Goal: Task Accomplishment & Management: Complete application form

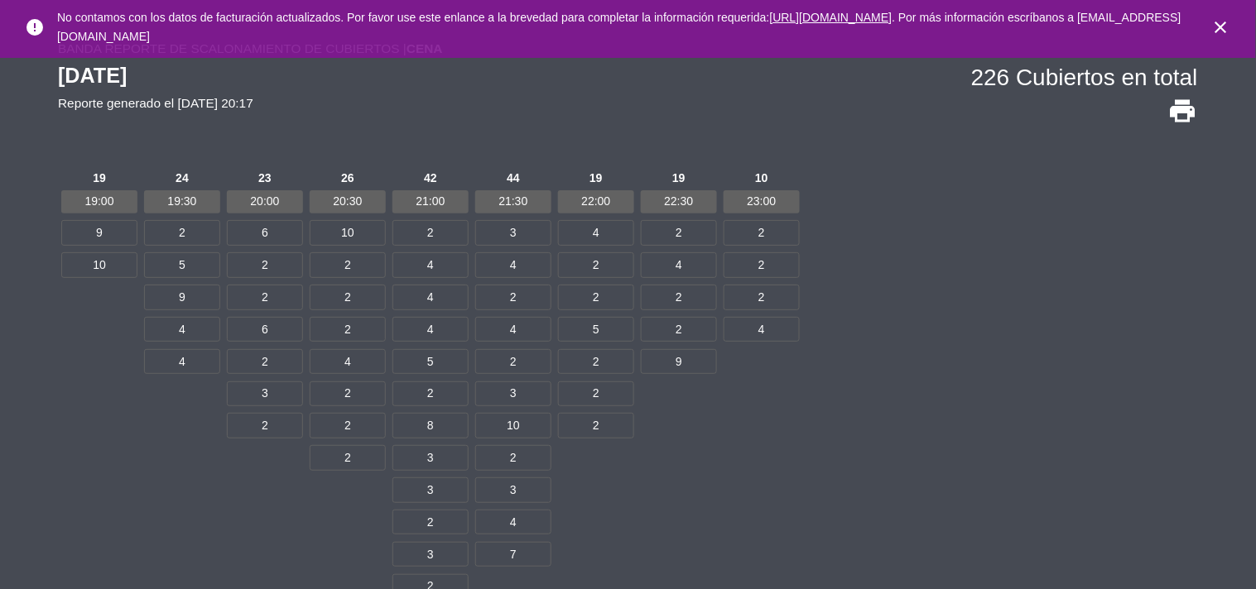
scroll to position [46, 0]
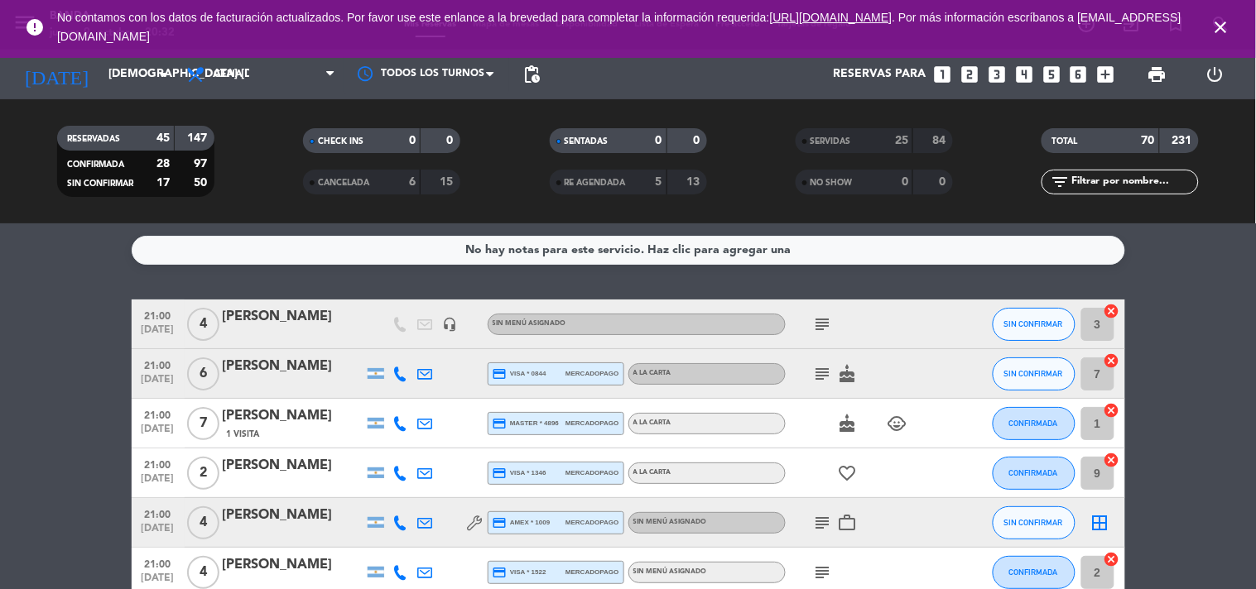
click at [975, 79] on icon "looks_two" at bounding box center [970, 75] width 22 height 22
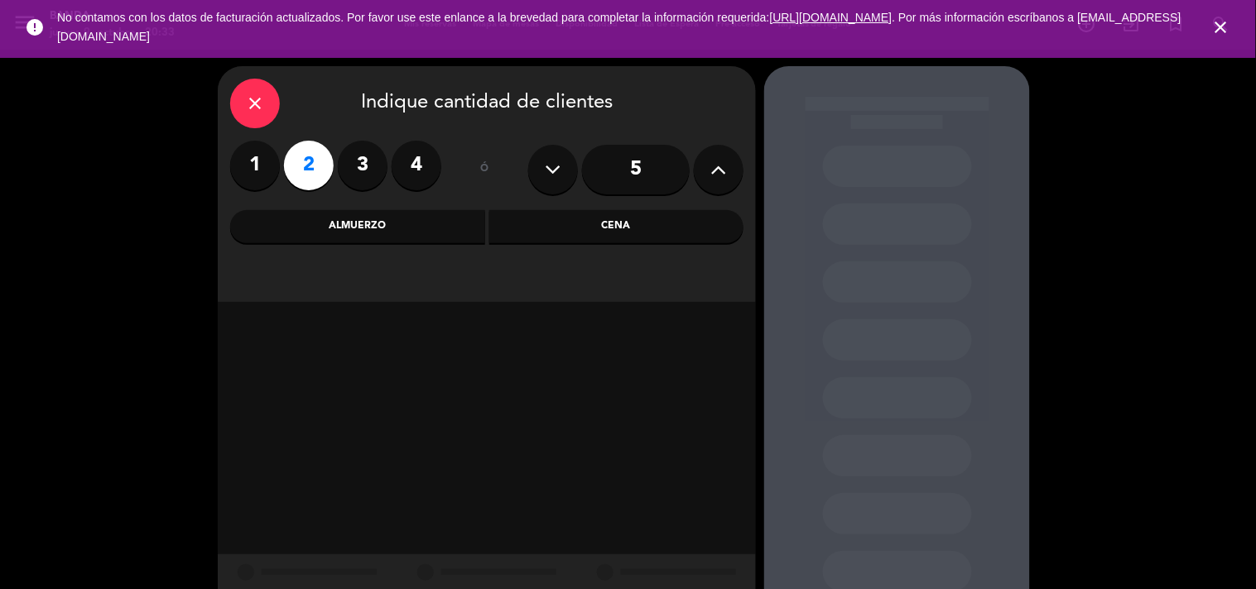
click at [437, 226] on div "Almuerzo" at bounding box center [357, 226] width 255 height 33
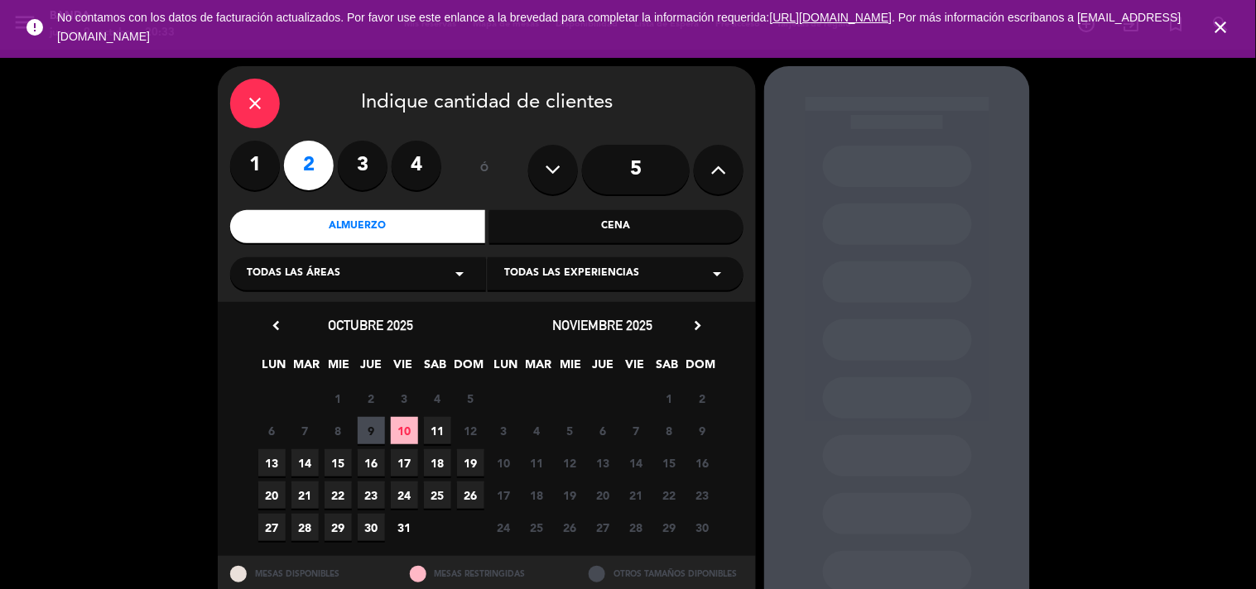
click at [337, 462] on span "15" at bounding box center [337, 462] width 27 height 27
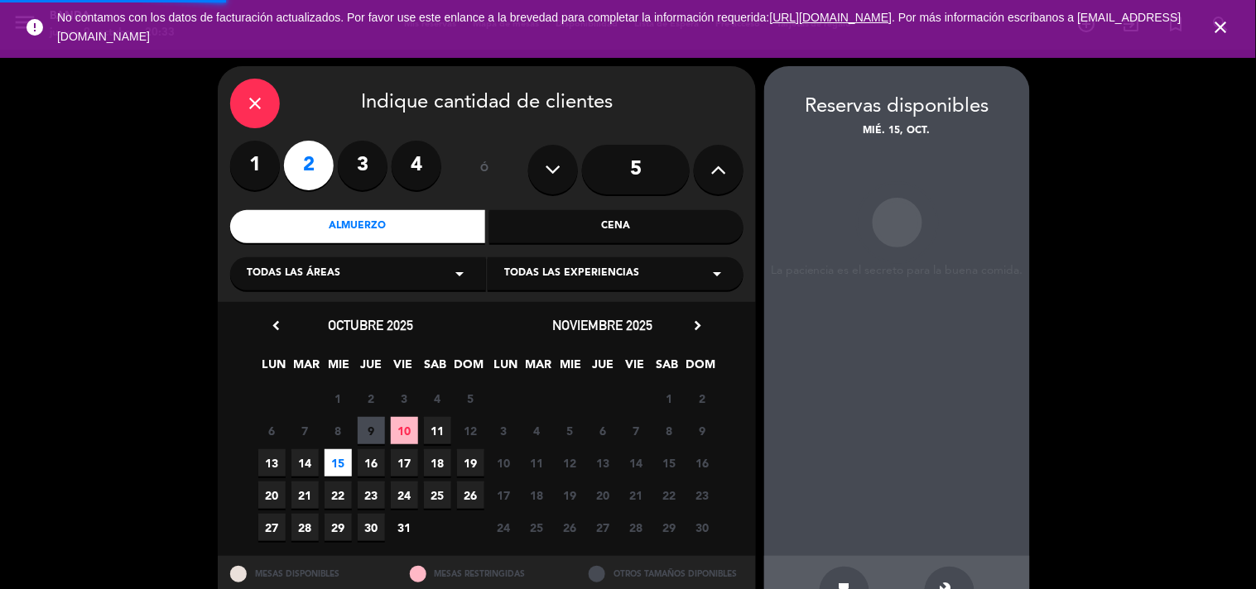
scroll to position [54, 0]
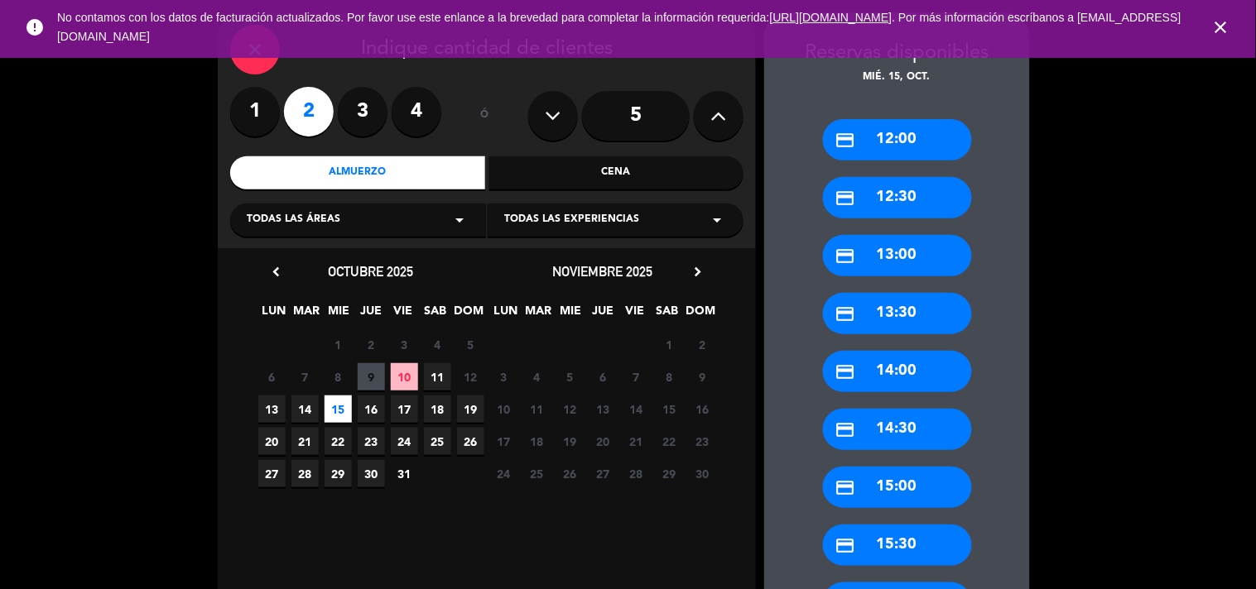
click at [908, 141] on div "credit_card 12:00" at bounding box center [897, 139] width 149 height 41
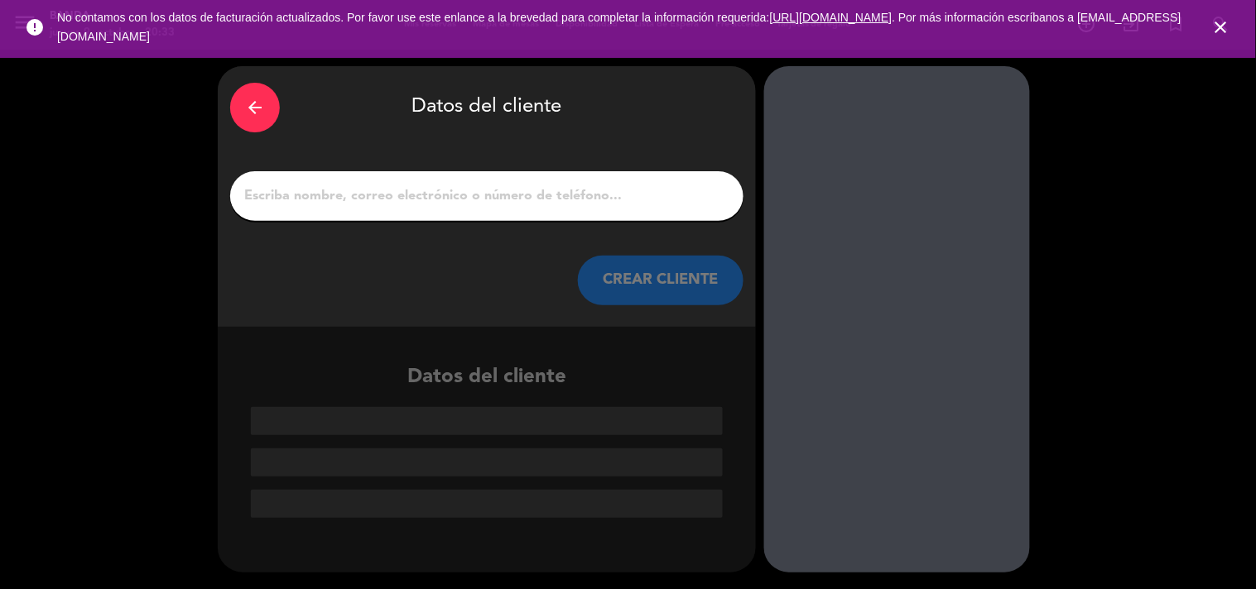
click at [627, 200] on input "1" at bounding box center [487, 196] width 488 height 23
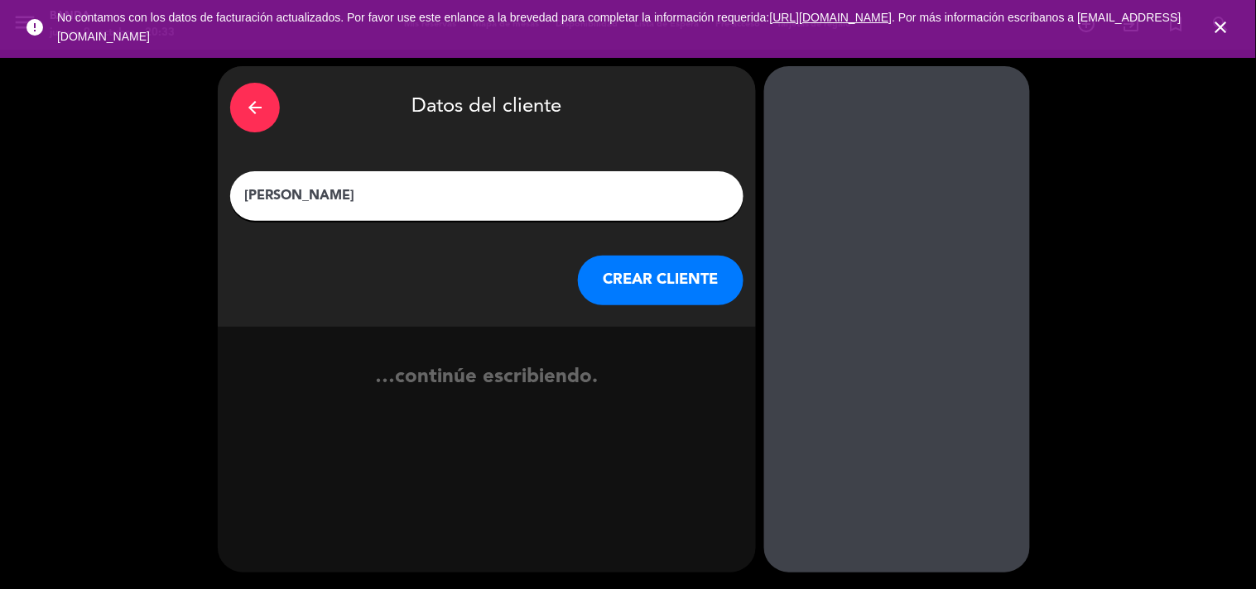
type input "[PERSON_NAME]"
click at [635, 281] on button "CREAR CLIENTE" at bounding box center [661, 281] width 166 height 50
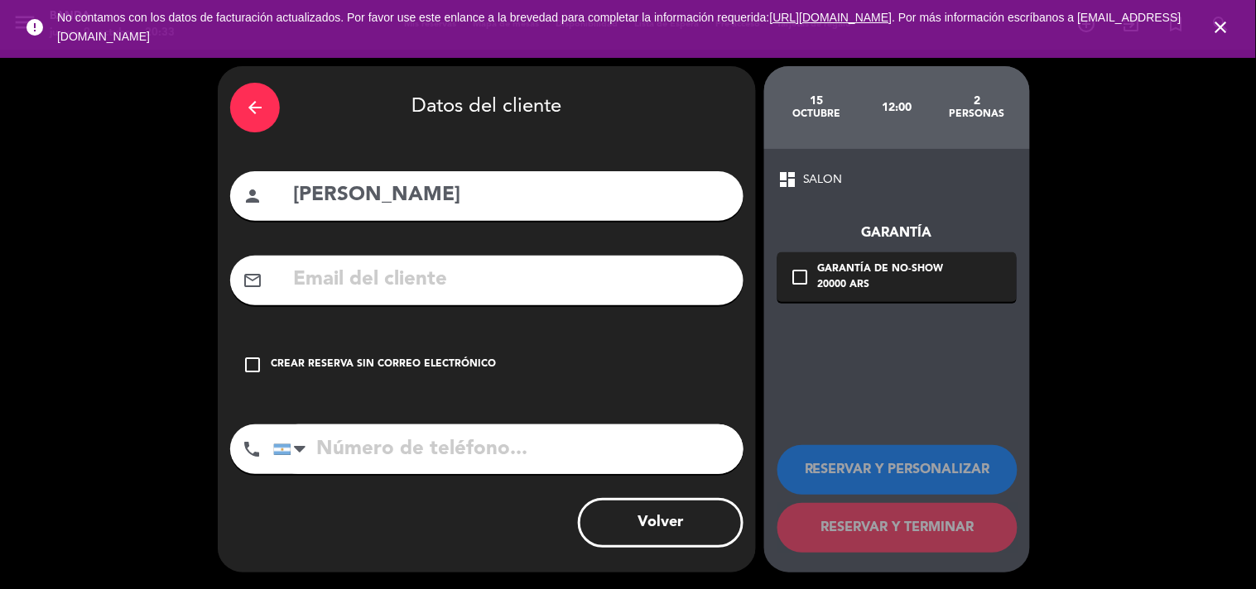
click at [610, 266] on input "text" at bounding box center [511, 280] width 440 height 34
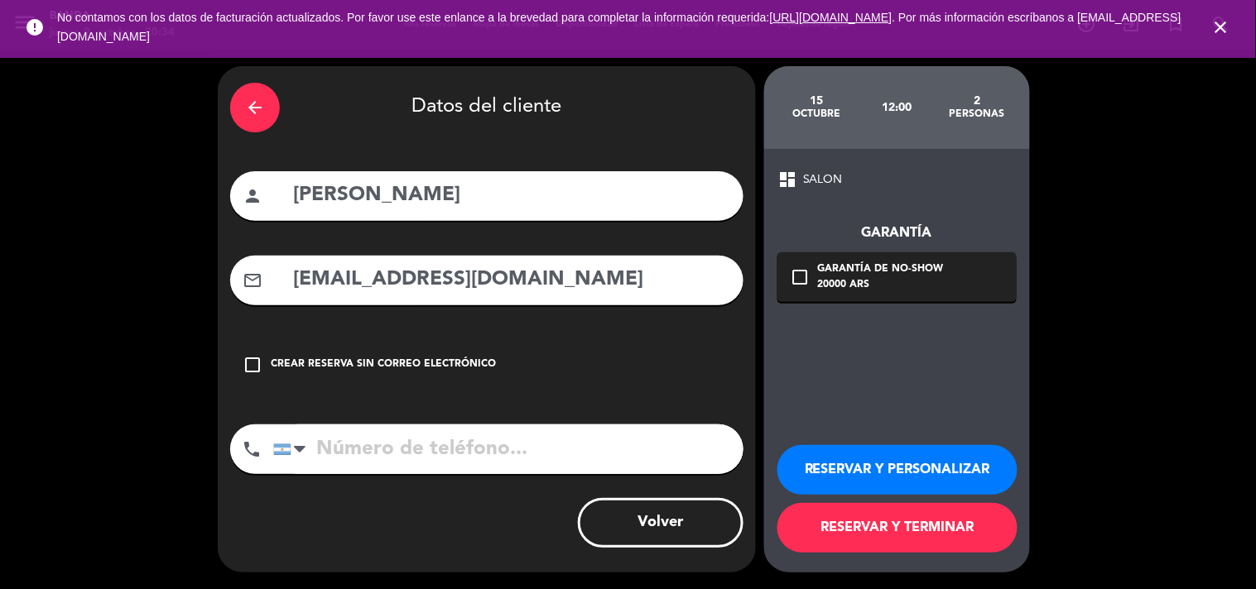
type input "[EMAIL_ADDRESS][DOMAIN_NAME]"
click at [515, 461] on input "tel" at bounding box center [508, 450] width 470 height 50
type input "1155506335"
click at [858, 546] on button "RESERVAR Y TERMINAR" at bounding box center [897, 528] width 240 height 50
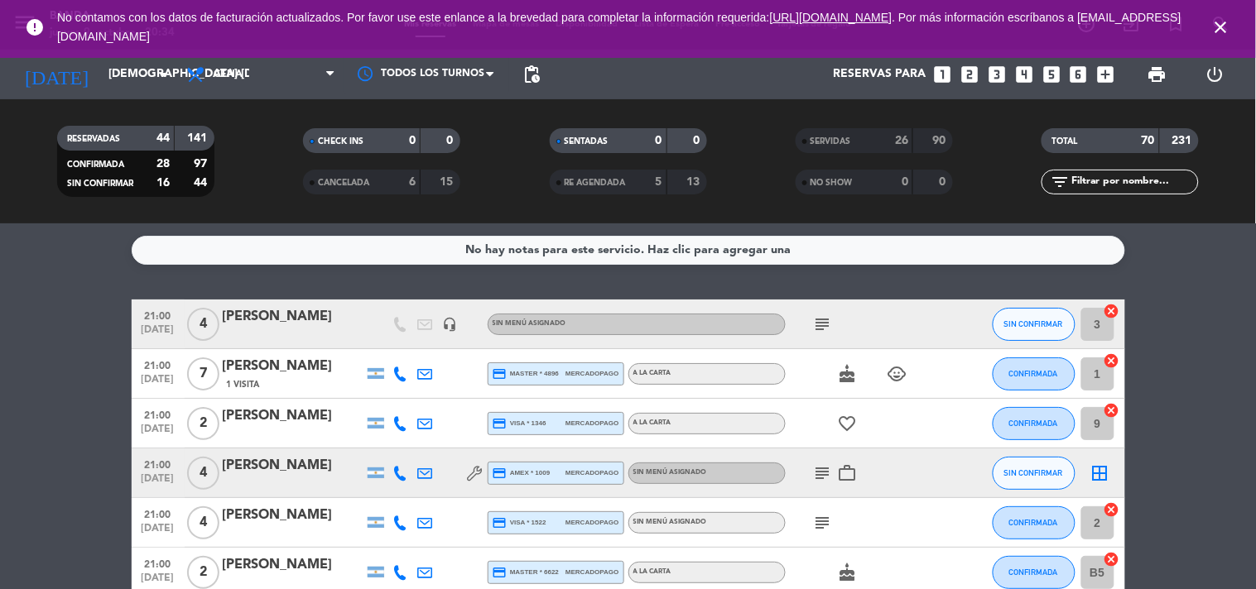
click at [1225, 26] on icon "close" at bounding box center [1221, 27] width 20 height 20
click at [169, 68] on icon "arrow_drop_down" at bounding box center [164, 75] width 20 height 20
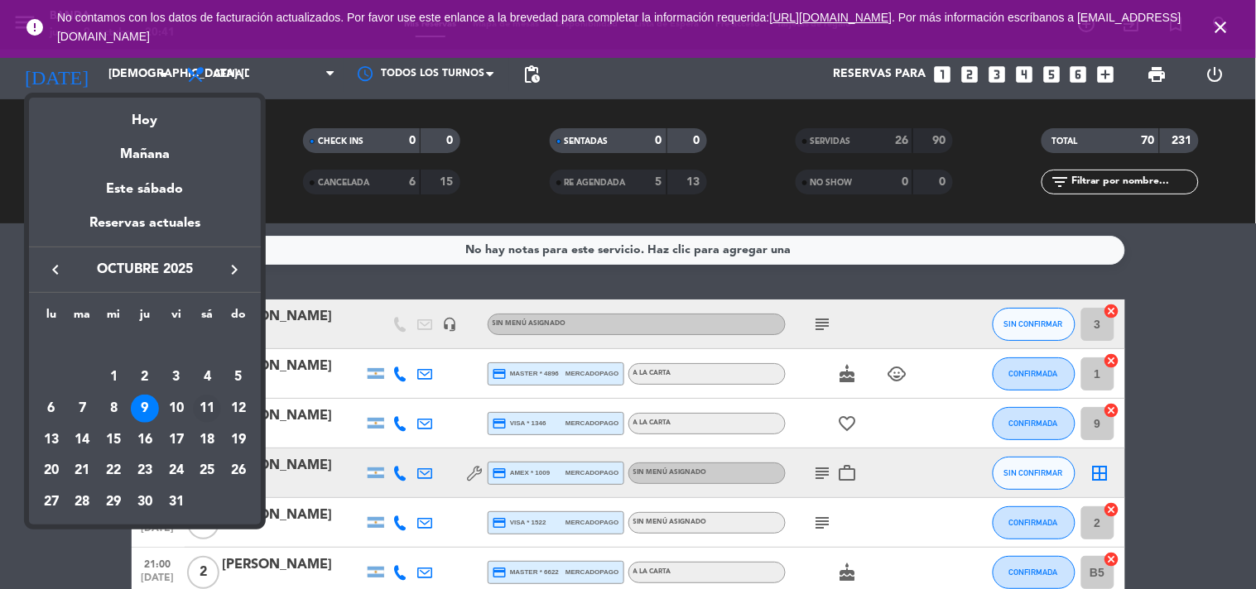
click at [201, 403] on div "11" at bounding box center [207, 409] width 28 height 28
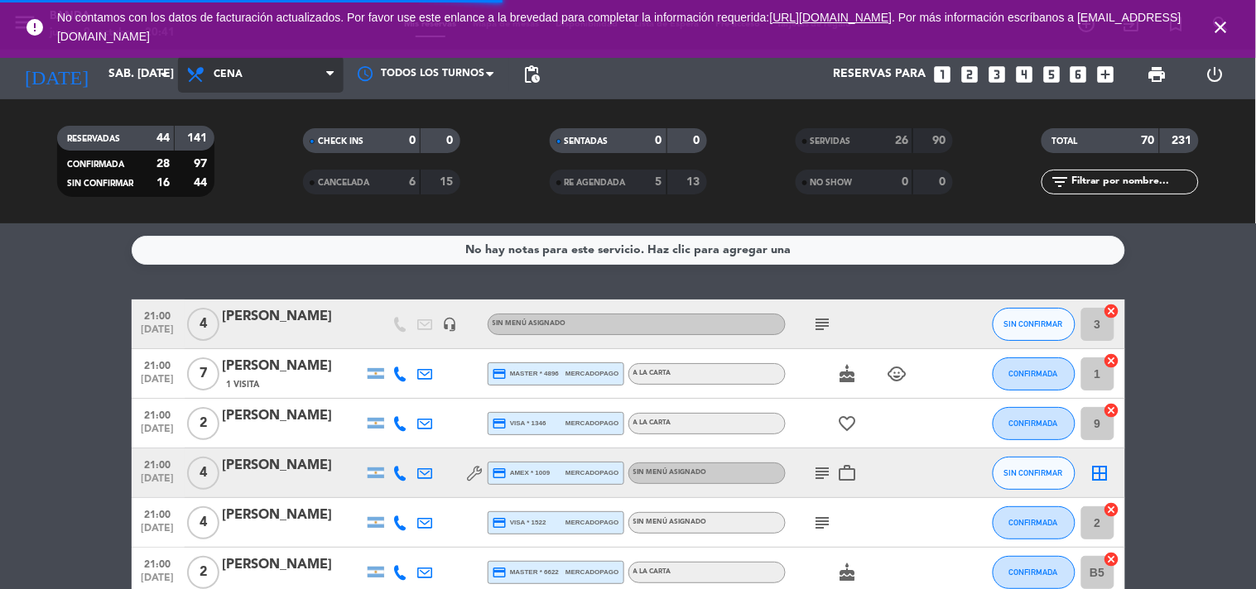
click at [230, 62] on span "Cena" at bounding box center [261, 74] width 166 height 36
click at [233, 144] on div "menu Banda jueves 9. octubre - 20:41 Mis reservas Mapa de mesas Disponibilidad …" at bounding box center [628, 111] width 1256 height 223
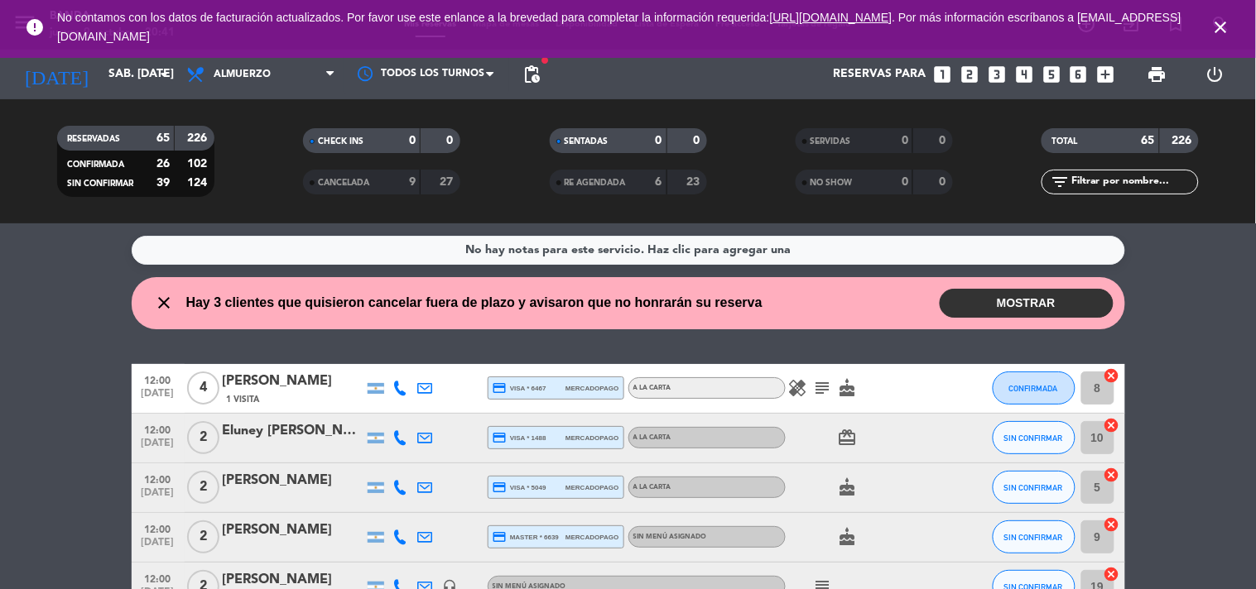
click at [1011, 296] on button "MOSTRAR" at bounding box center [1027, 303] width 174 height 29
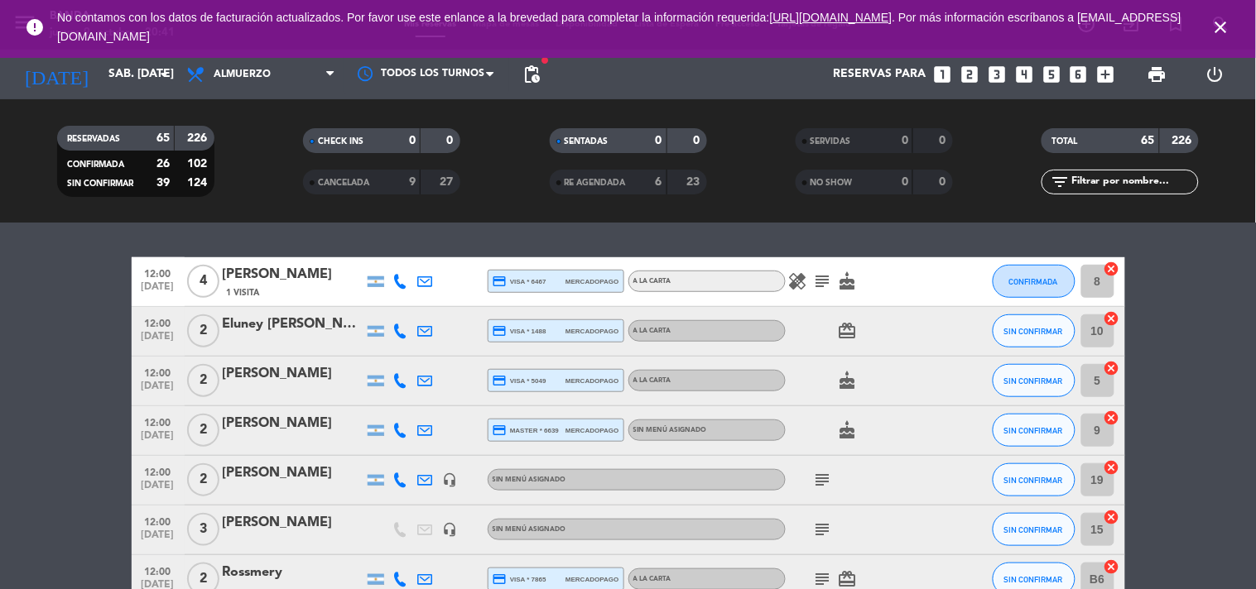
scroll to position [309, 0]
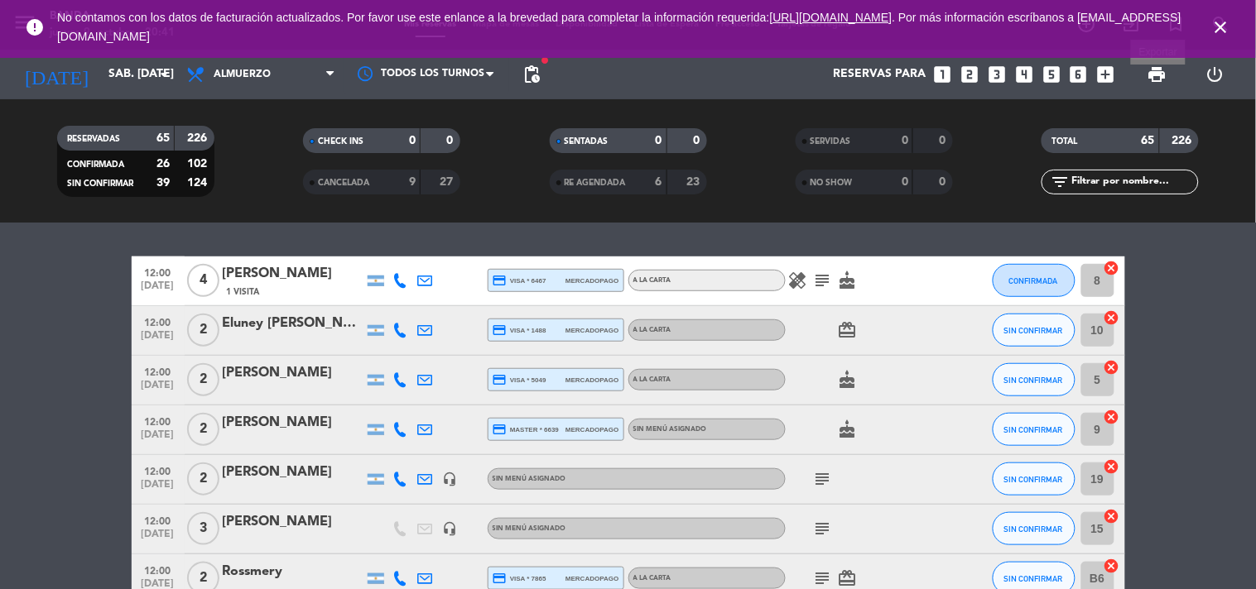
click at [1156, 78] on span "print" at bounding box center [1157, 75] width 20 height 20
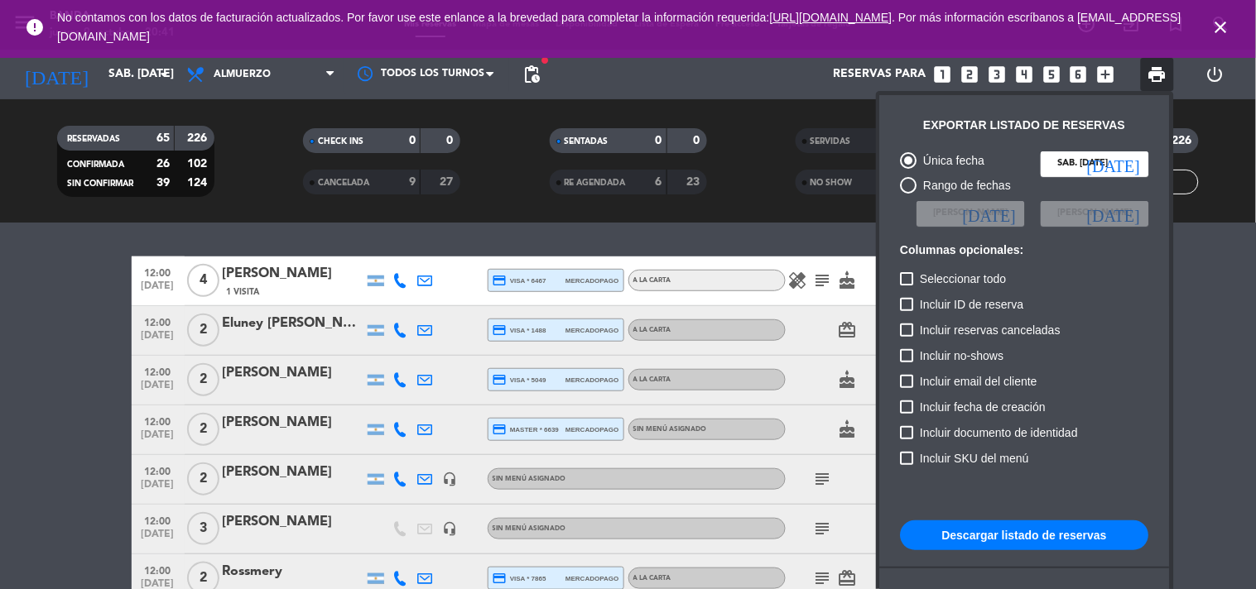
scroll to position [100, 0]
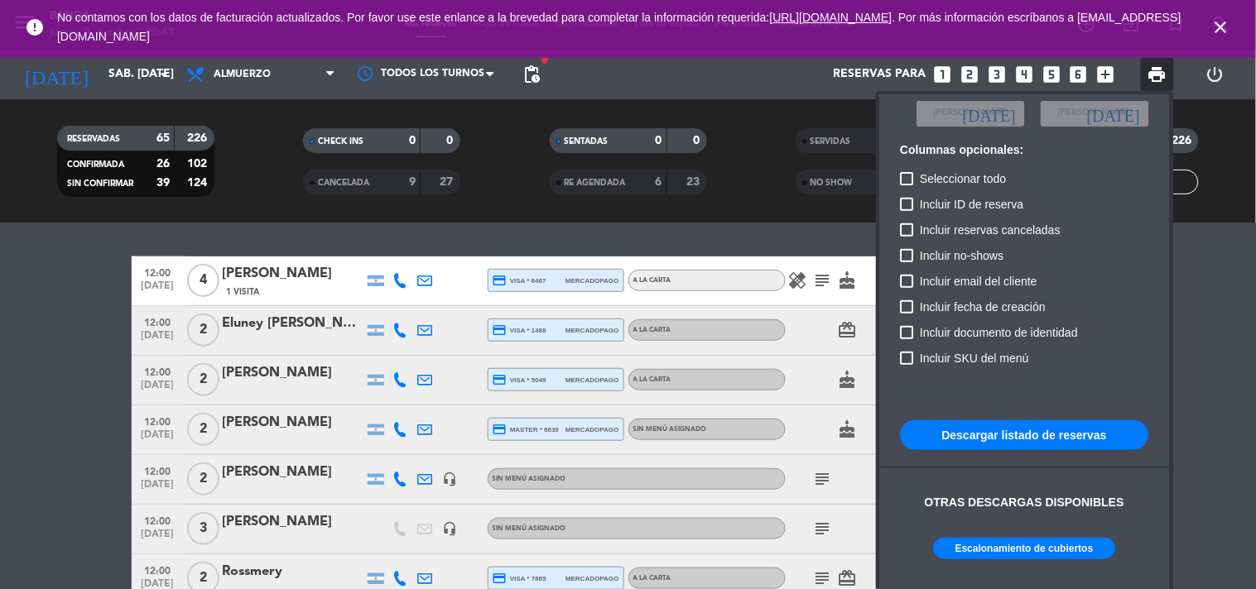
click at [1043, 536] on div "Otras descargas disponibles" at bounding box center [1025, 511] width 248 height 53
click at [1043, 555] on button "Escalonamiento de cubiertos" at bounding box center [1025, 549] width 182 height 22
click at [526, 78] on div at bounding box center [628, 294] width 1256 height 589
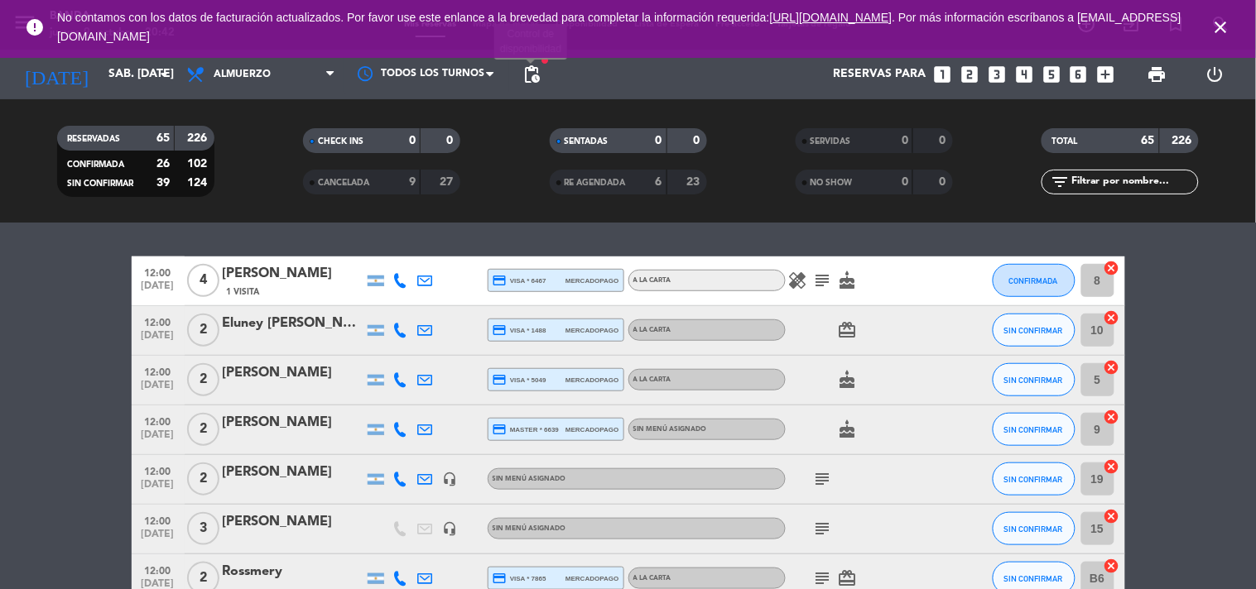
click at [526, 78] on span "pending_actions" at bounding box center [531, 75] width 20 height 20
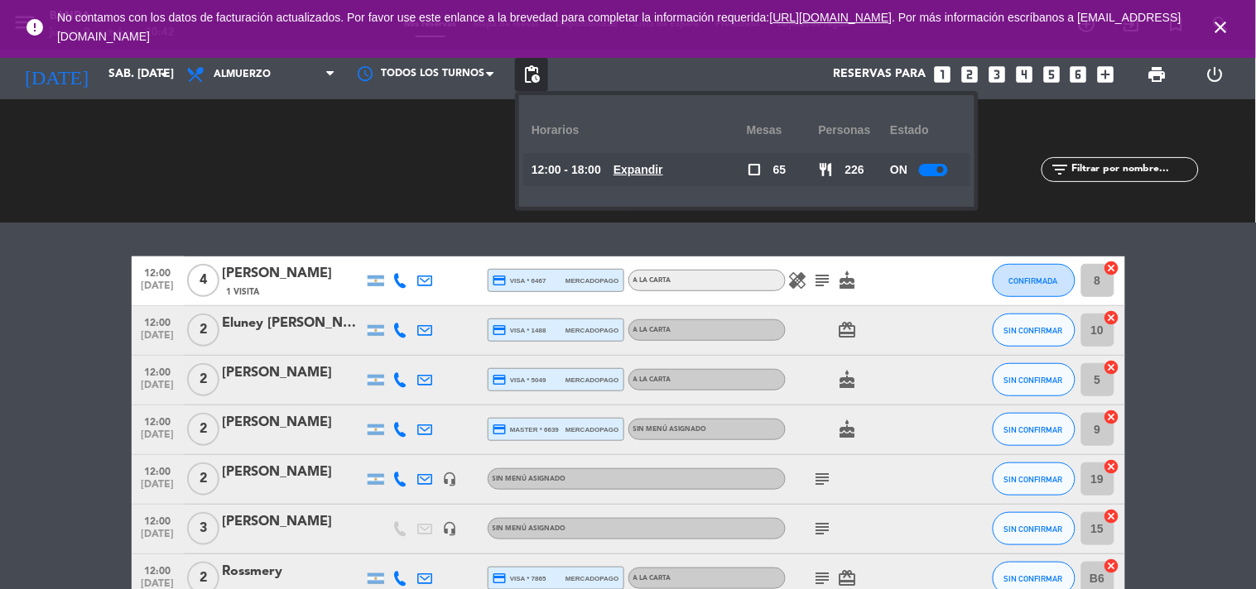
click at [642, 170] on u "Expandir" at bounding box center [638, 169] width 50 height 13
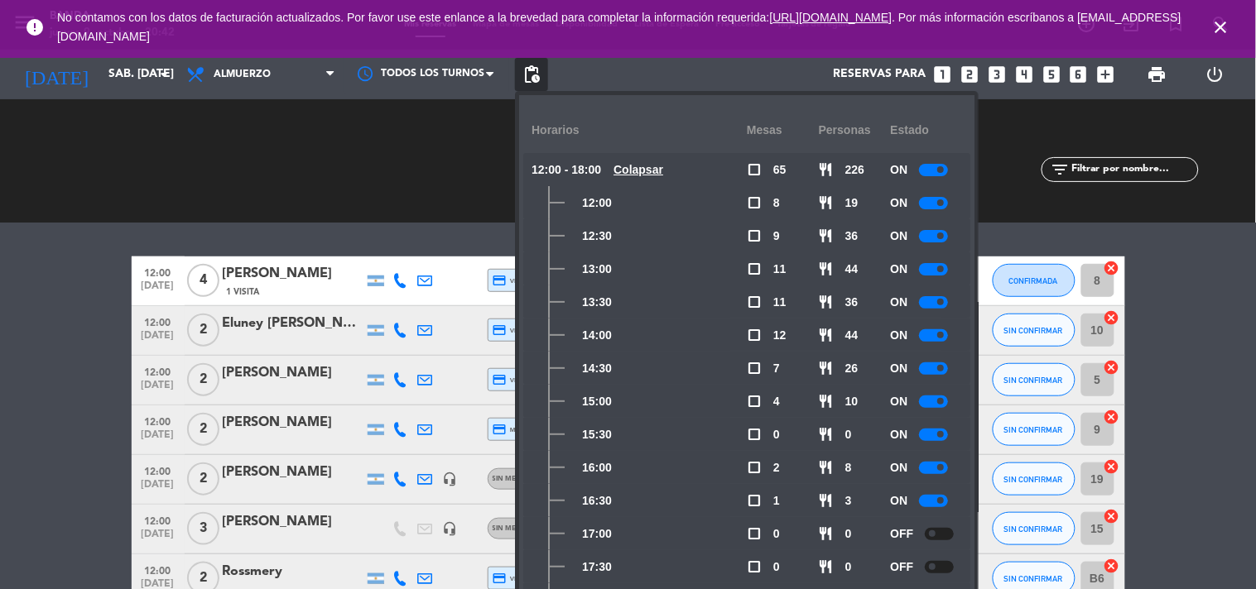
scroll to position [45, 0]
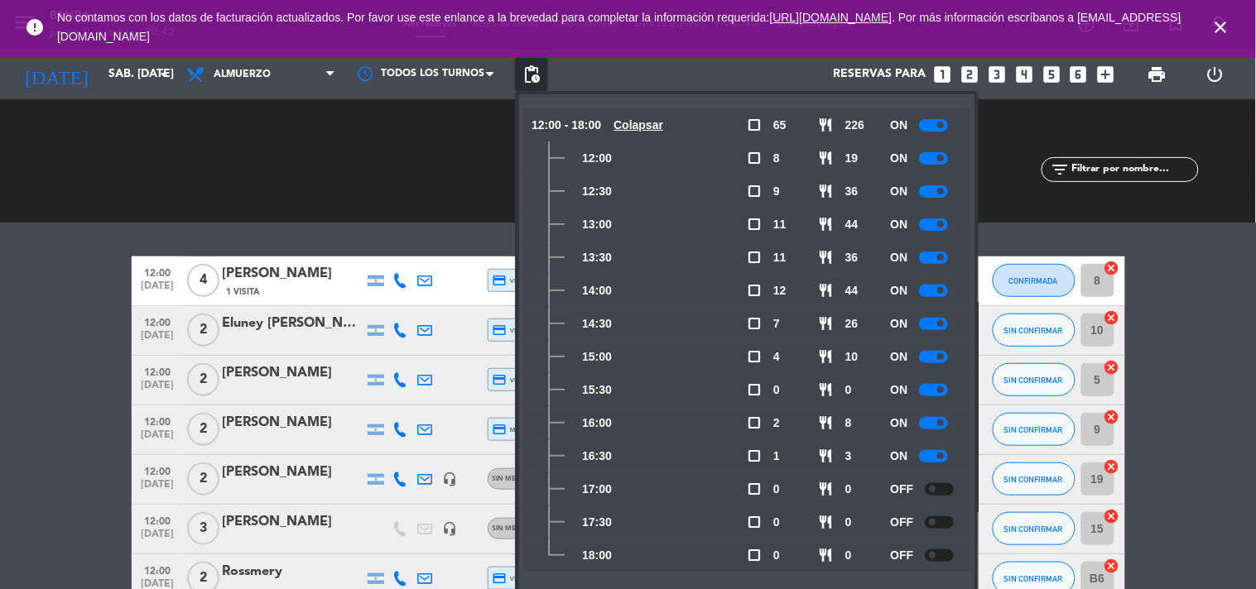
click at [350, 151] on div "CHECK INS 0 0 CANCELADA 9 27" at bounding box center [381, 161] width 246 height 91
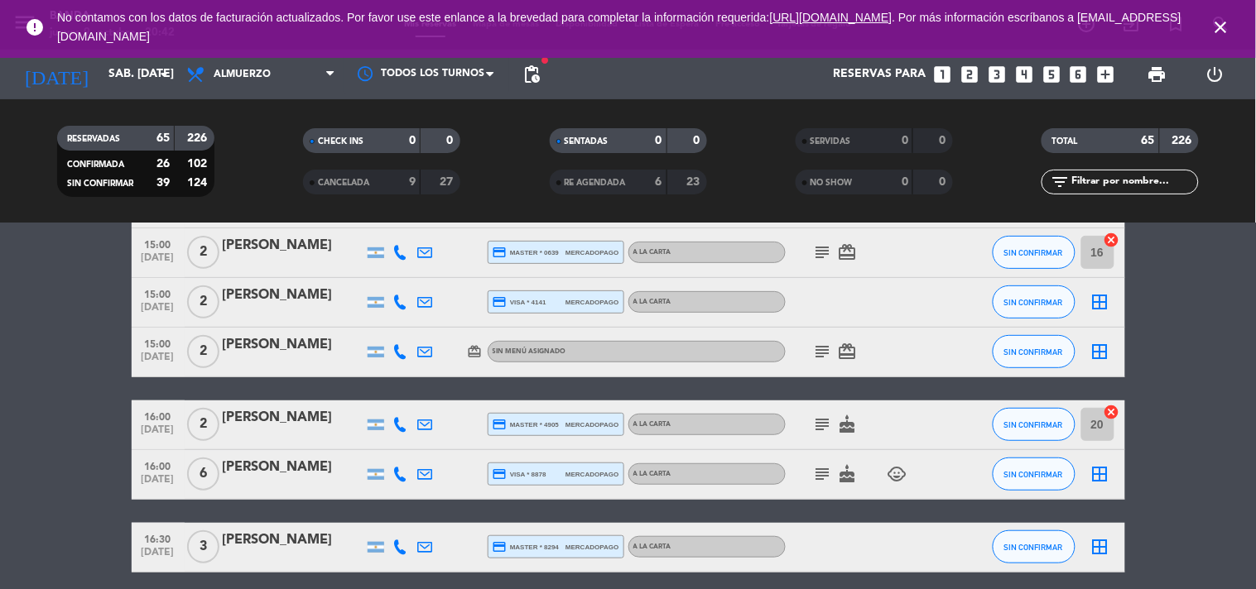
scroll to position [3472, 0]
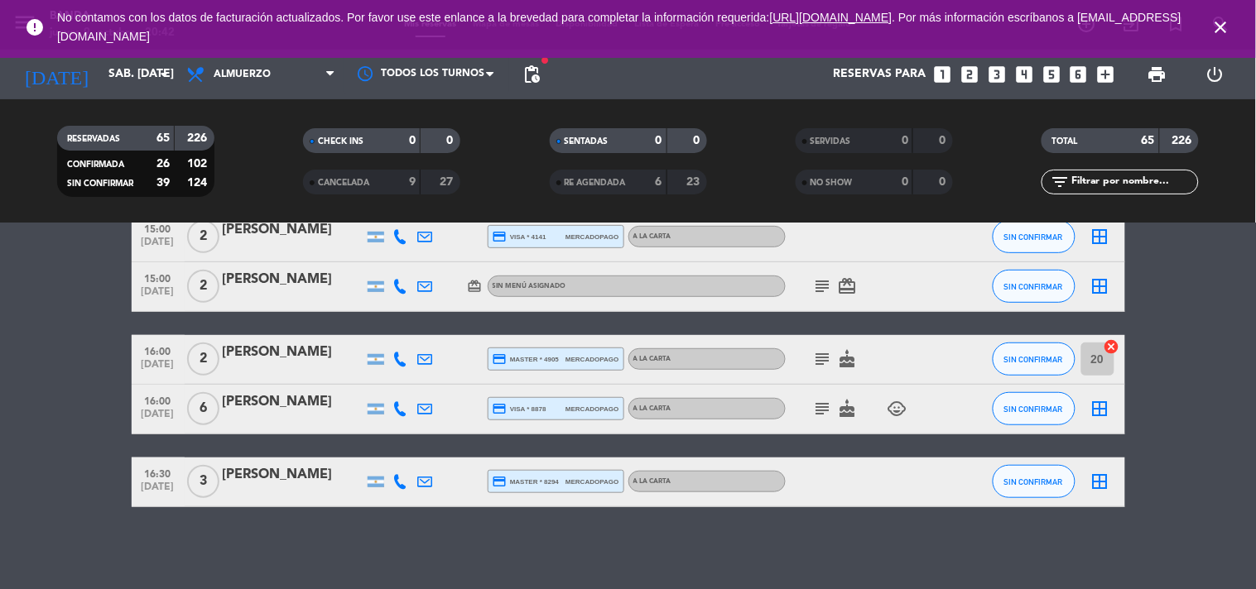
click at [398, 480] on icon at bounding box center [400, 481] width 15 height 15
click at [395, 454] on span "Copiar" at bounding box center [388, 453] width 35 height 17
click at [401, 408] on icon at bounding box center [400, 408] width 15 height 15
click at [405, 383] on span "content_paste" at bounding box center [411, 381] width 12 height 12
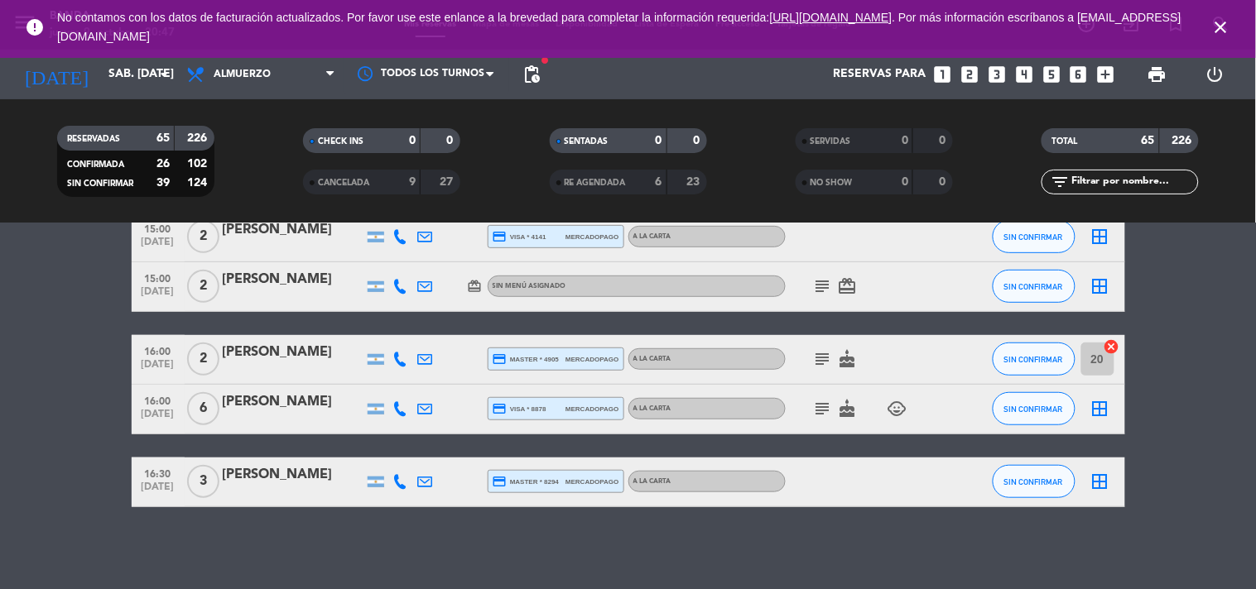
click at [401, 359] on icon at bounding box center [400, 359] width 15 height 15
click at [398, 331] on button "Copiar content_paste" at bounding box center [396, 331] width 50 height 17
click at [397, 288] on icon at bounding box center [400, 286] width 15 height 15
click at [391, 259] on span "Copiar" at bounding box center [388, 258] width 35 height 17
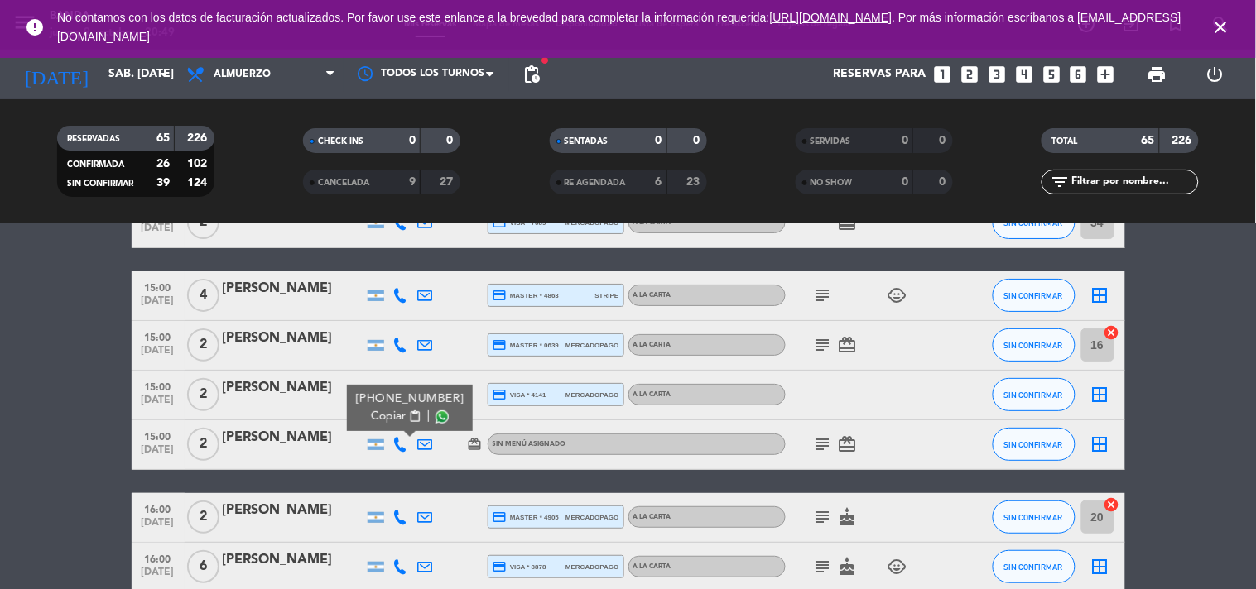
scroll to position [3304, 0]
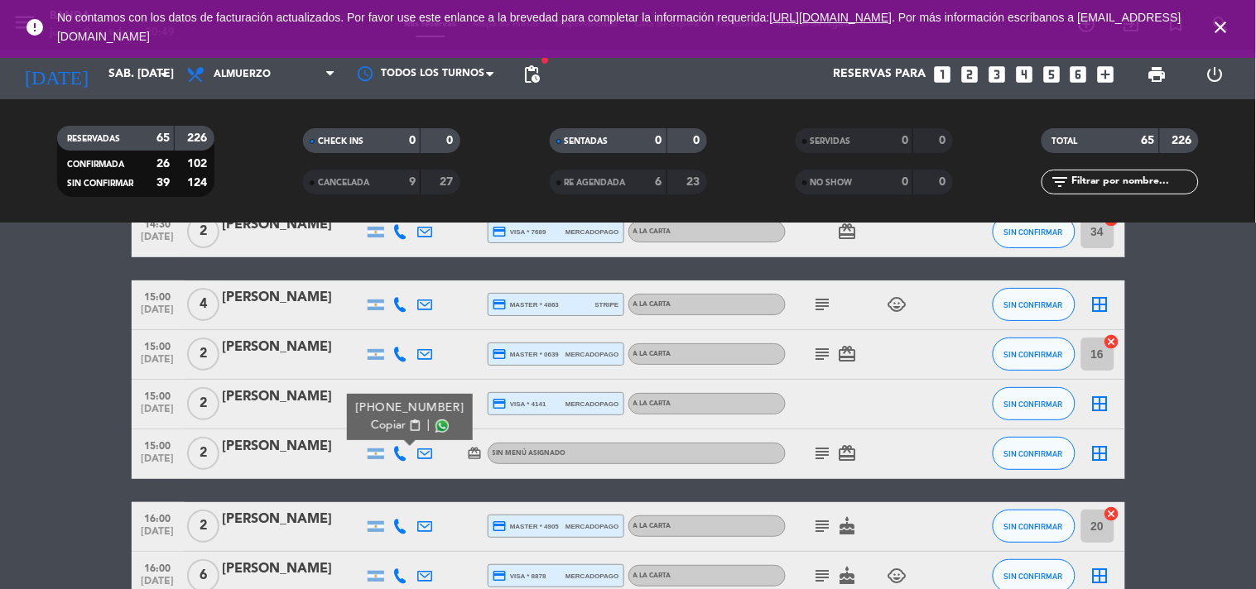
click at [401, 404] on icon at bounding box center [400, 403] width 15 height 15
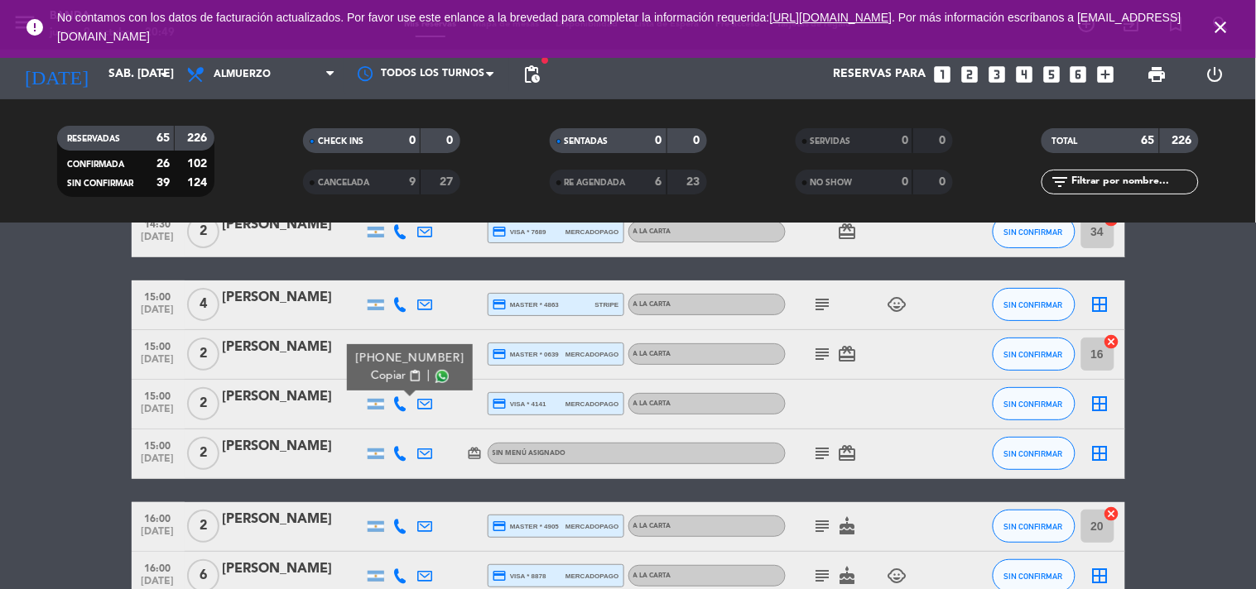
click at [391, 376] on span "Copiar" at bounding box center [388, 376] width 35 height 17
click at [399, 360] on icon at bounding box center [400, 354] width 15 height 15
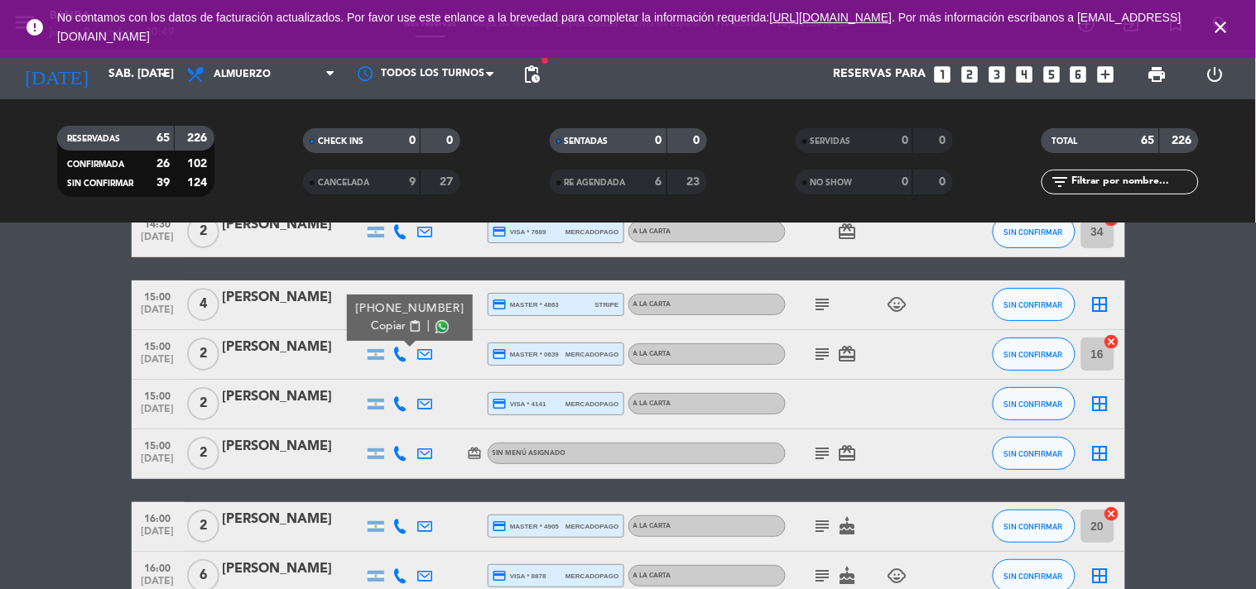
click at [392, 323] on span "Copiar" at bounding box center [388, 326] width 35 height 17
click at [401, 309] on icon at bounding box center [400, 304] width 15 height 15
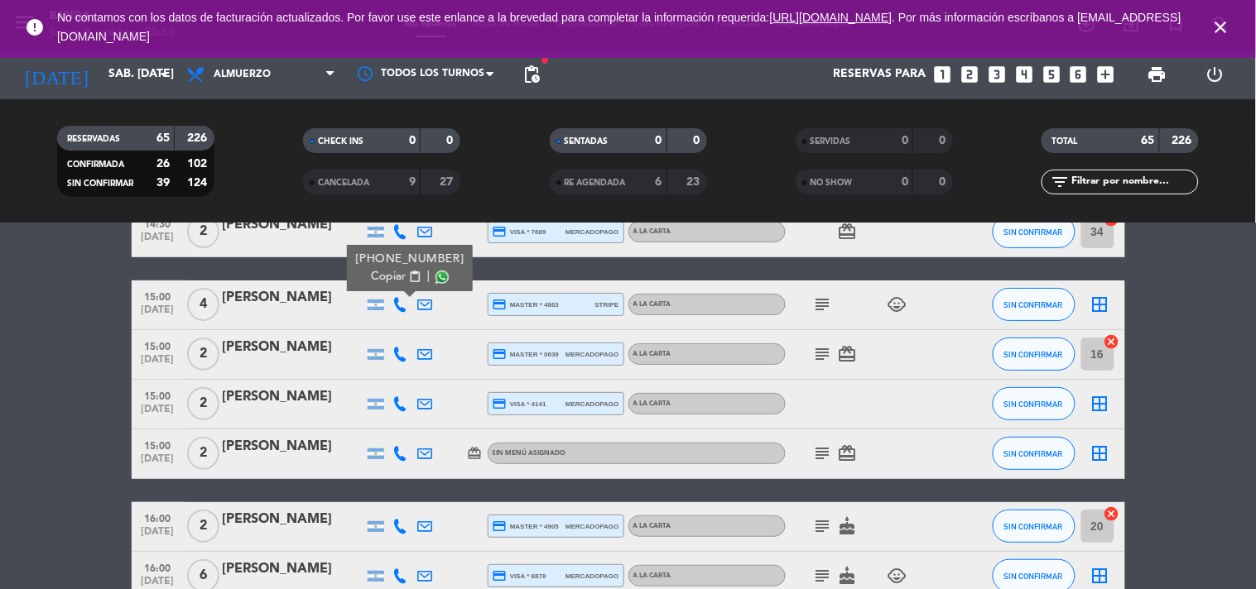
click at [374, 274] on span "Copiar" at bounding box center [388, 276] width 35 height 17
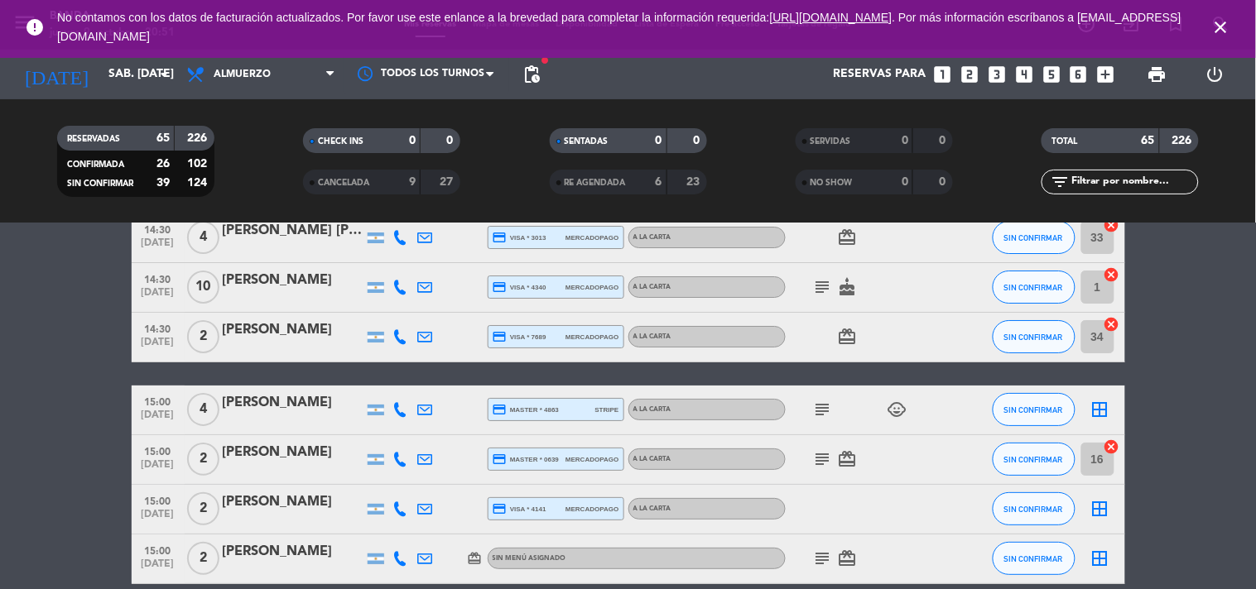
scroll to position [3198, 0]
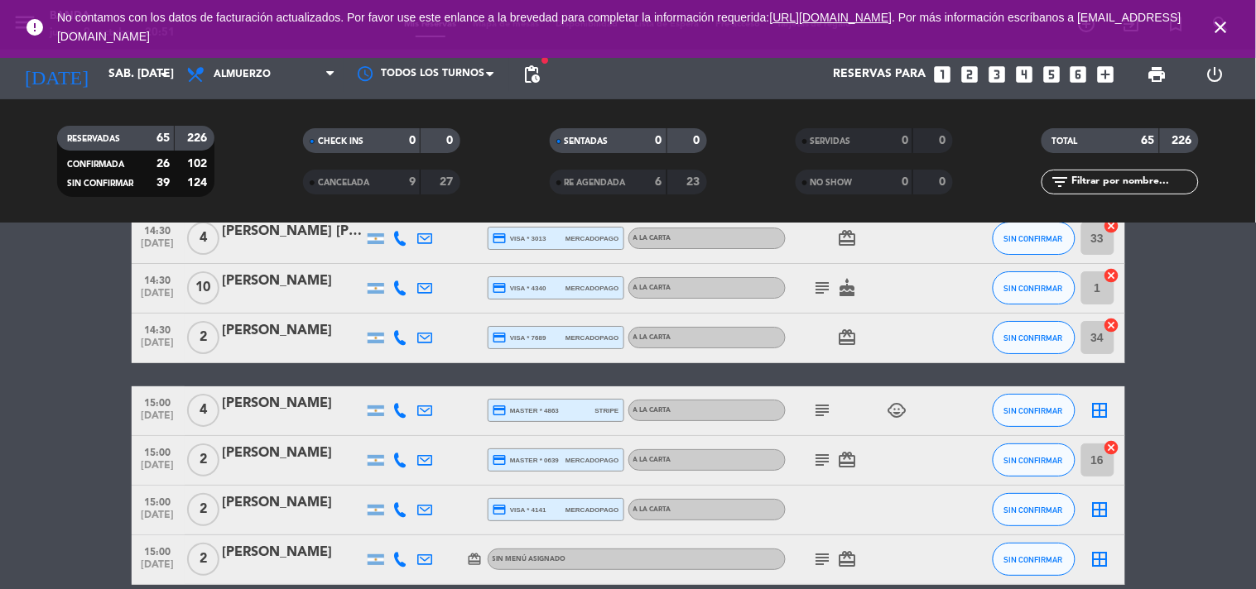
click at [397, 339] on icon at bounding box center [400, 337] width 15 height 15
click at [393, 309] on span "Copiar" at bounding box center [388, 309] width 35 height 17
click at [142, 77] on input "sáb. [DATE]" at bounding box center [178, 75] width 157 height 30
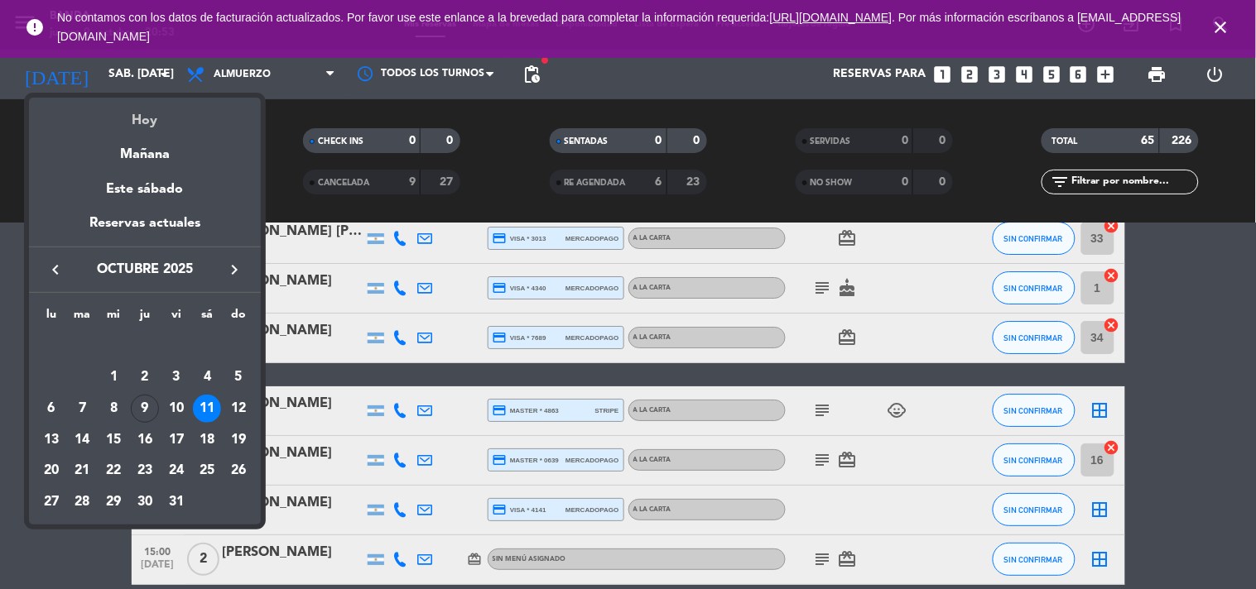
click at [147, 126] on div "Hoy" at bounding box center [145, 115] width 232 height 34
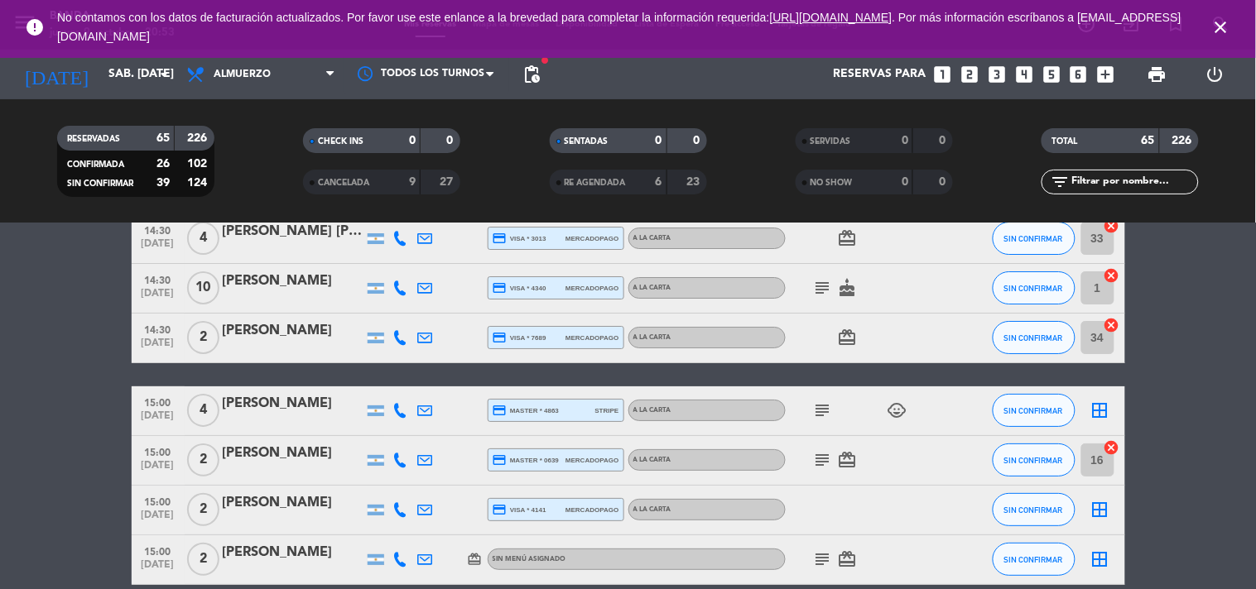
type input "[DEMOGRAPHIC_DATA] [DATE]"
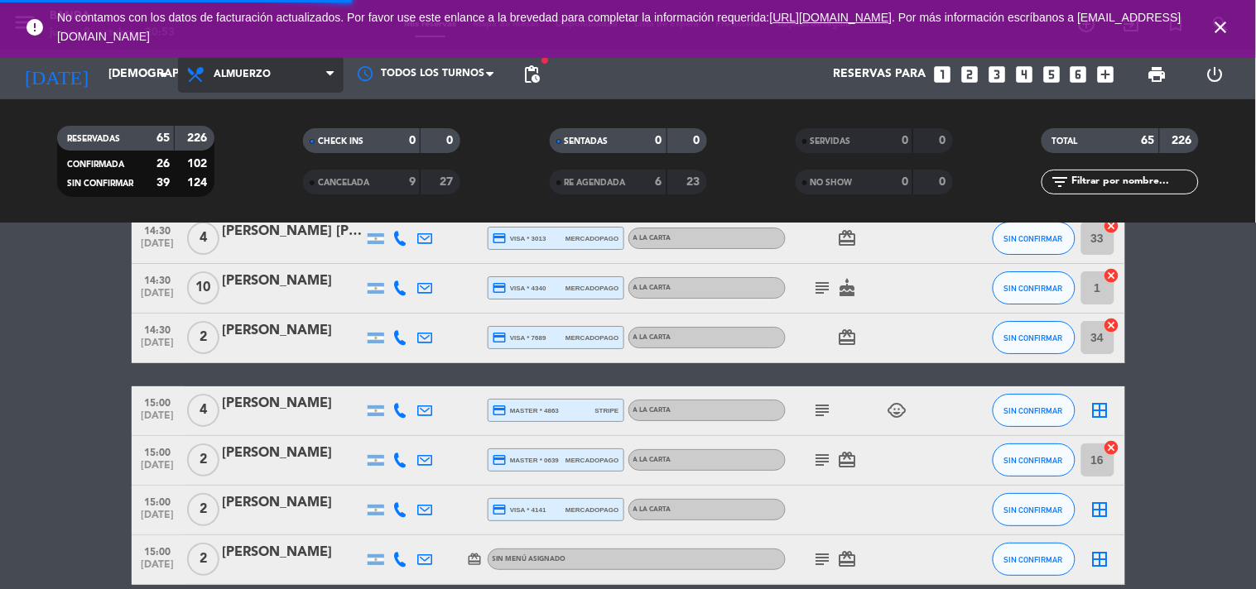
click at [284, 66] on span "Almuerzo" at bounding box center [261, 74] width 166 height 36
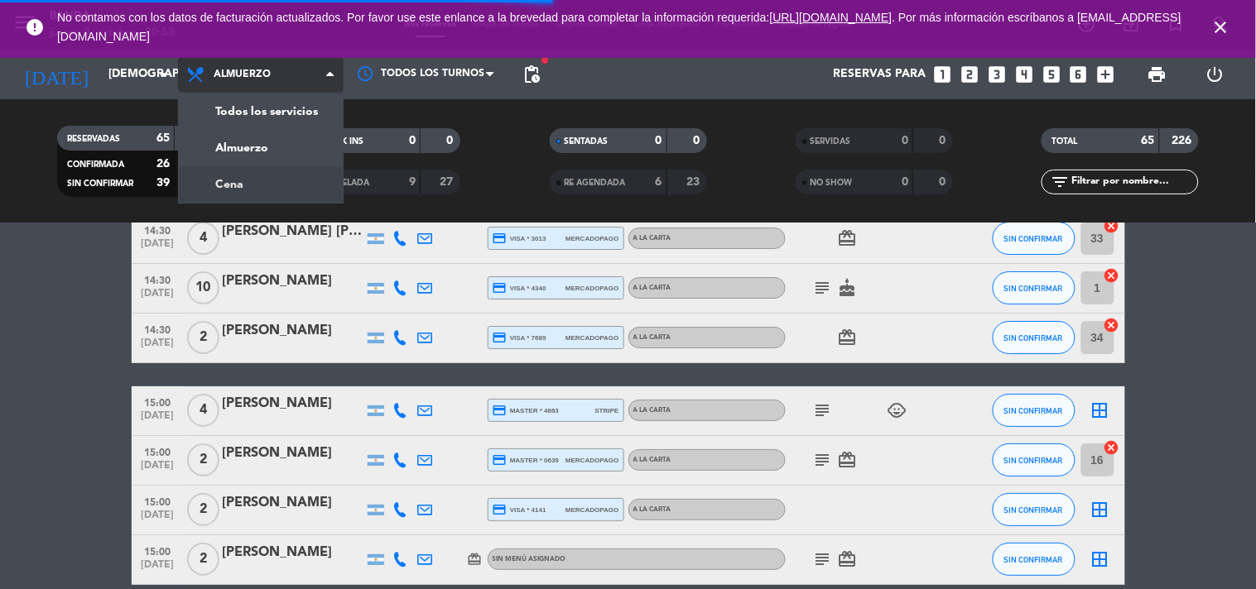
click at [262, 188] on div "menu Banda jueves 9. octubre - 20:53 Mis reservas Mapa de mesas Disponibilidad …" at bounding box center [628, 111] width 1256 height 223
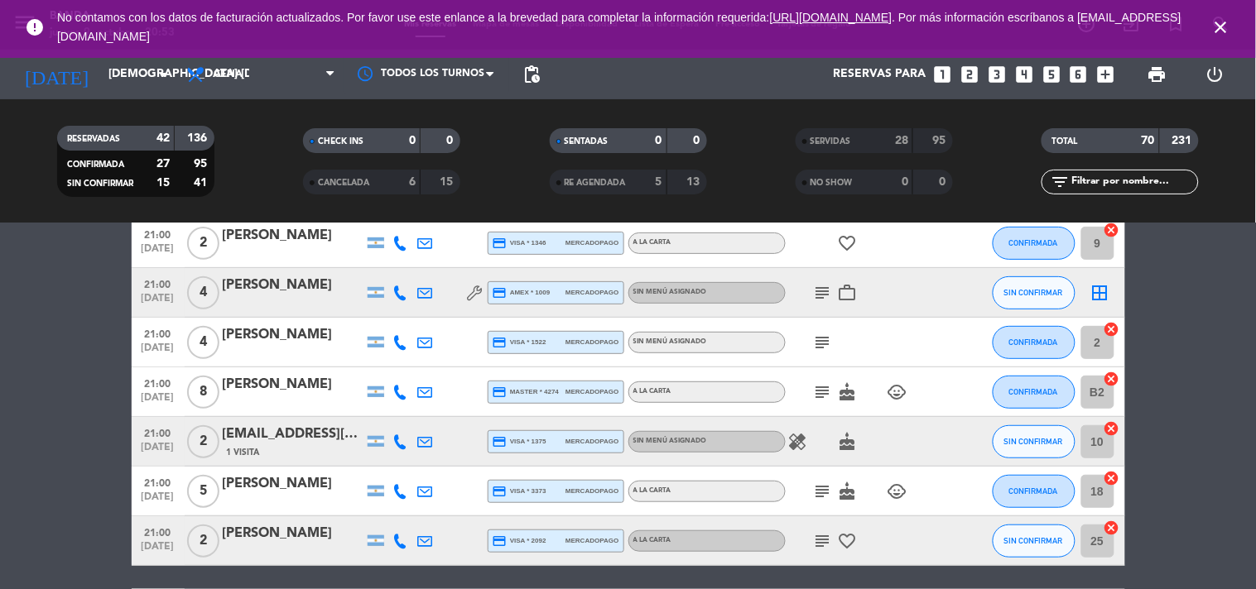
scroll to position [186, 0]
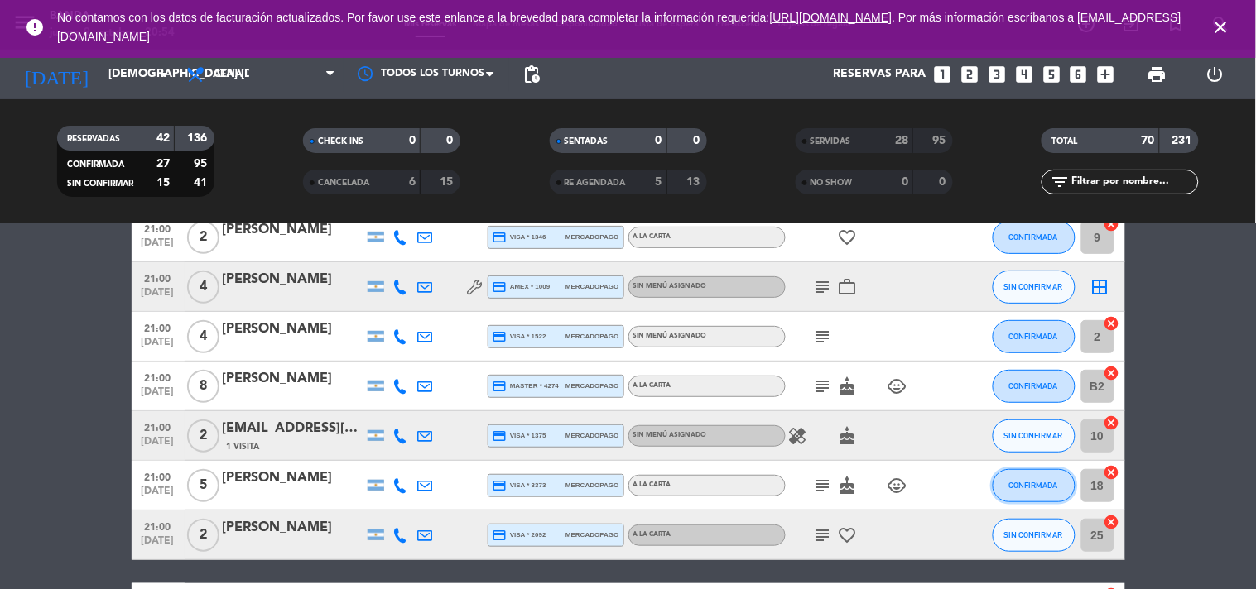
click at [1038, 481] on span "CONFIRMADA" at bounding box center [1033, 485] width 49 height 9
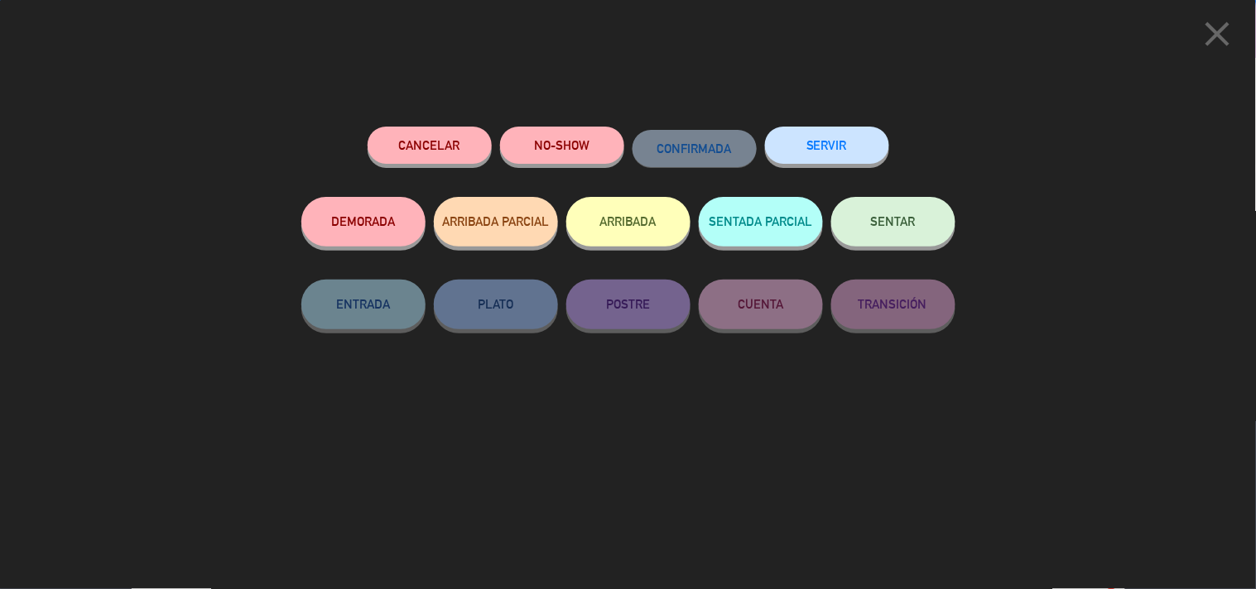
click at [864, 145] on button "SERVIR" at bounding box center [827, 145] width 124 height 37
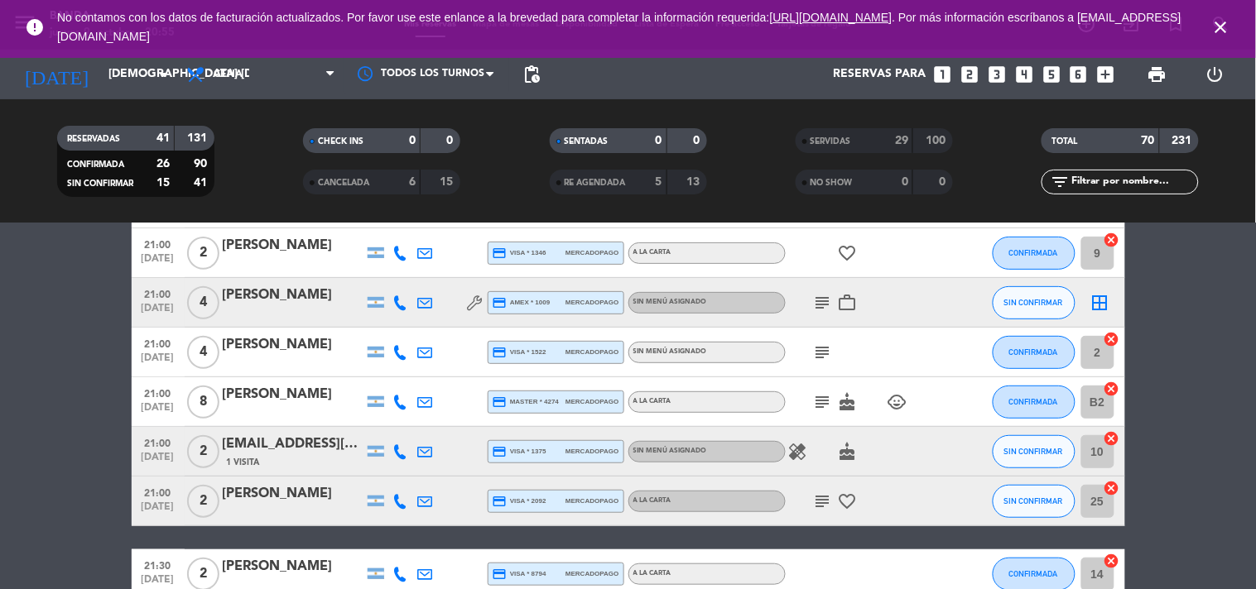
scroll to position [170, 0]
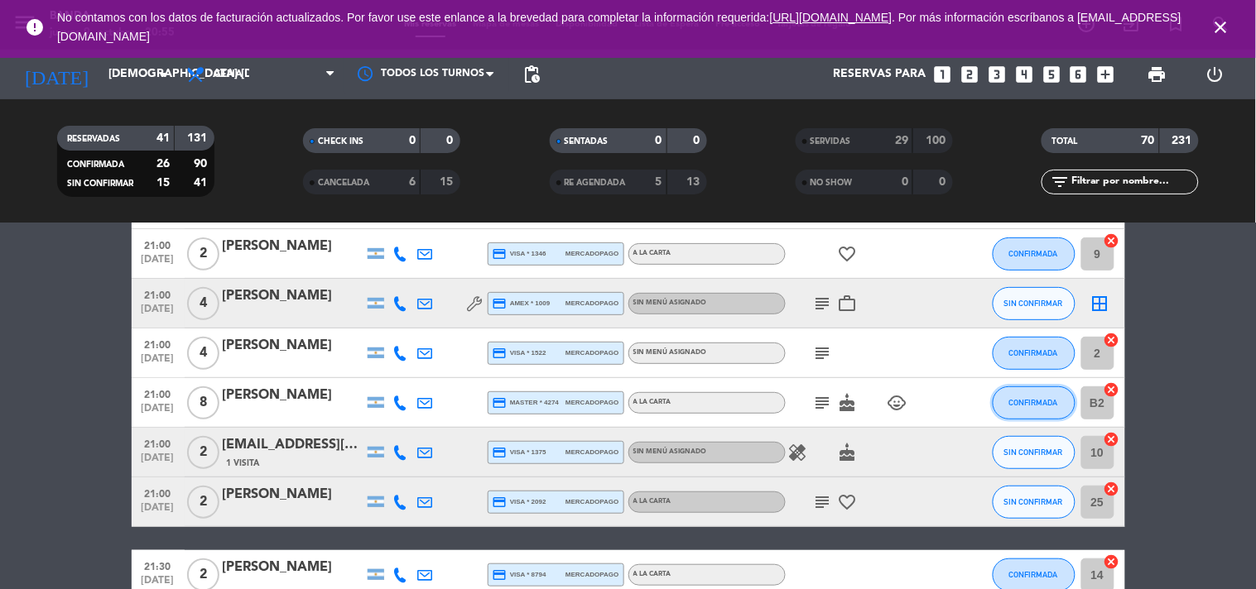
click at [1020, 406] on button "CONFIRMADA" at bounding box center [1033, 403] width 83 height 33
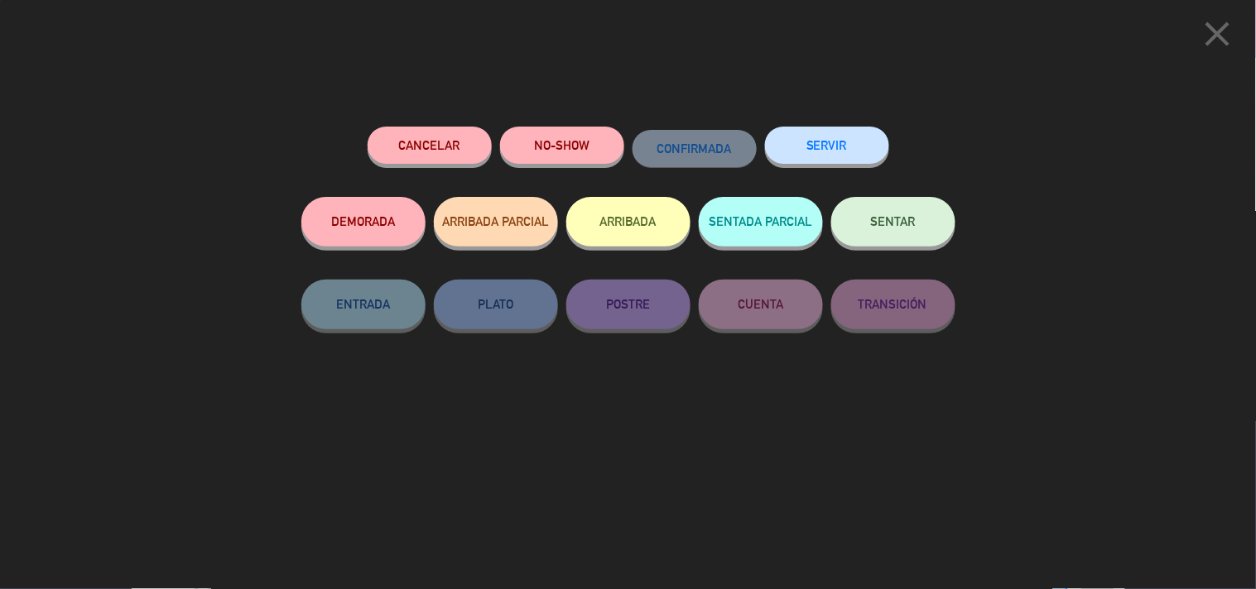
click at [843, 150] on button "SERVIR" at bounding box center [827, 145] width 124 height 37
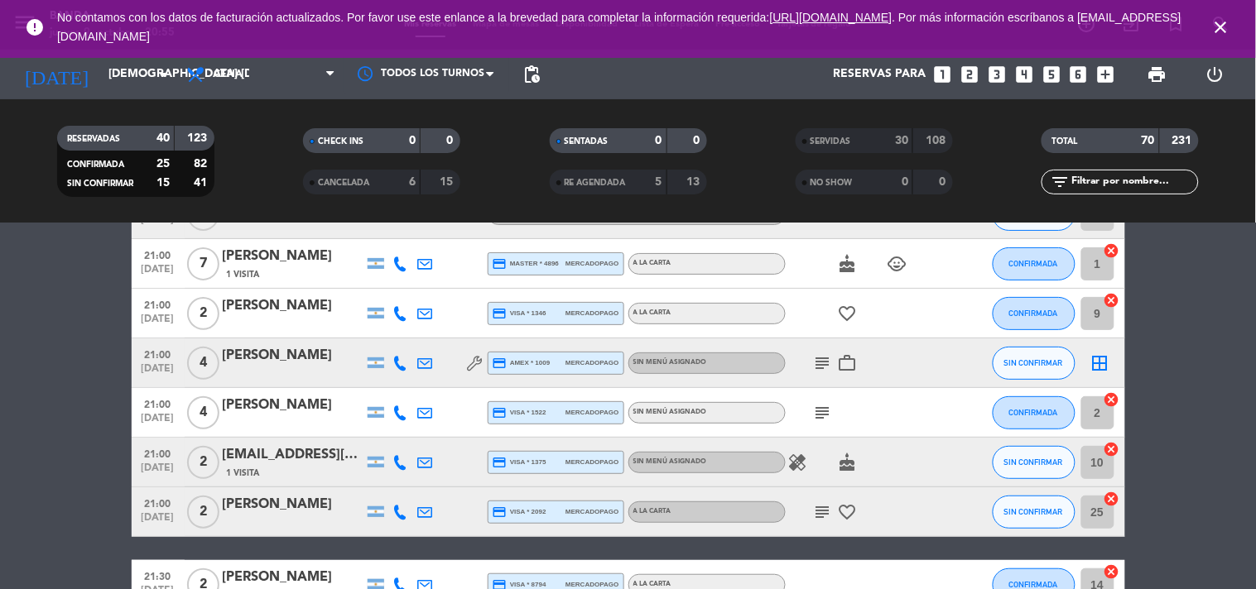
scroll to position [111, 0]
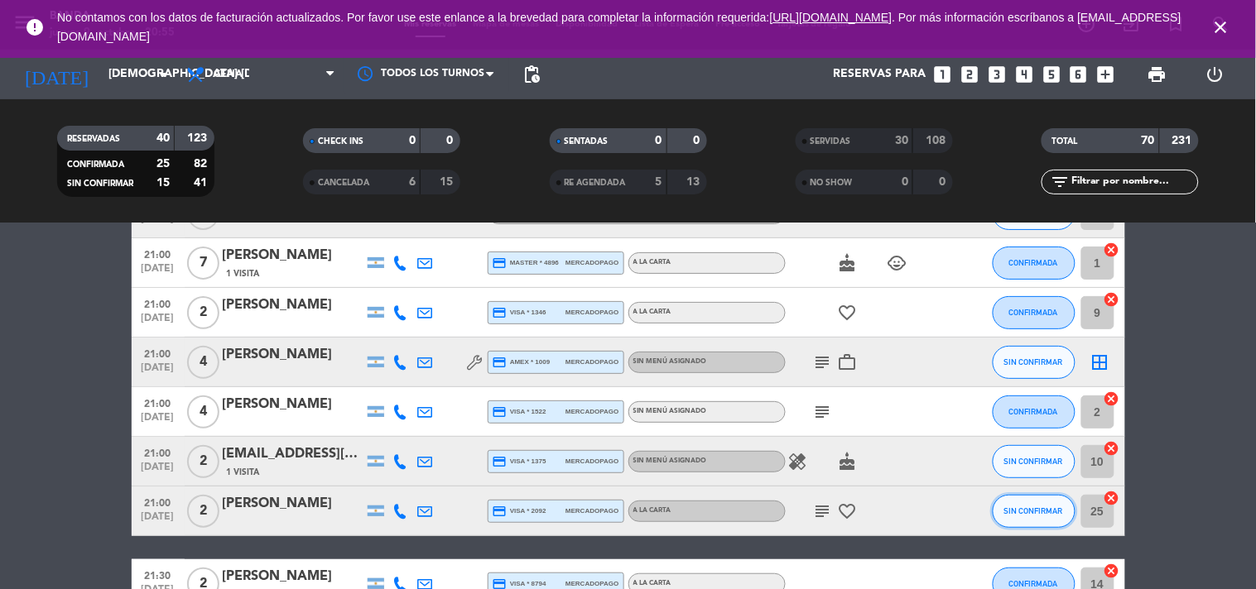
click at [1052, 516] on button "SIN CONFIRMAR" at bounding box center [1033, 511] width 83 height 33
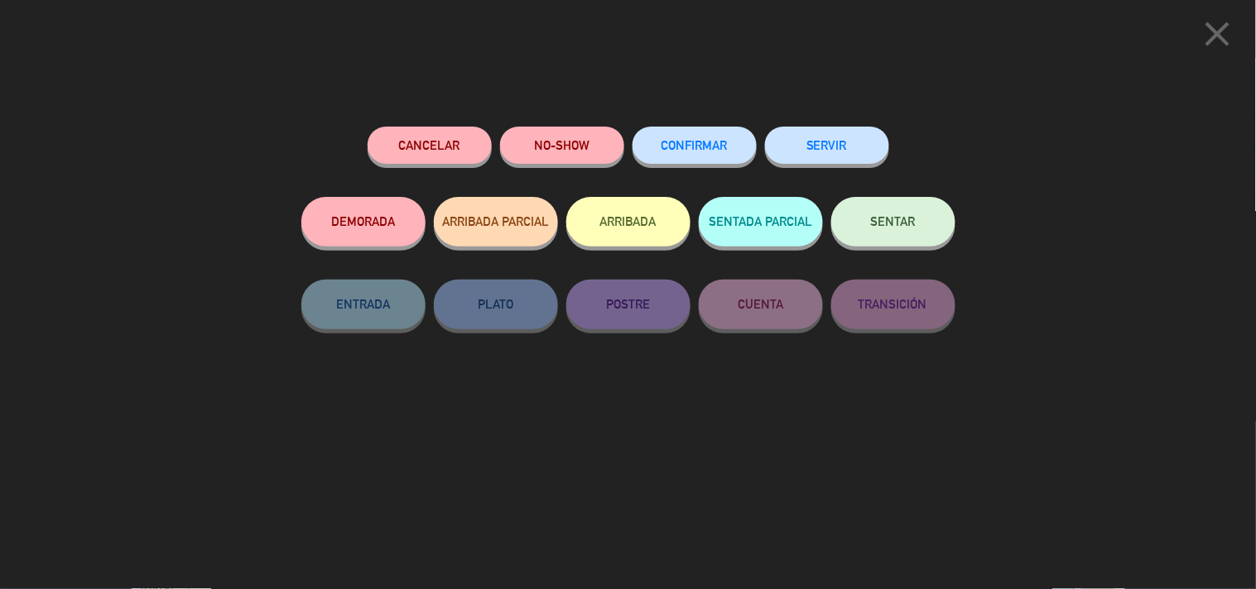
click at [843, 155] on button "SERVIR" at bounding box center [827, 145] width 124 height 37
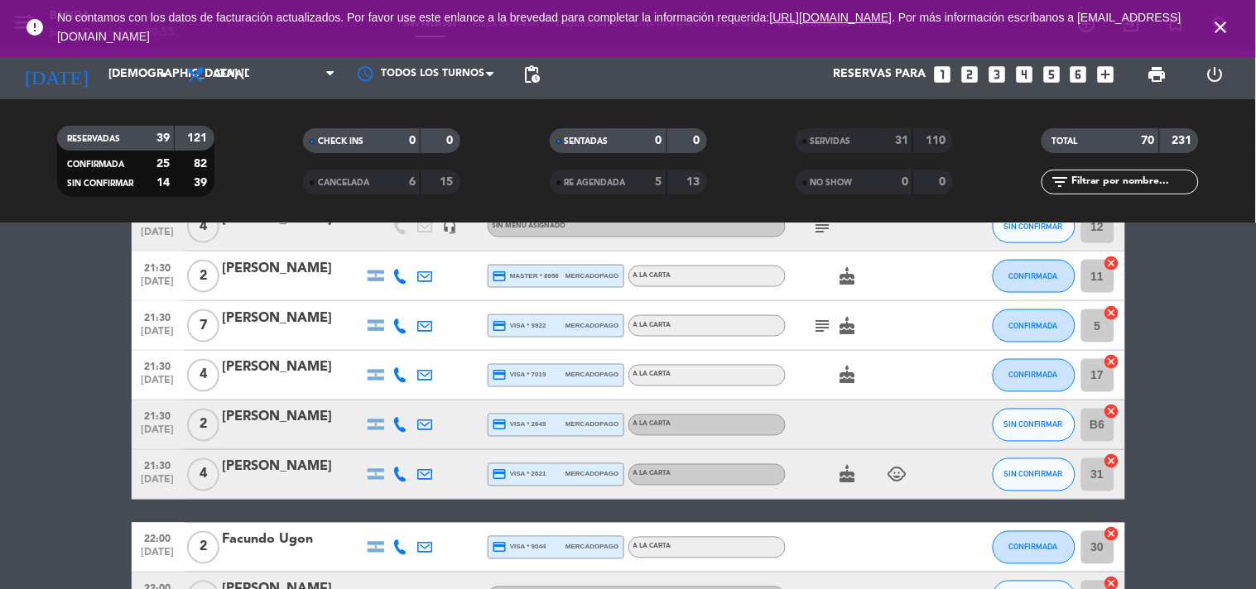
scroll to position [668, 0]
click at [1022, 469] on span "SIN CONFIRMAR" at bounding box center [1033, 473] width 59 height 9
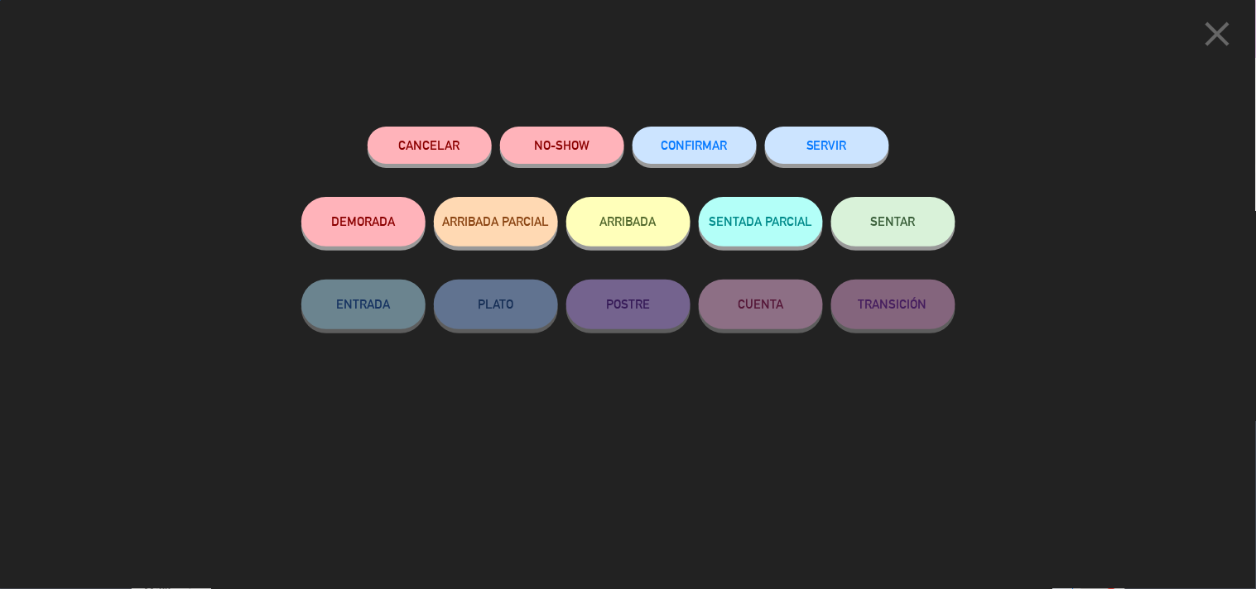
click at [834, 143] on button "SERVIR" at bounding box center [827, 145] width 124 height 37
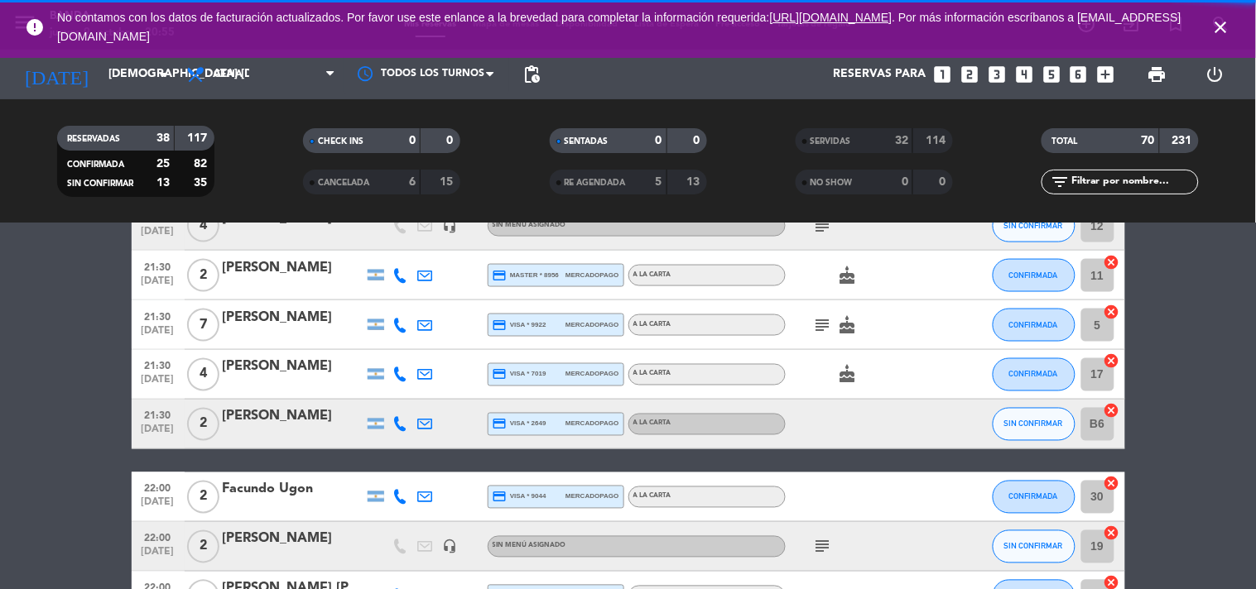
click at [1025, 70] on icon "looks_4" at bounding box center [1024, 75] width 22 height 22
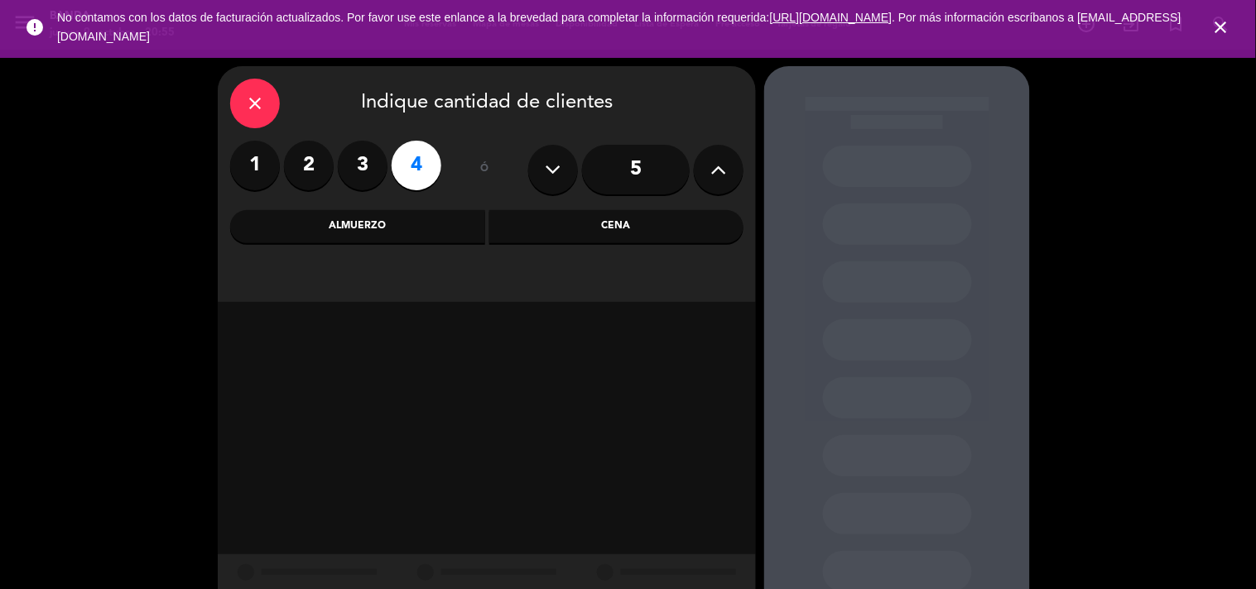
click at [574, 232] on div "Cena" at bounding box center [616, 226] width 255 height 33
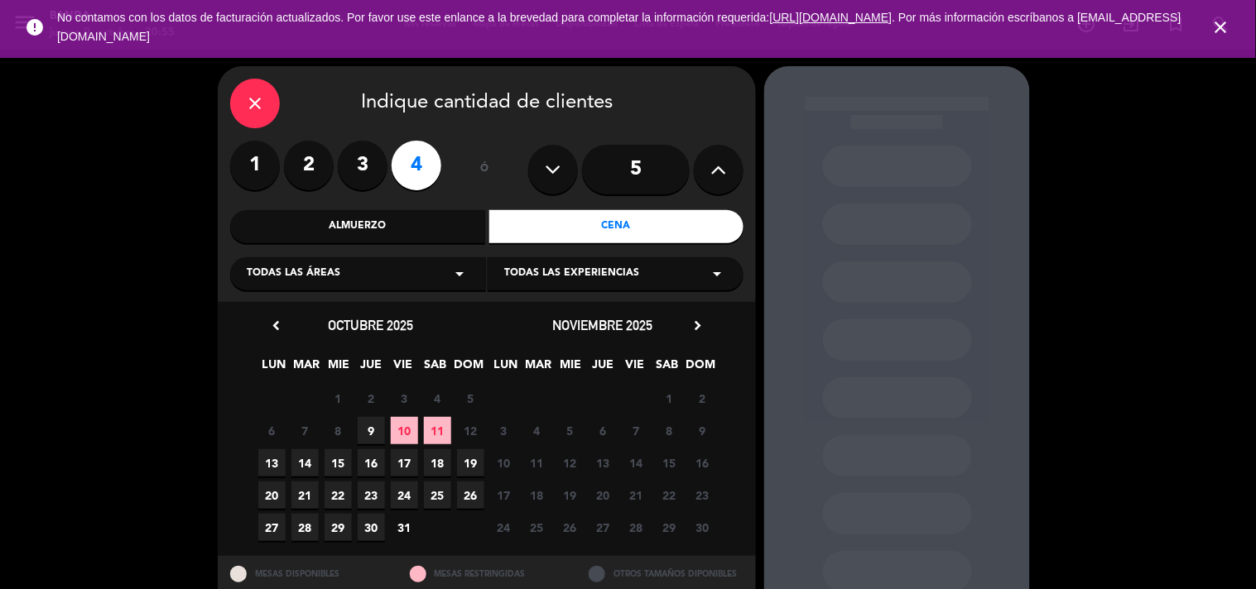
click at [375, 432] on span "9" at bounding box center [371, 430] width 27 height 27
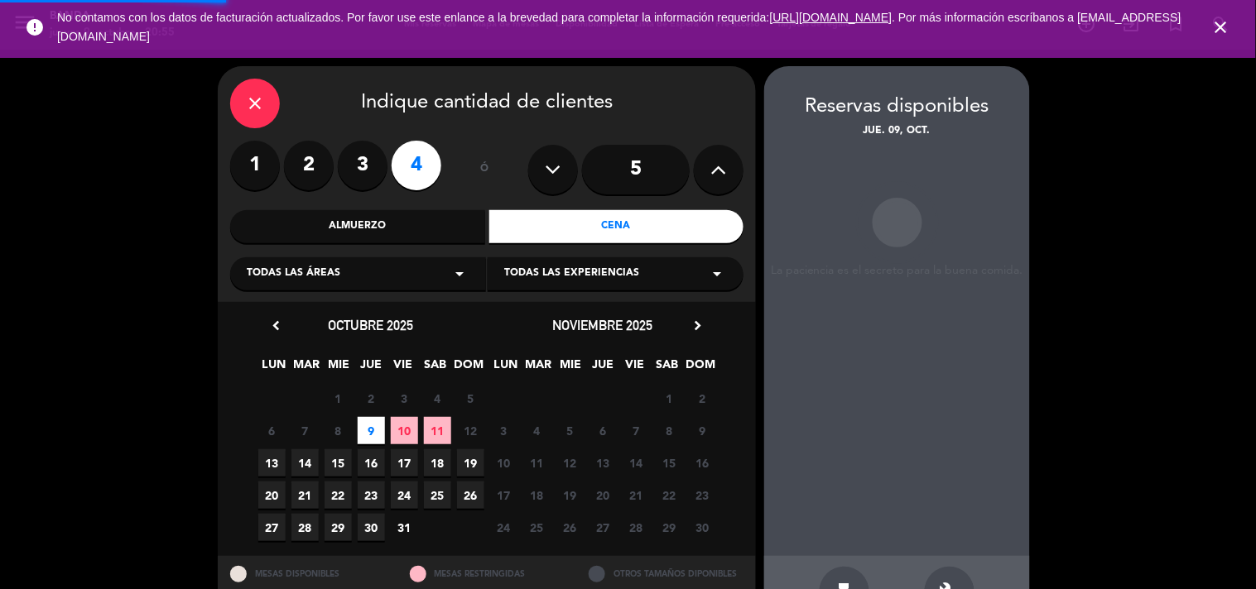
scroll to position [54, 0]
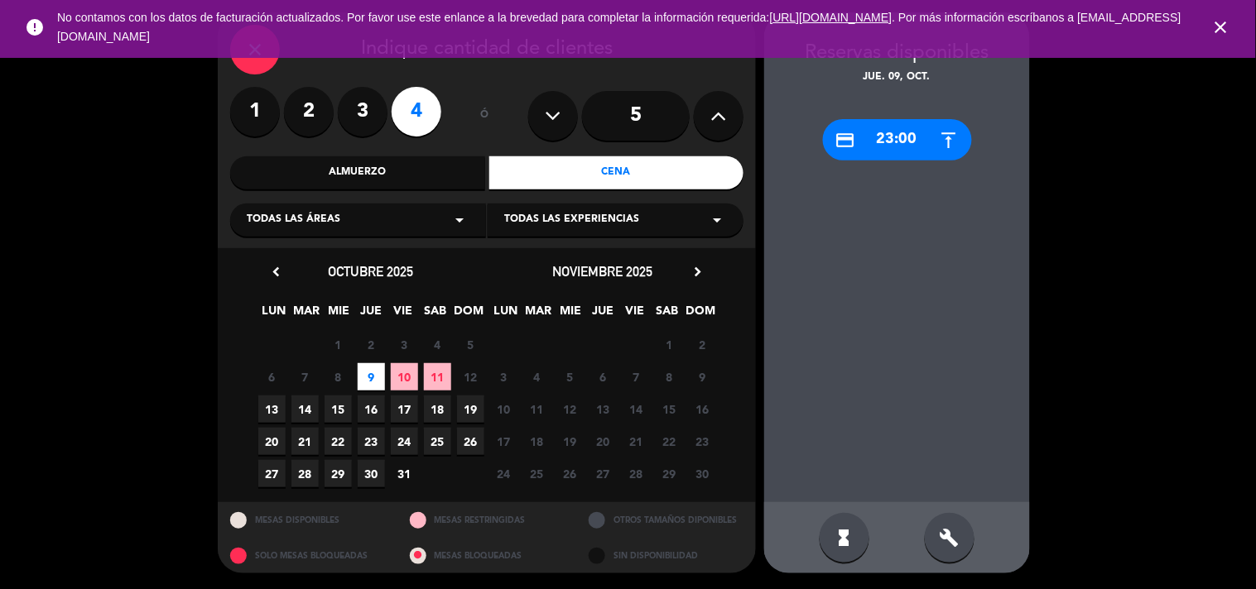
click at [261, 59] on icon "close" at bounding box center [255, 50] width 20 height 20
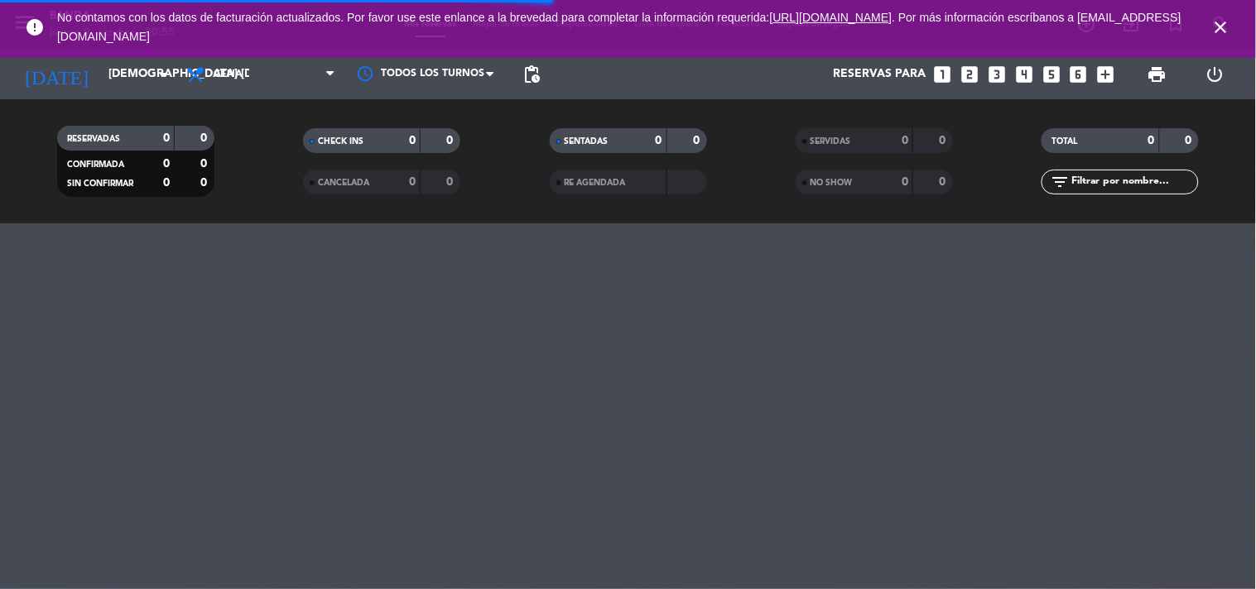
click at [1222, 34] on icon "close" at bounding box center [1221, 27] width 20 height 20
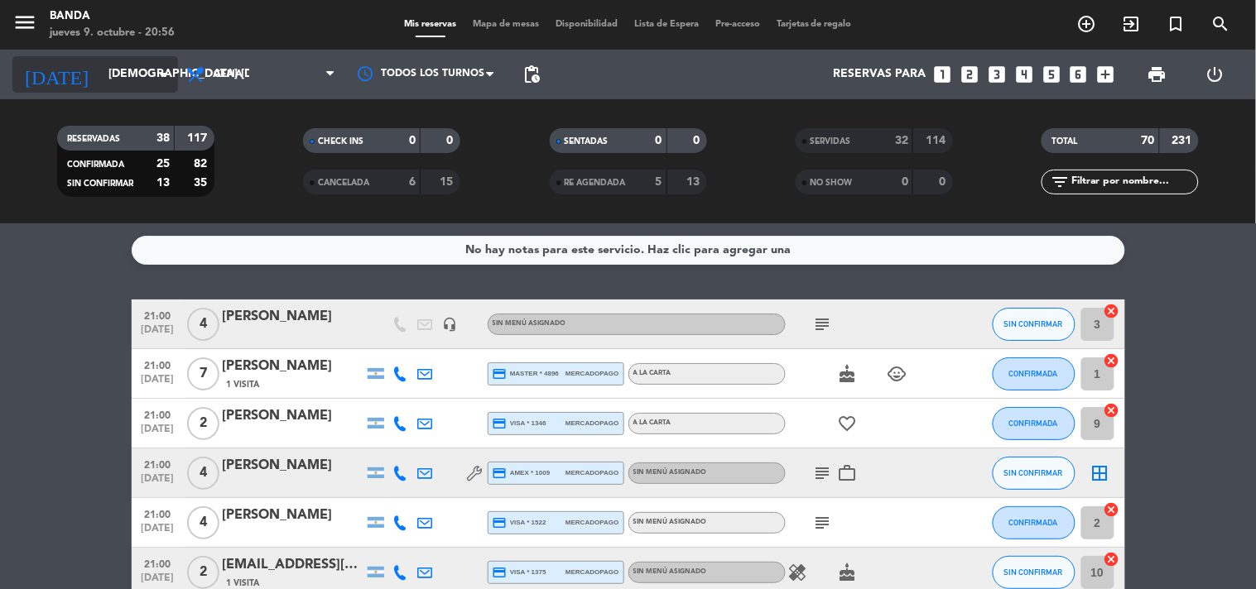
click at [111, 70] on input "[DEMOGRAPHIC_DATA] [DATE]" at bounding box center [178, 75] width 157 height 30
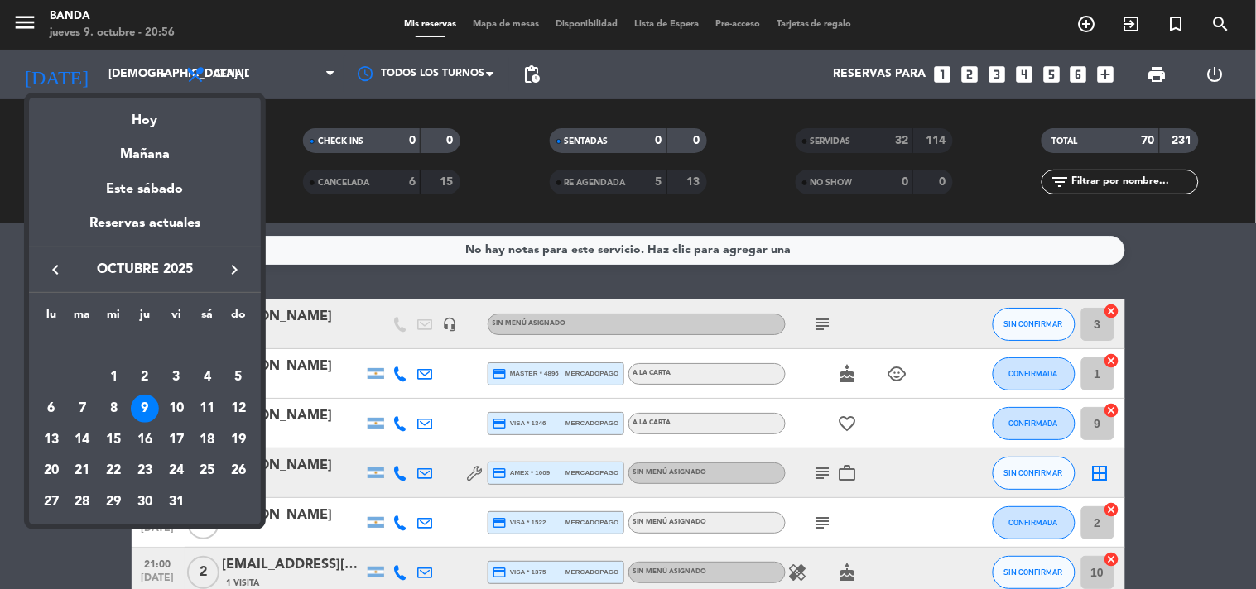
click at [153, 404] on div "9" at bounding box center [145, 409] width 28 height 28
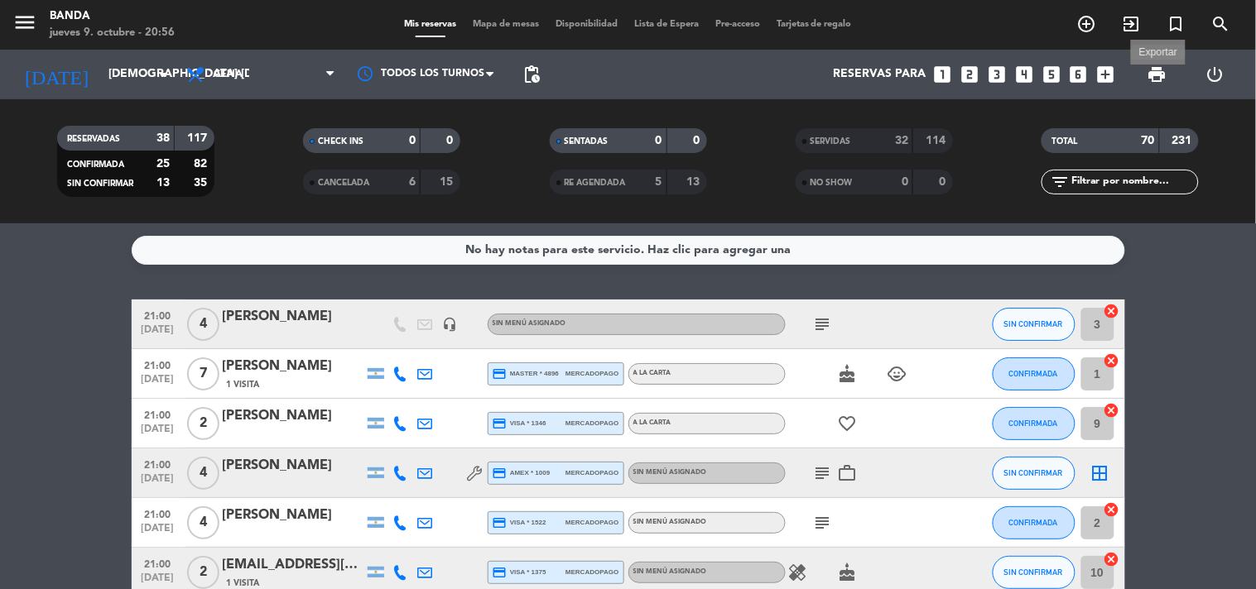
click at [1162, 73] on span "print" at bounding box center [1157, 75] width 20 height 20
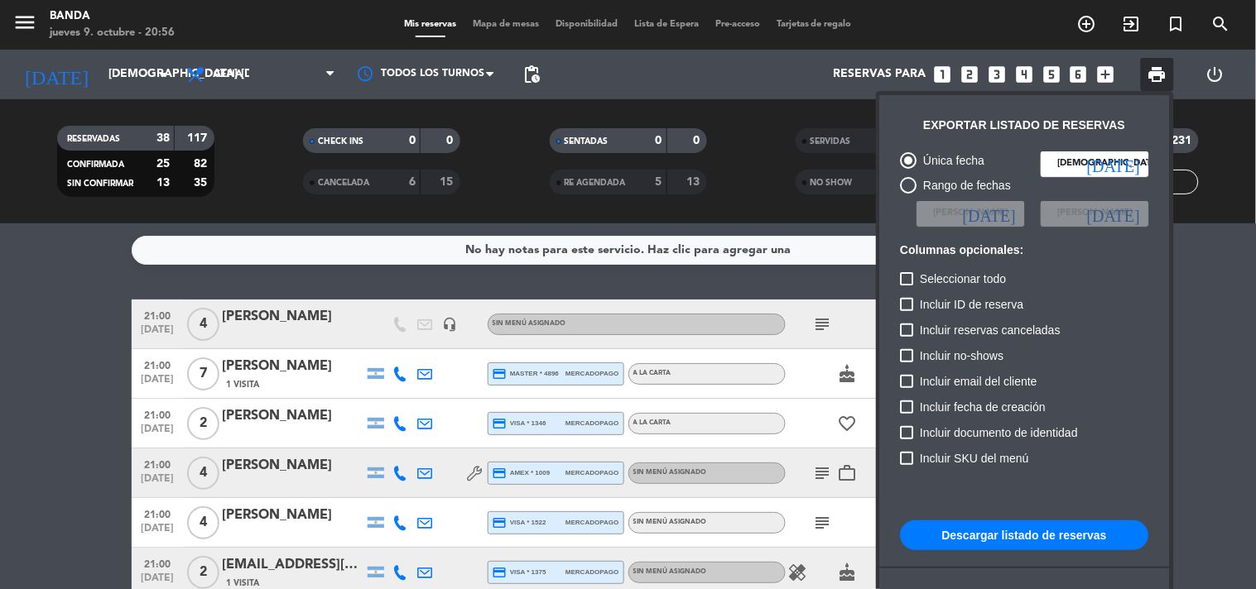
scroll to position [100, 0]
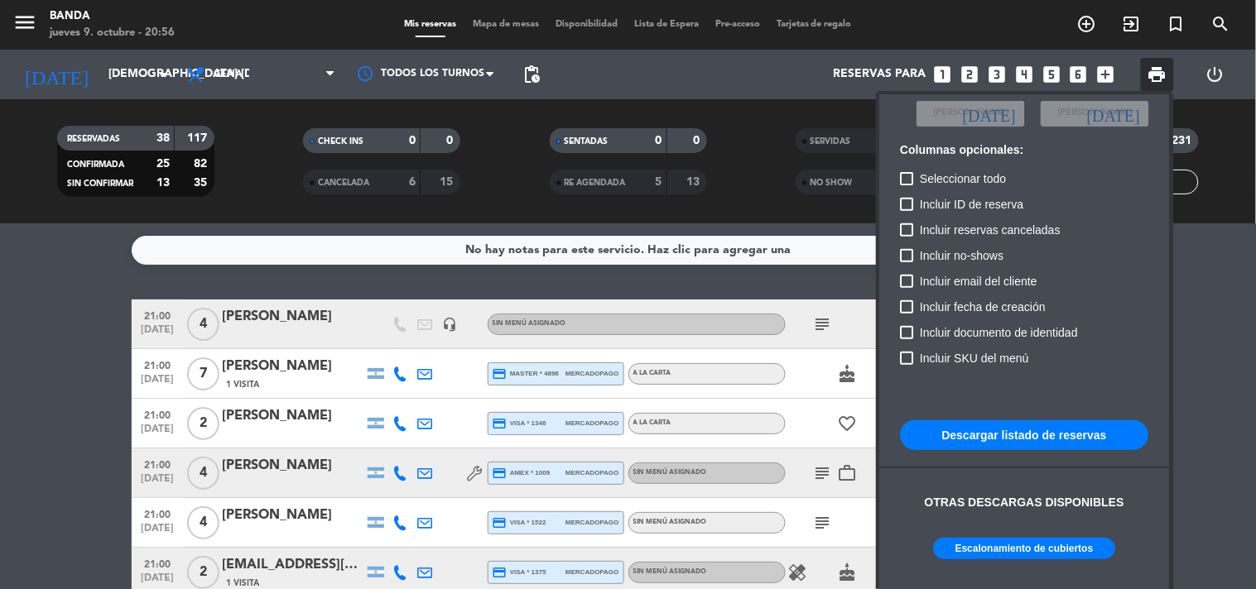
click at [1031, 555] on button "Escalonamiento de cubiertos" at bounding box center [1025, 549] width 182 height 22
click at [1023, 71] on div at bounding box center [628, 294] width 1256 height 589
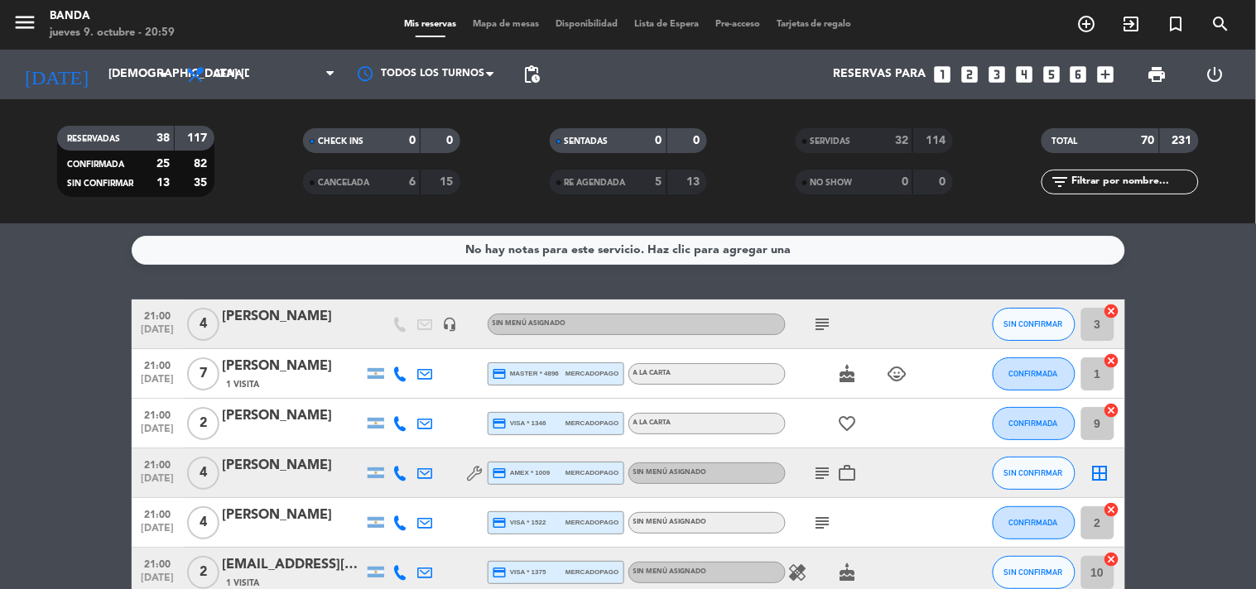
click at [1026, 75] on icon "looks_4" at bounding box center [1024, 75] width 22 height 22
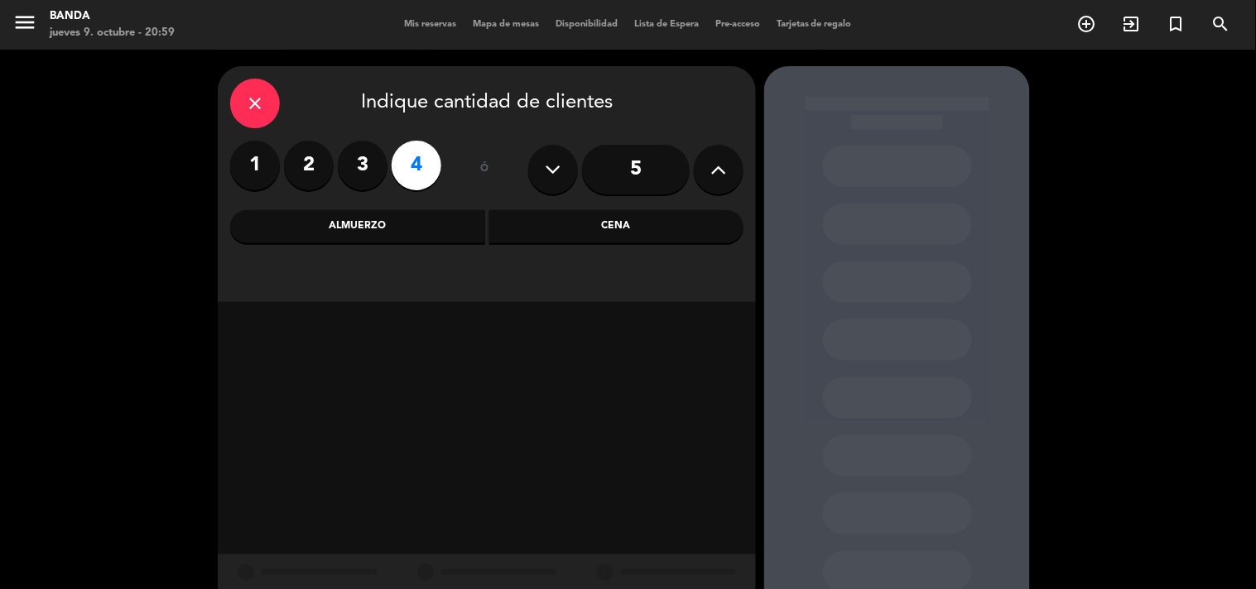
click at [615, 216] on div "Cena" at bounding box center [616, 226] width 255 height 33
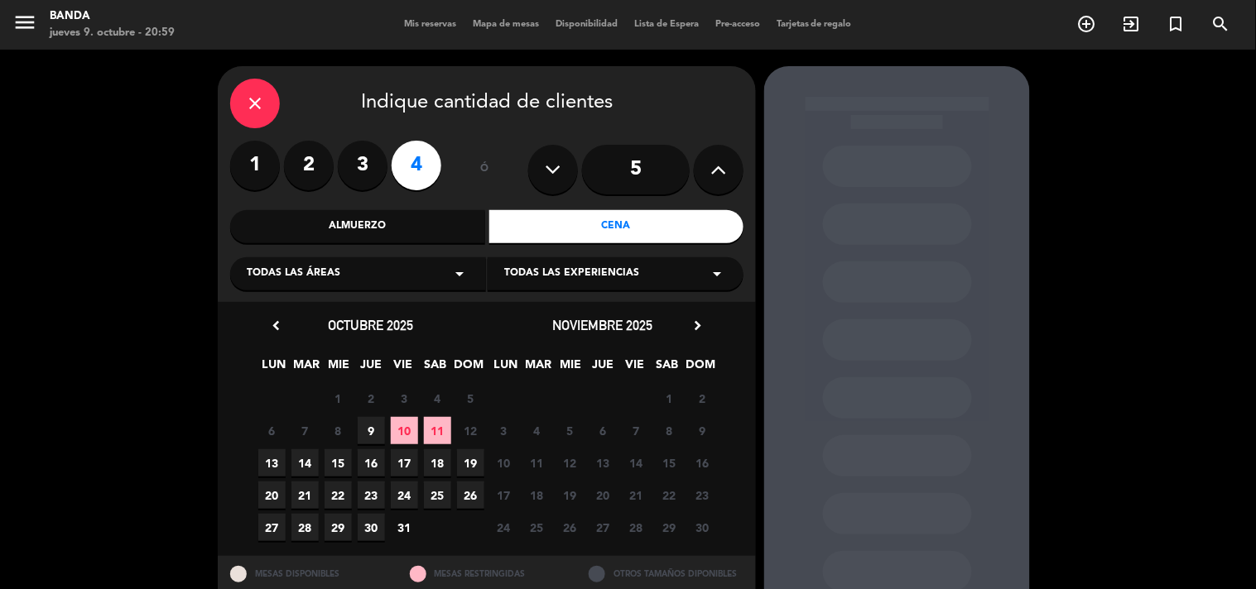
click at [369, 440] on span "9" at bounding box center [371, 430] width 27 height 27
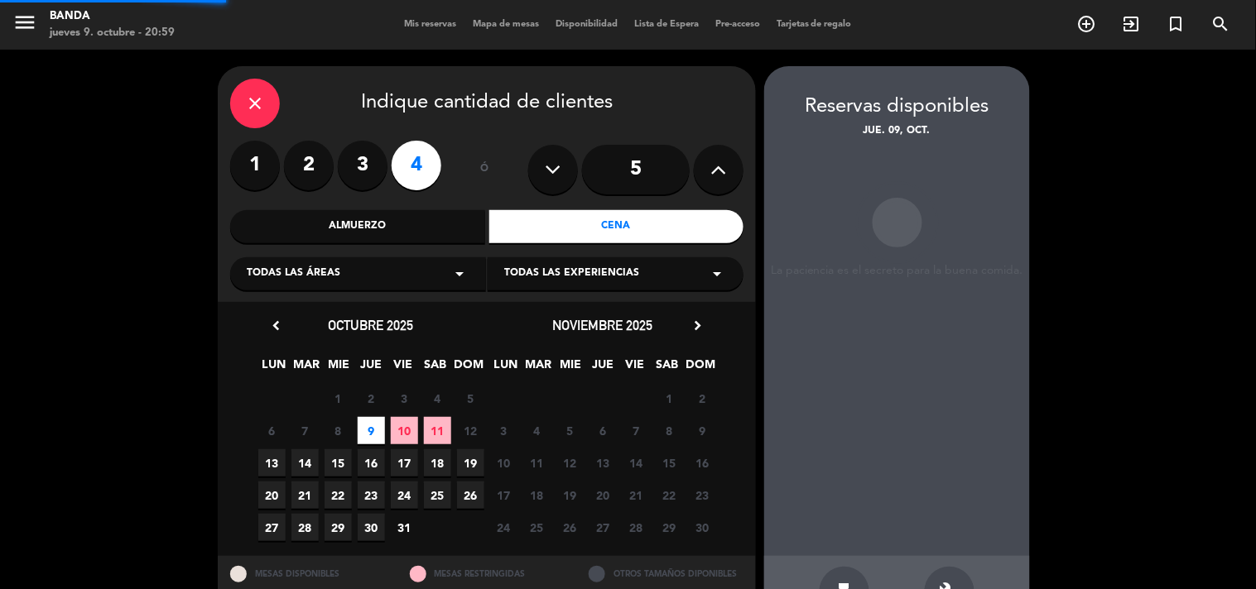
scroll to position [54, 0]
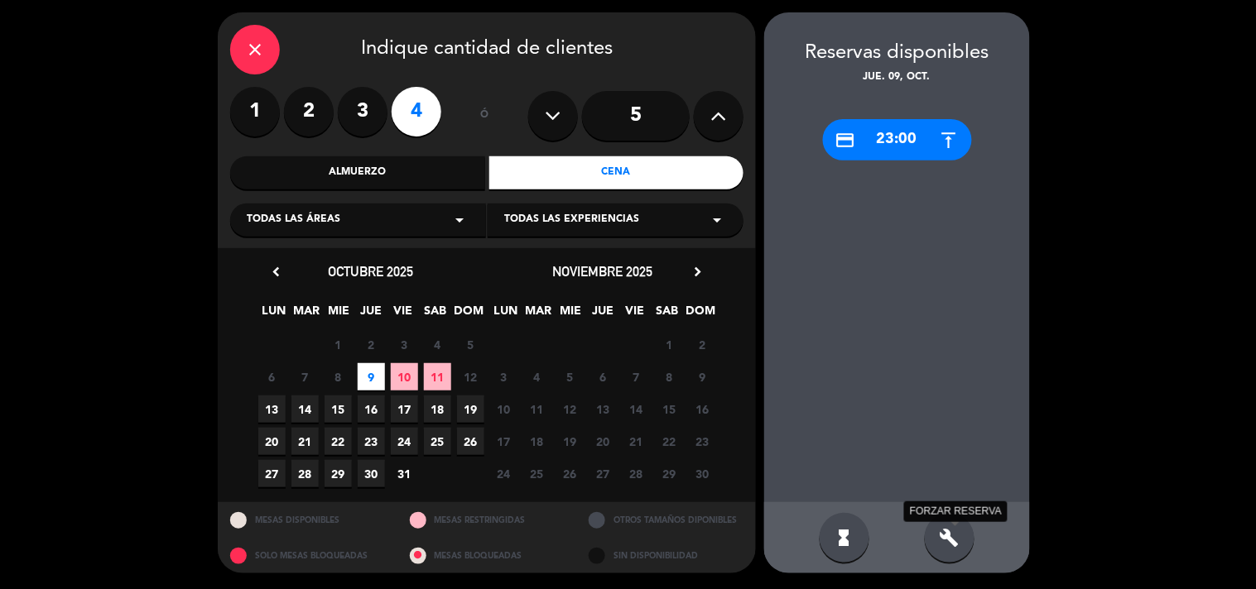
click at [955, 540] on icon "build" at bounding box center [950, 538] width 20 height 20
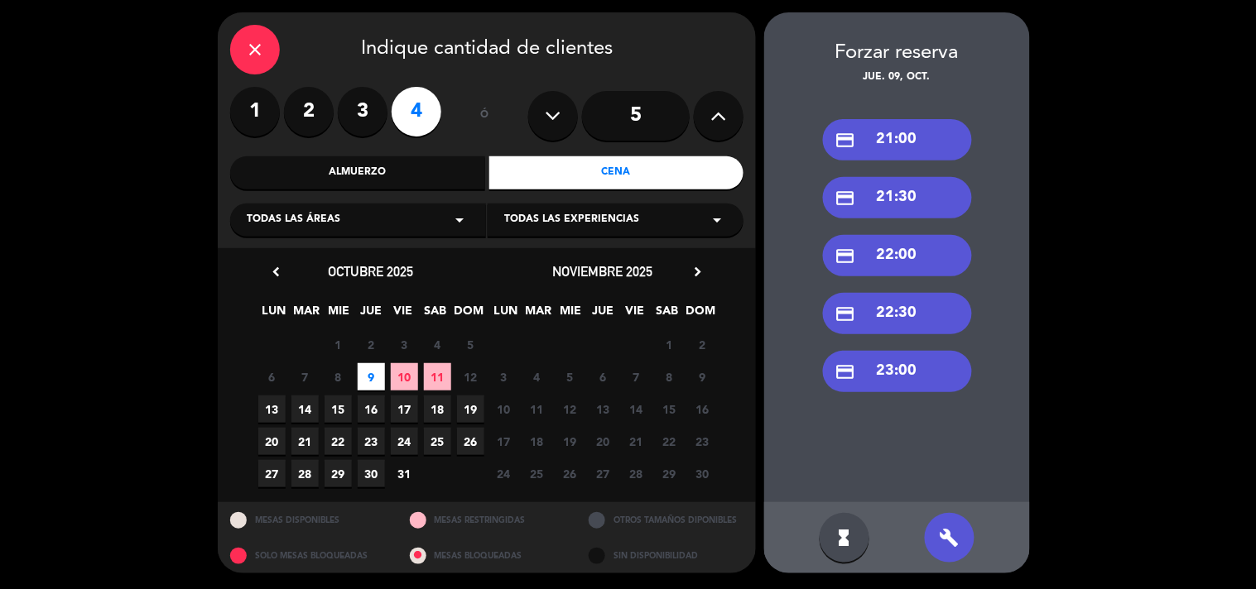
click at [884, 248] on div "credit_card 22:00" at bounding box center [897, 255] width 149 height 41
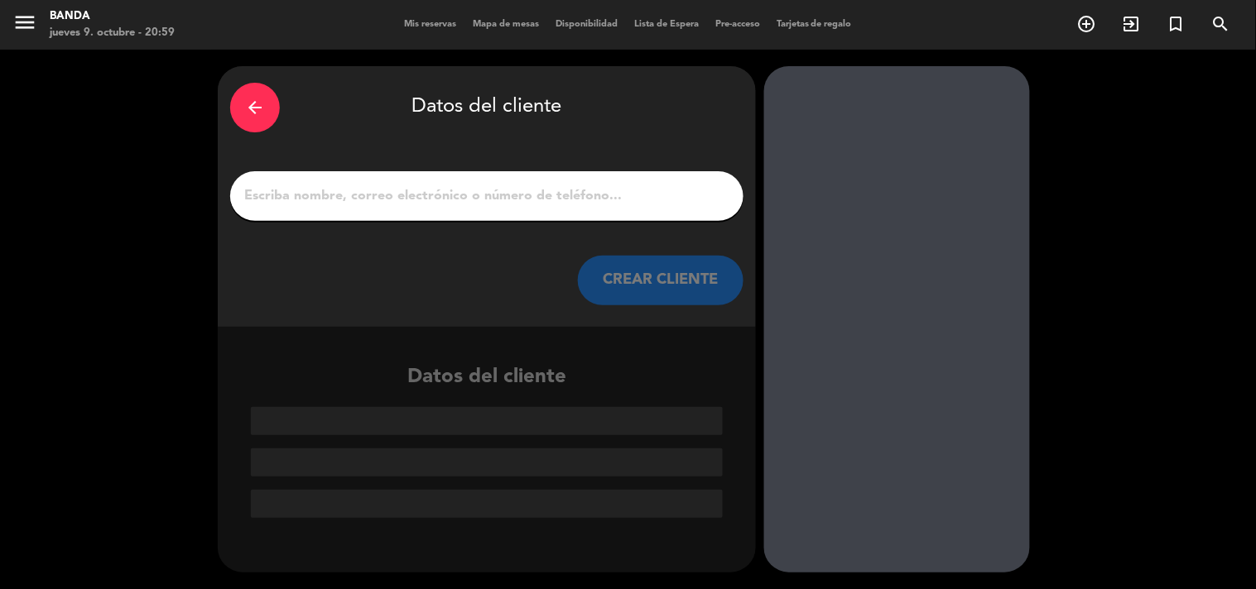
scroll to position [0, 0]
click at [677, 189] on input "1" at bounding box center [487, 196] width 488 height 23
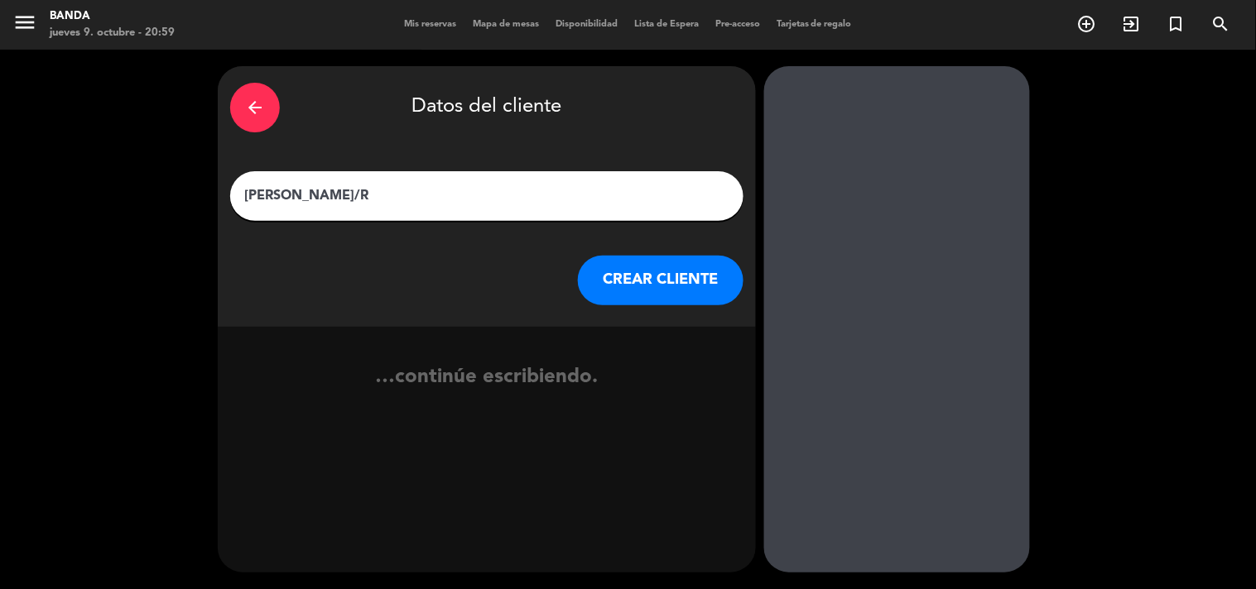
click at [372, 189] on input "[PERSON_NAME]/R" at bounding box center [487, 196] width 488 height 23
type input "[PERSON_NAME] S/R"
click at [674, 281] on button "CREAR CLIENTE" at bounding box center [661, 281] width 166 height 50
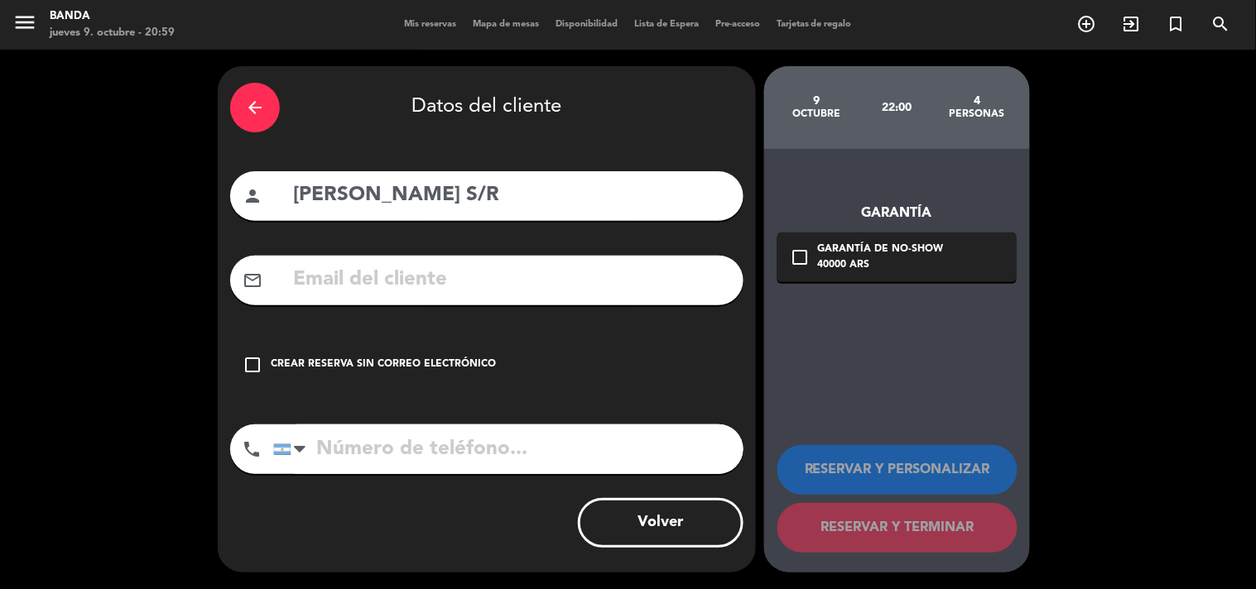
click at [288, 356] on div "check_box_outline_blank Crear reserva sin correo electrónico" at bounding box center [486, 365] width 513 height 50
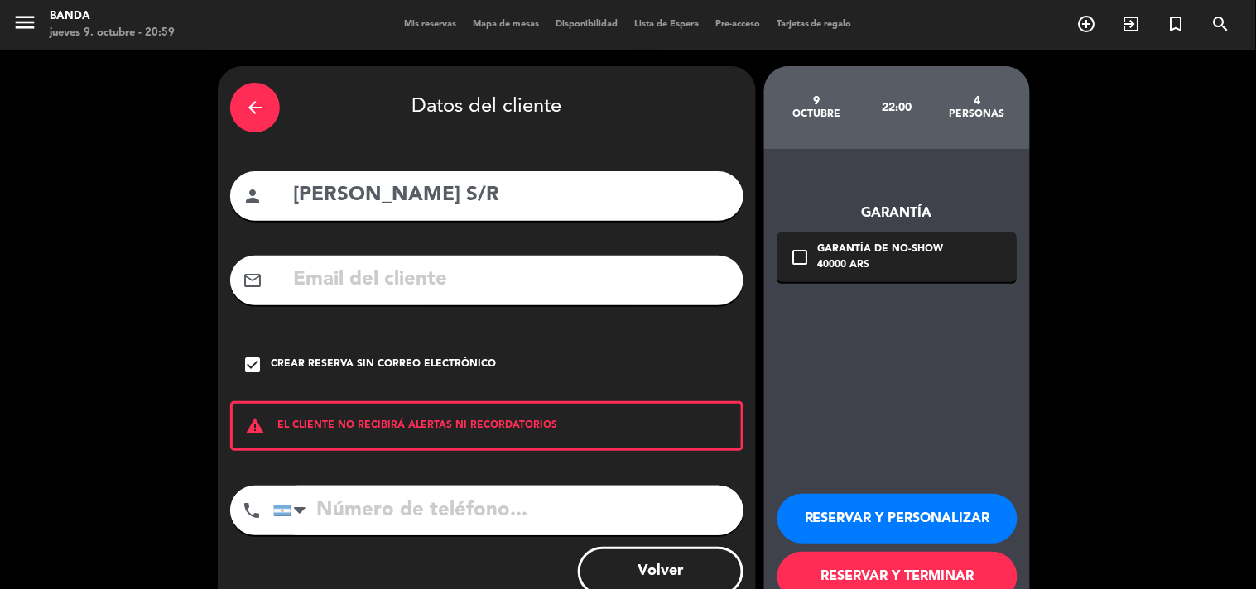
click at [362, 499] on input "tel" at bounding box center [508, 511] width 470 height 50
type input "2254609087"
click at [271, 361] on div "Crear reserva sin correo electrónico" at bounding box center [383, 365] width 225 height 17
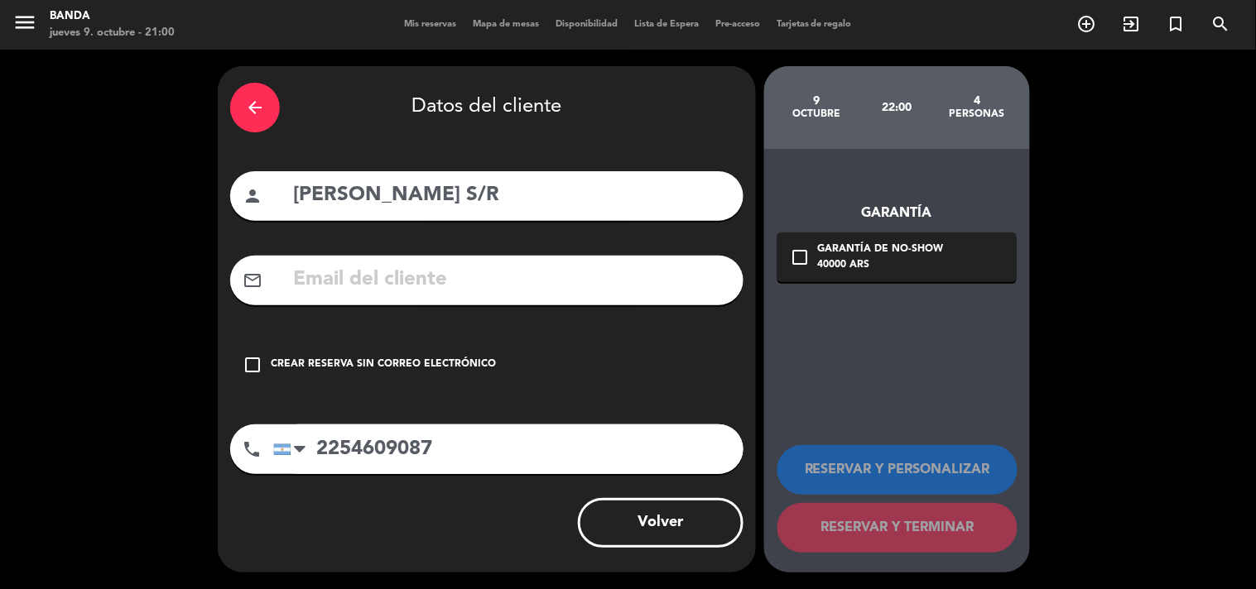
click at [263, 110] on icon "arrow_back" at bounding box center [255, 108] width 20 height 20
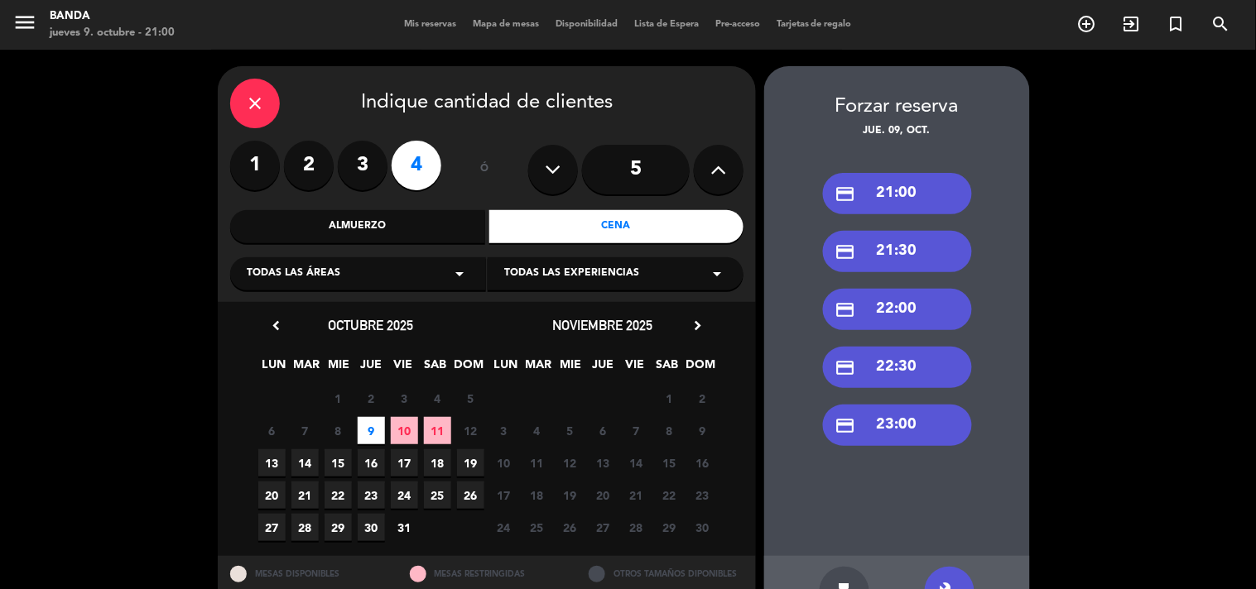
click at [272, 103] on div "close" at bounding box center [255, 104] width 50 height 50
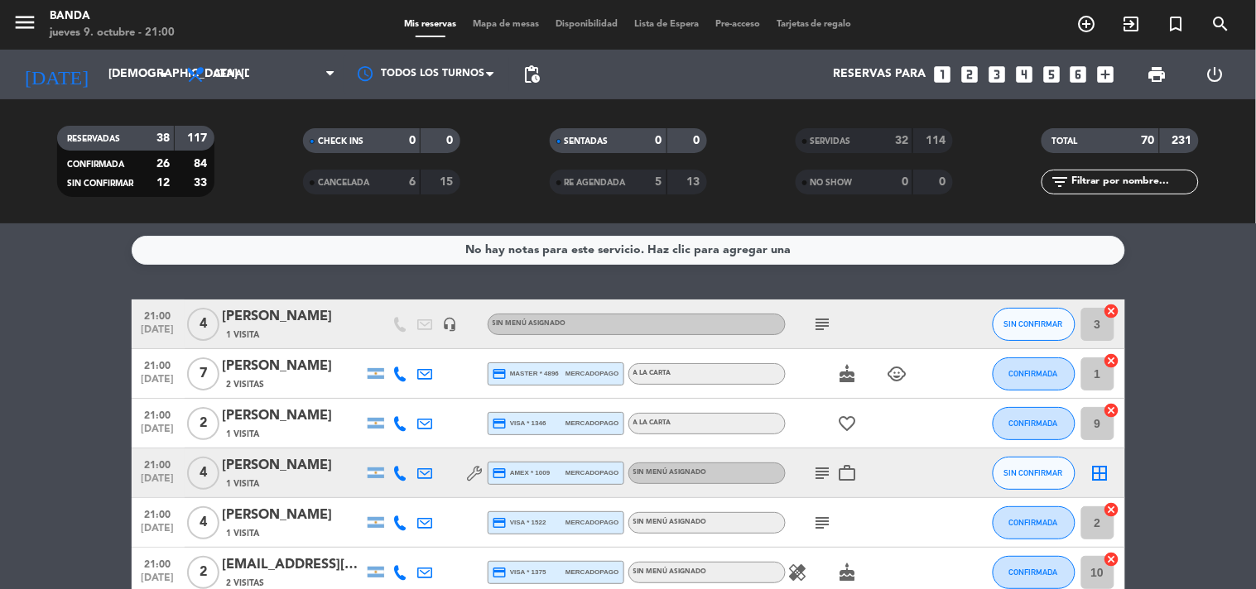
click at [1020, 75] on icon "looks_4" at bounding box center [1024, 75] width 22 height 22
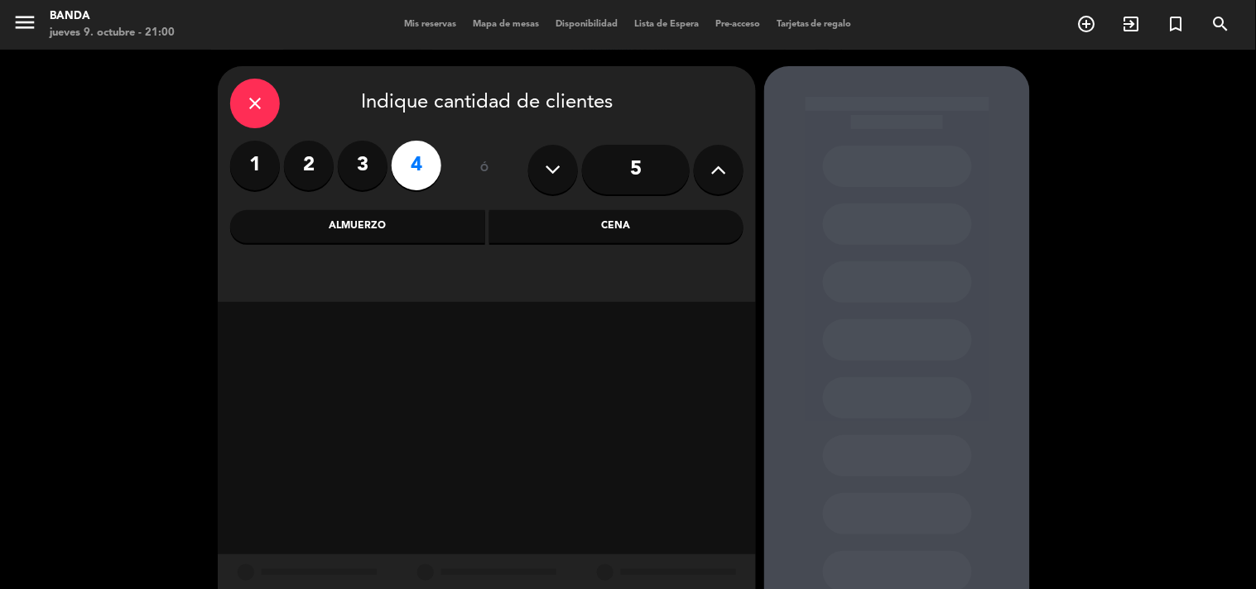
click at [539, 225] on div "Cena" at bounding box center [616, 226] width 255 height 33
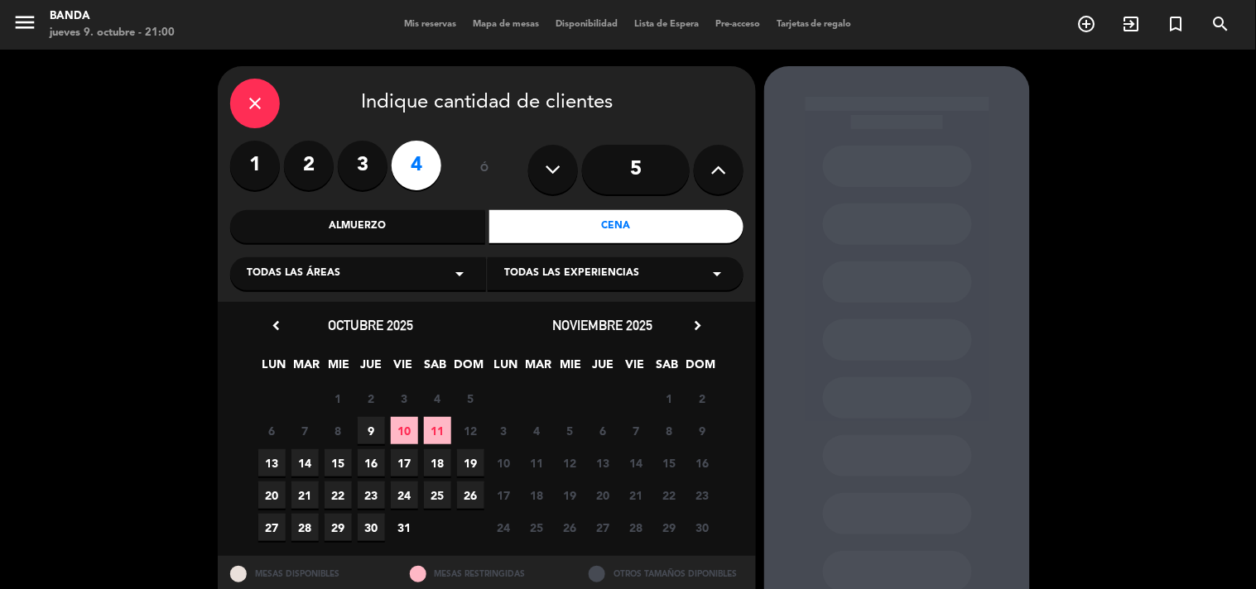
click at [376, 423] on span "9" at bounding box center [371, 430] width 27 height 27
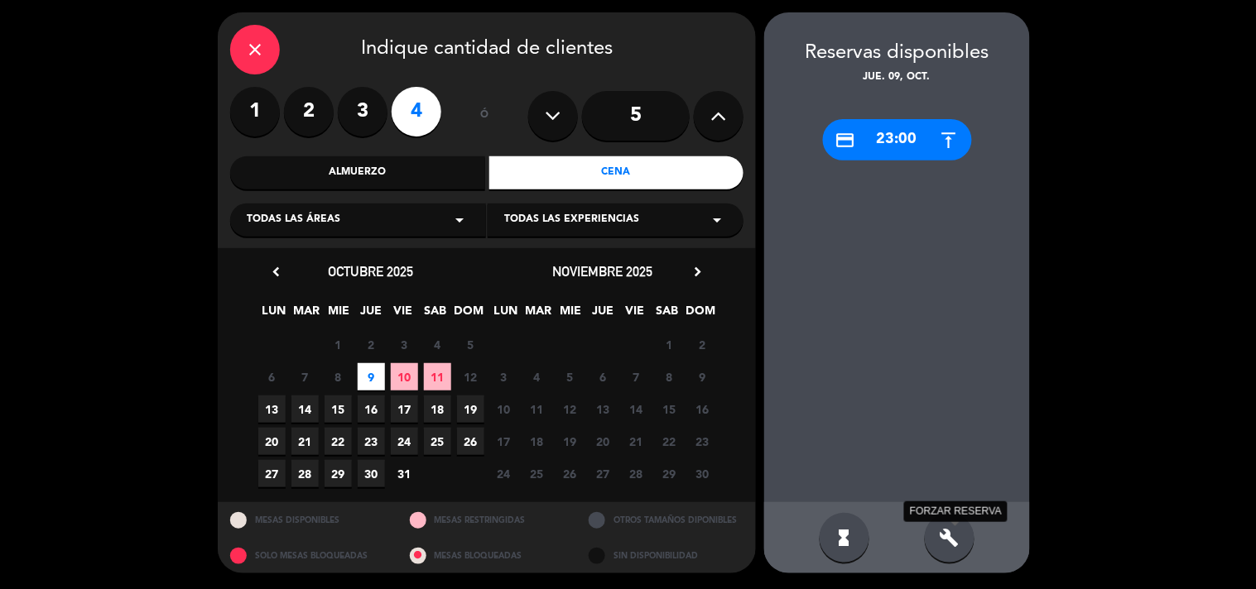
click at [953, 536] on icon "build" at bounding box center [950, 538] width 20 height 20
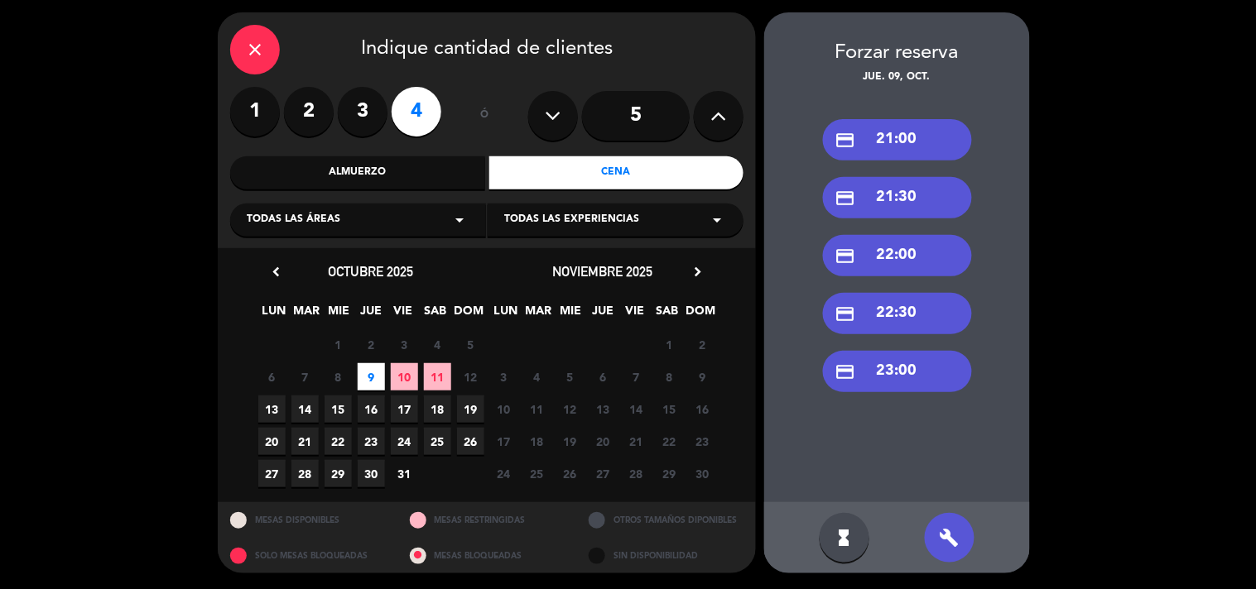
click at [890, 203] on div "credit_card 21:30" at bounding box center [897, 197] width 149 height 41
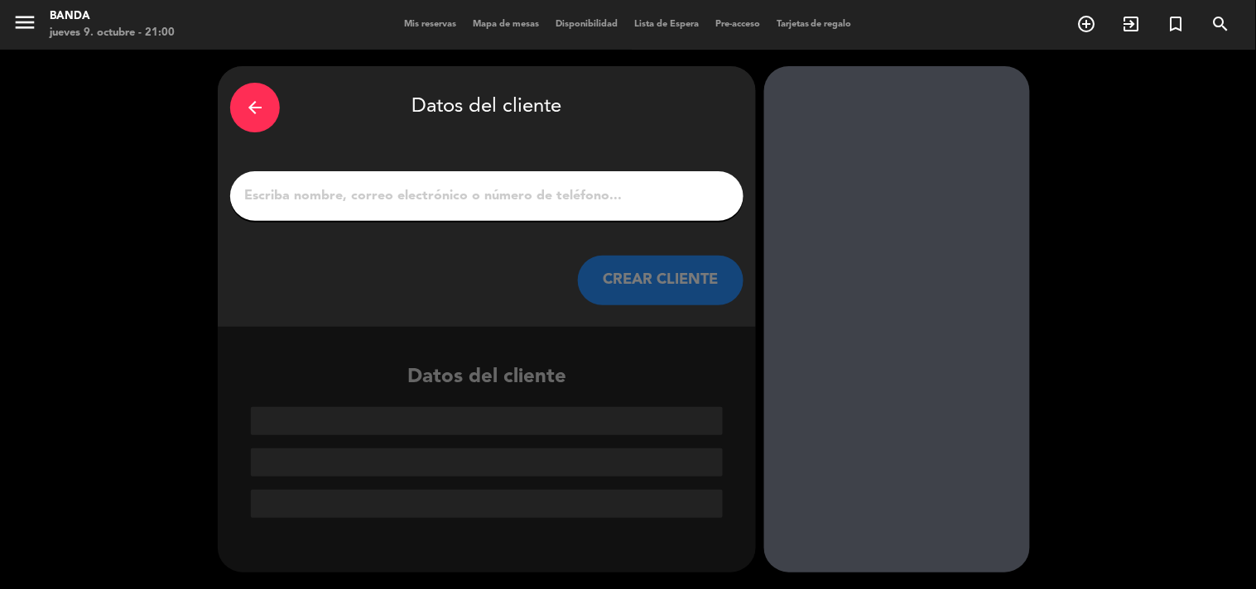
click at [714, 183] on div at bounding box center [486, 196] width 513 height 50
click at [689, 199] on input "1" at bounding box center [487, 196] width 488 height 23
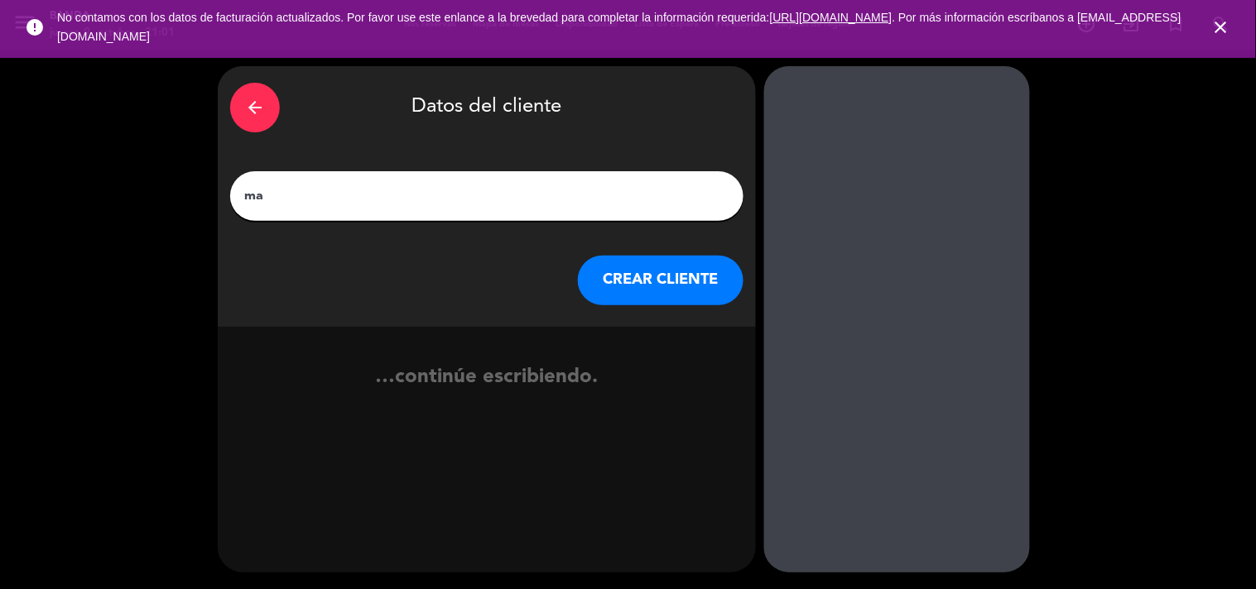
type input "m"
type input "[PERSON_NAME][GEOGRAPHIC_DATA]"
drag, startPoint x: 689, startPoint y: 199, endPoint x: 187, endPoint y: 201, distance: 501.6
click at [187, 201] on div "arrow_back Datos del cliente [PERSON_NAME] [PERSON_NAME] CLIENTE no se econtrar…" at bounding box center [628, 320] width 1256 height 540
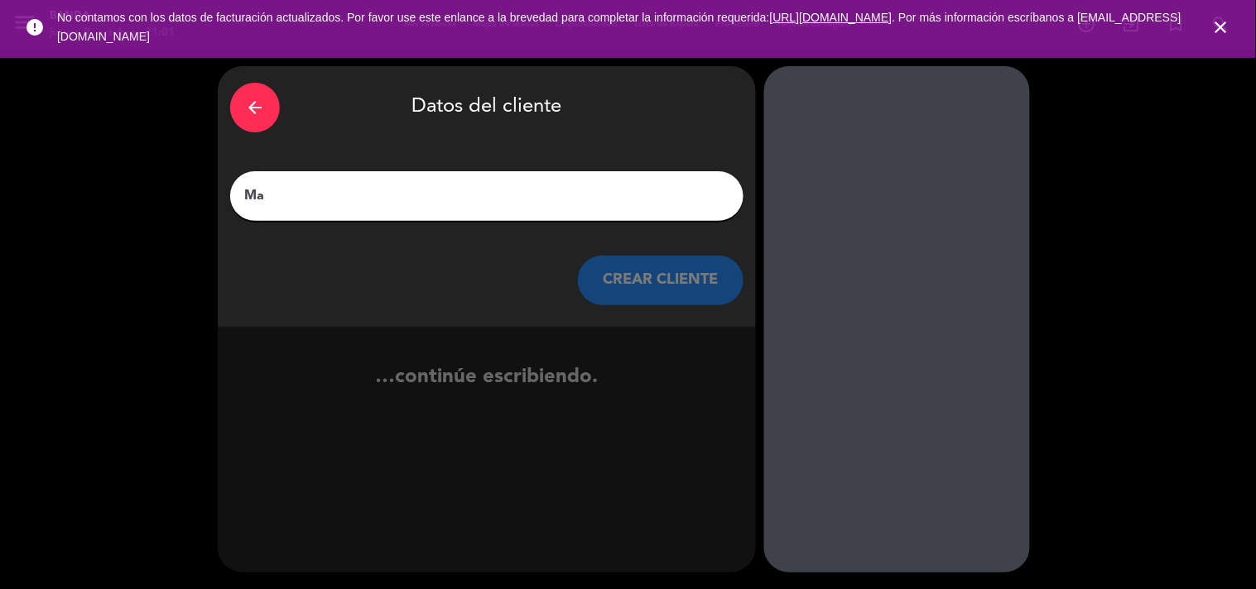
type input "M"
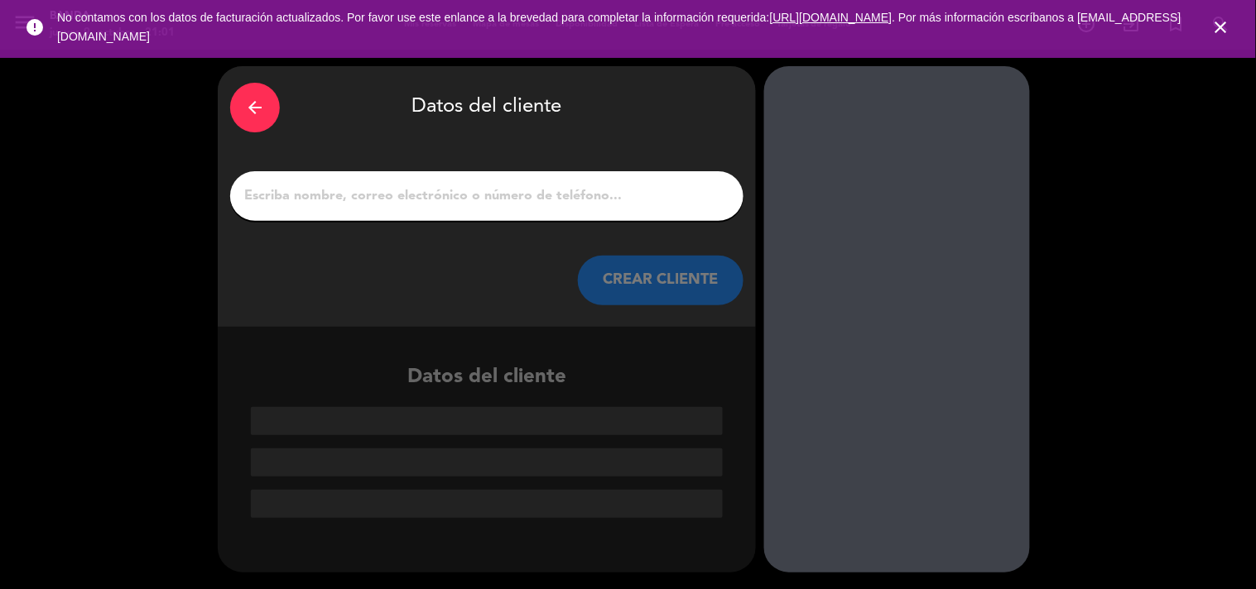
click at [267, 103] on div "arrow_back" at bounding box center [255, 108] width 50 height 50
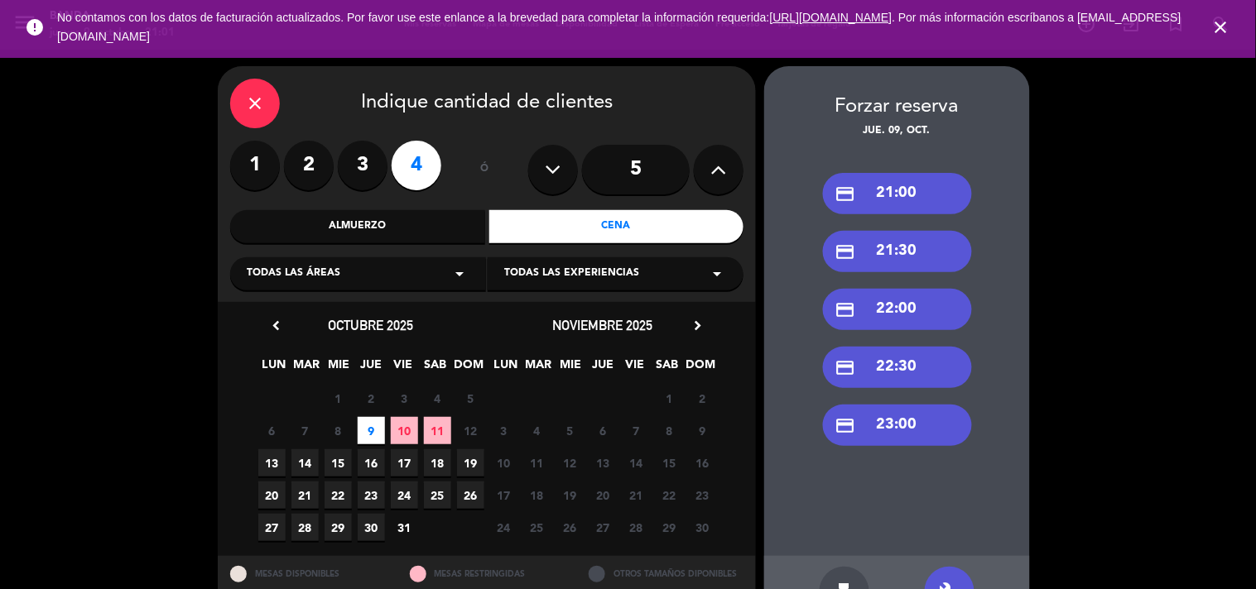
click at [267, 103] on div "close" at bounding box center [255, 104] width 50 height 50
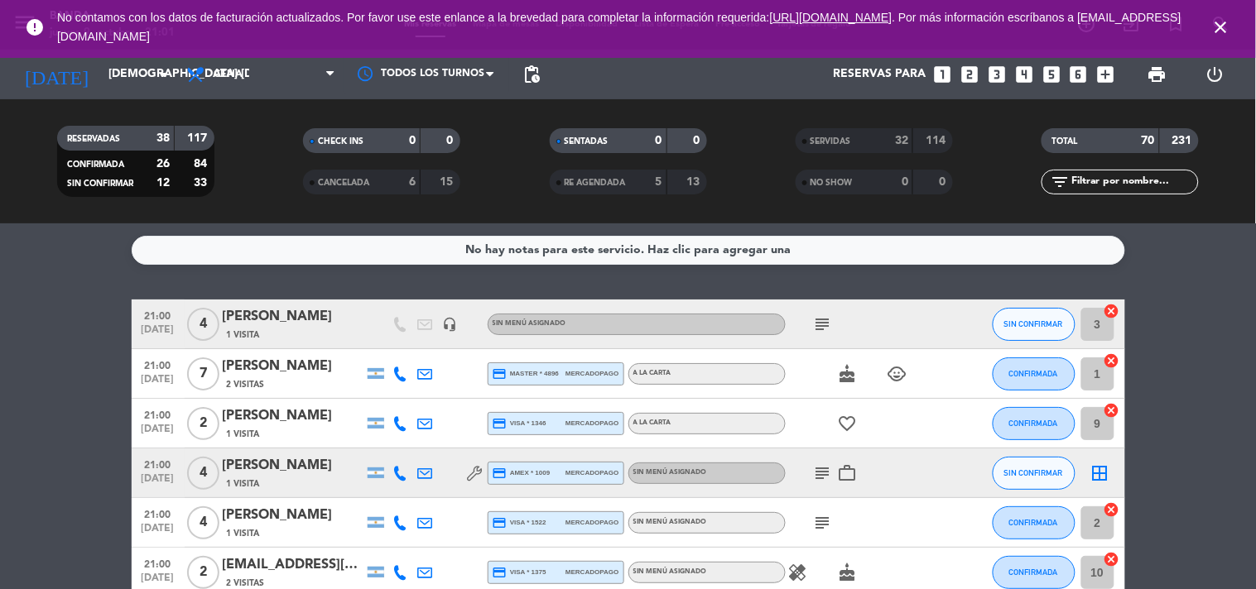
click at [1223, 23] on icon "close" at bounding box center [1221, 27] width 20 height 20
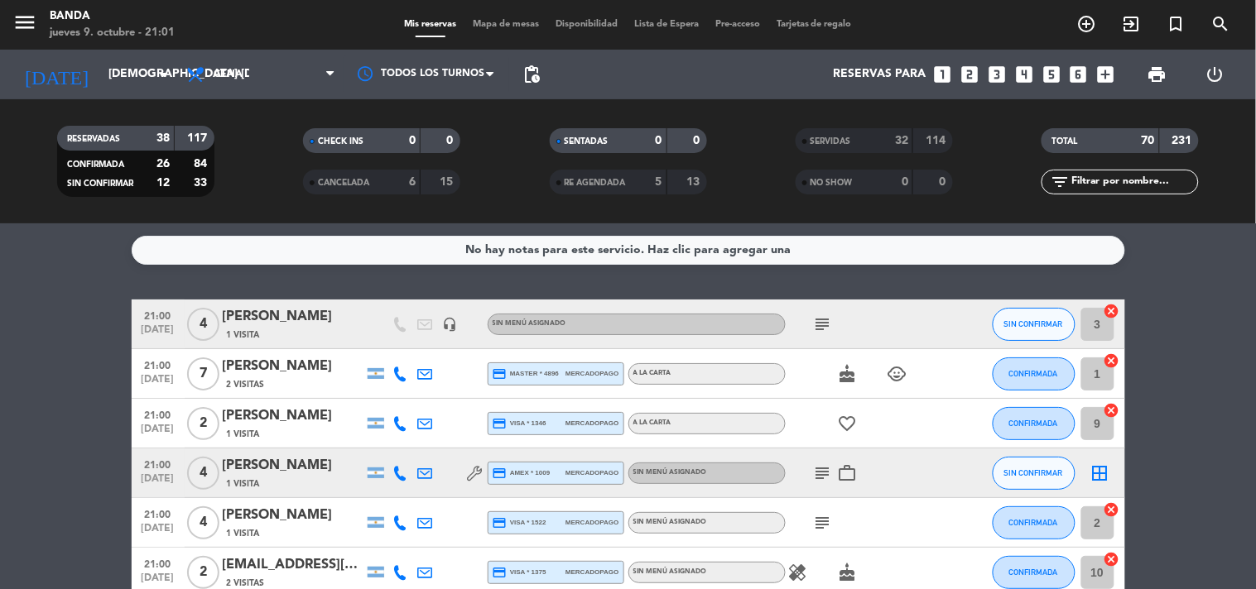
click at [1022, 73] on icon "looks_4" at bounding box center [1024, 75] width 22 height 22
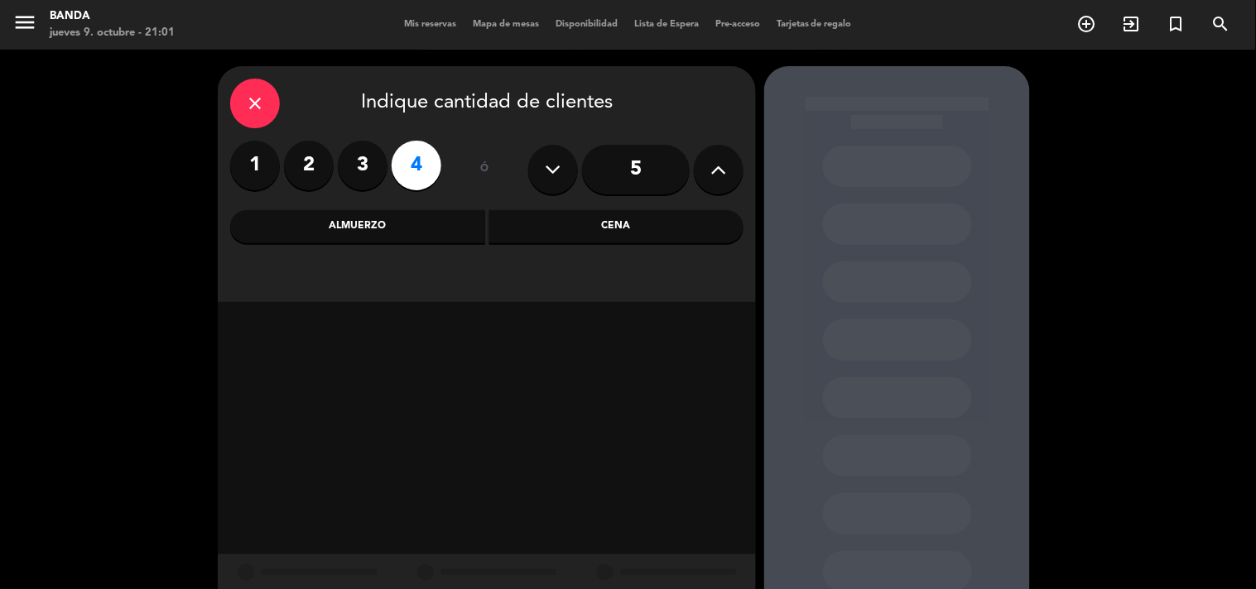
click at [590, 226] on div "Cena" at bounding box center [616, 226] width 255 height 33
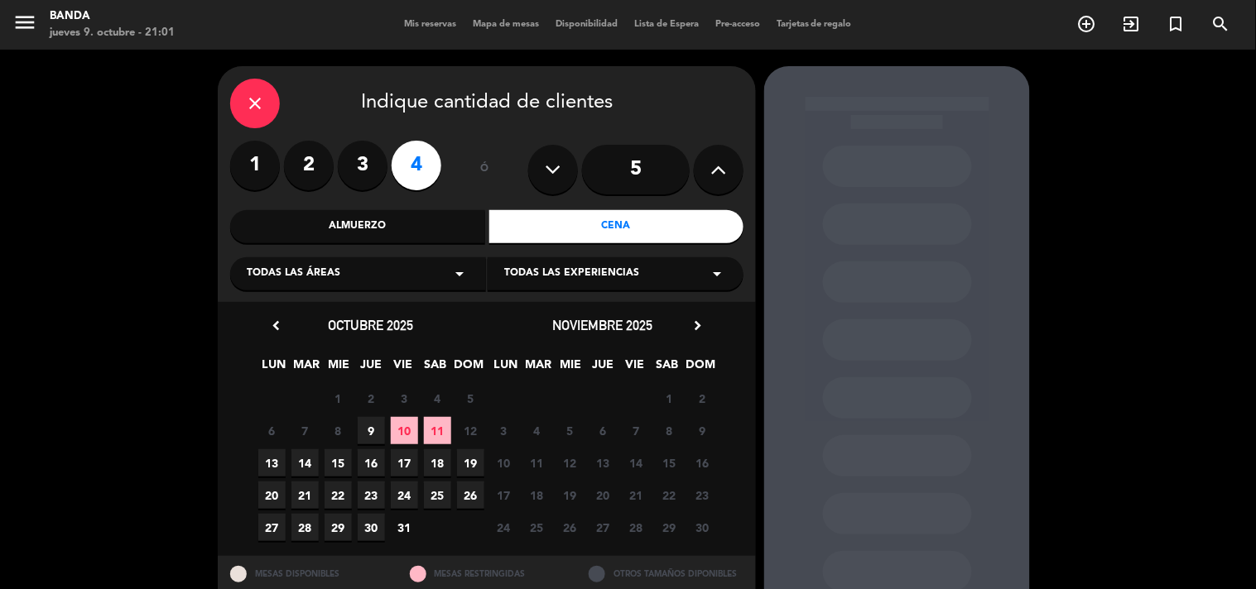
click at [373, 432] on span "9" at bounding box center [371, 430] width 27 height 27
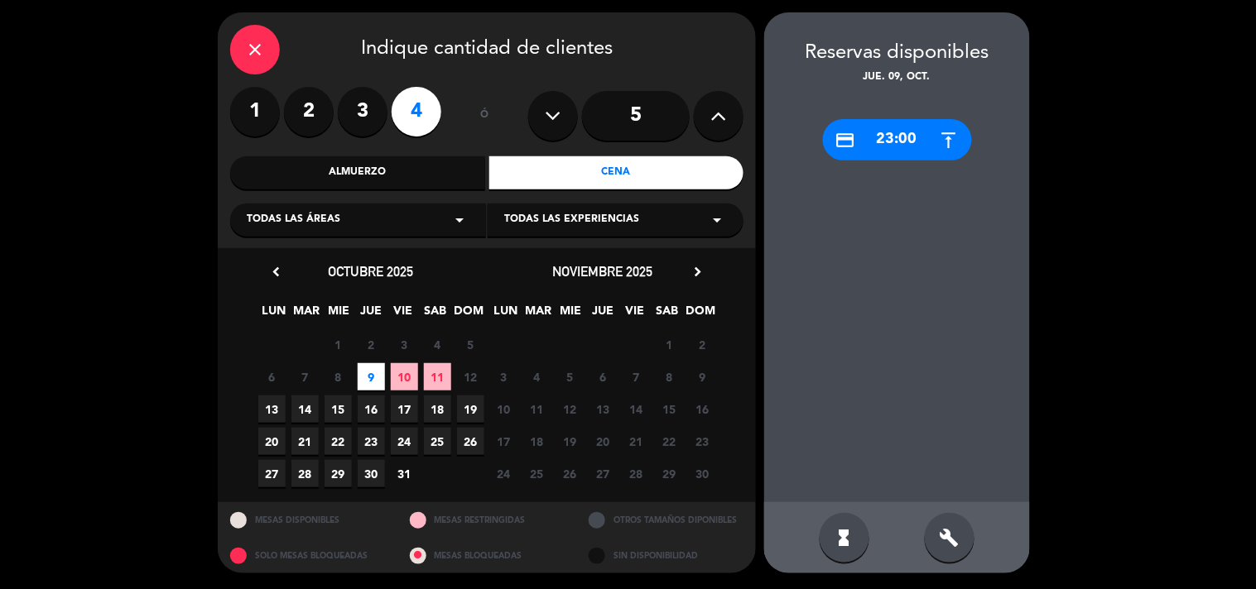
click at [935, 543] on div "build" at bounding box center [950, 538] width 50 height 50
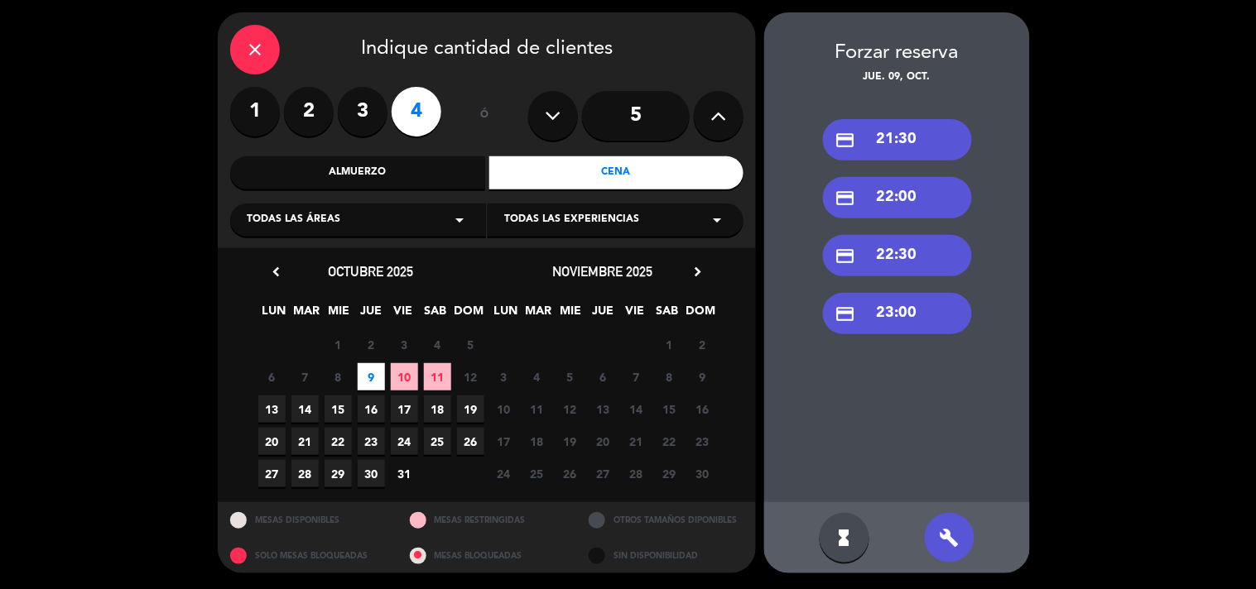
click at [890, 138] on div "credit_card 21:30" at bounding box center [897, 139] width 149 height 41
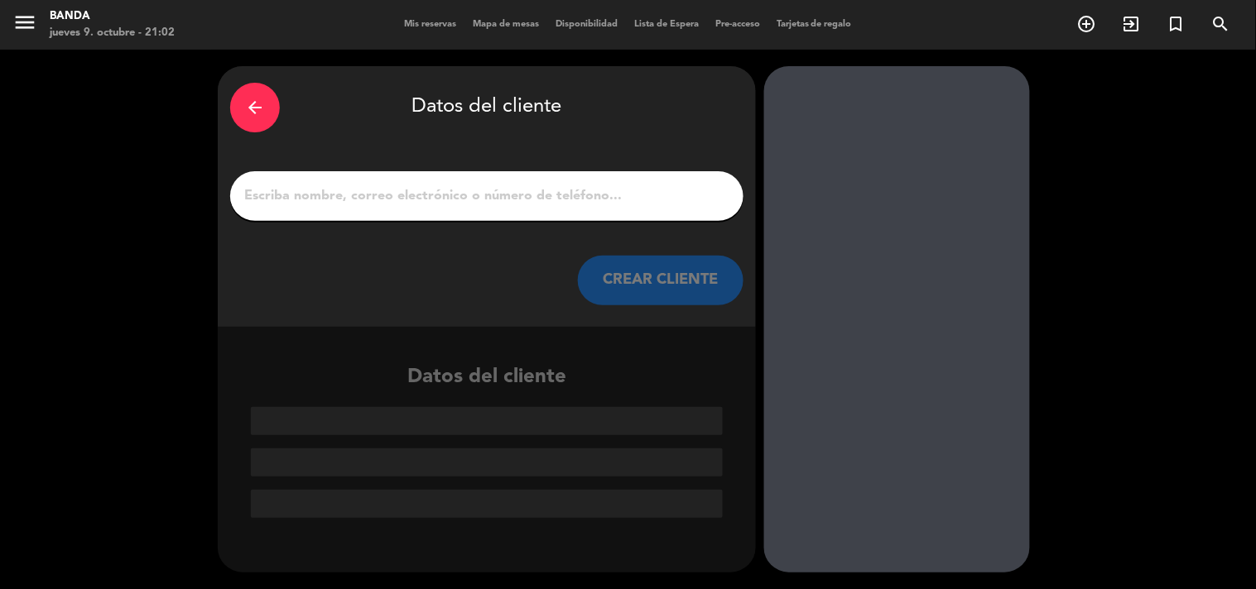
click at [695, 194] on input "1" at bounding box center [487, 196] width 488 height 23
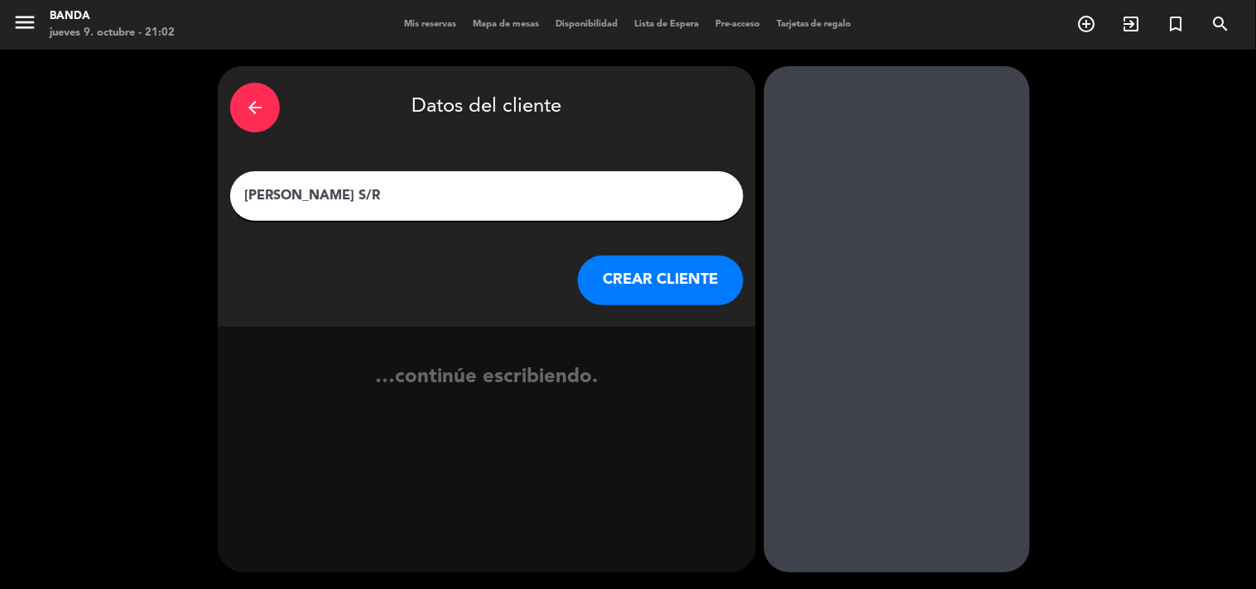
type input "[PERSON_NAME] S/R"
click at [680, 288] on button "CREAR CLIENTE" at bounding box center [661, 281] width 166 height 50
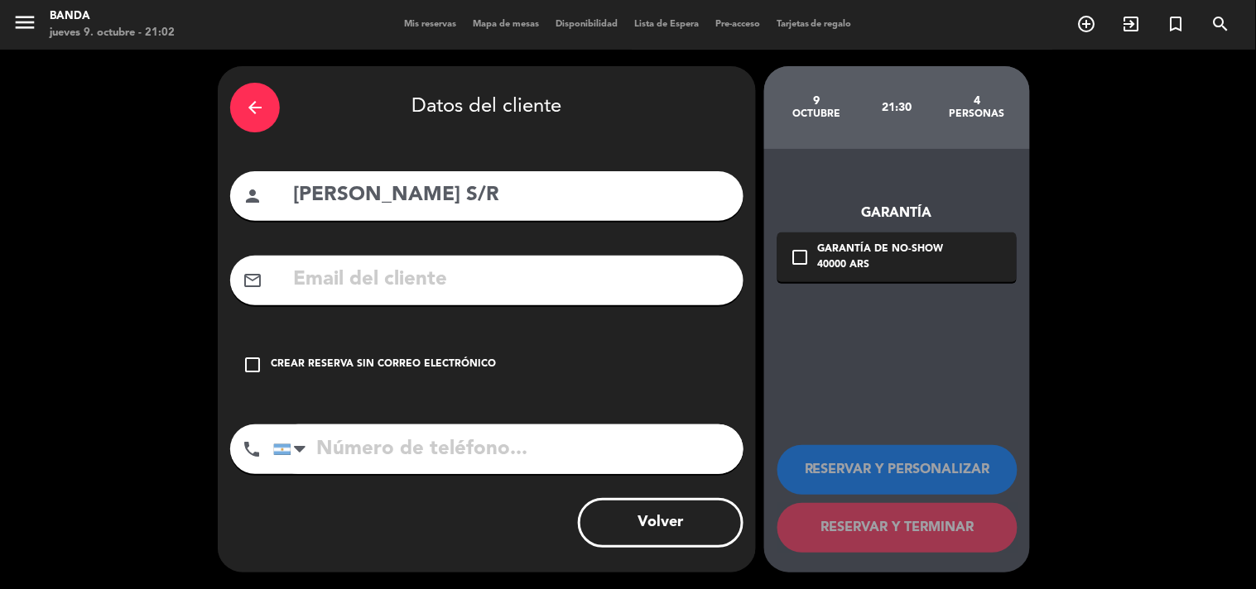
click at [269, 362] on div "check_box_outline_blank Crear reserva sin correo electrónico" at bounding box center [486, 365] width 513 height 50
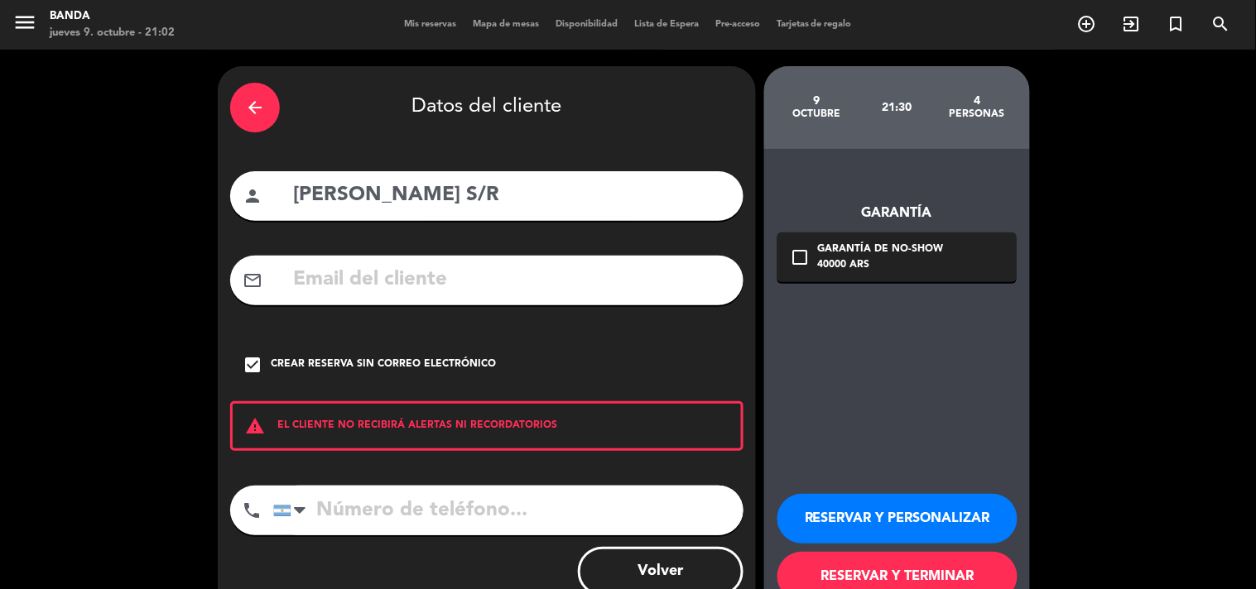
click at [368, 514] on input "tel" at bounding box center [508, 511] width 470 height 50
type input "2254609087"
click at [900, 579] on button "RESERVAR Y TERMINAR" at bounding box center [897, 577] width 240 height 50
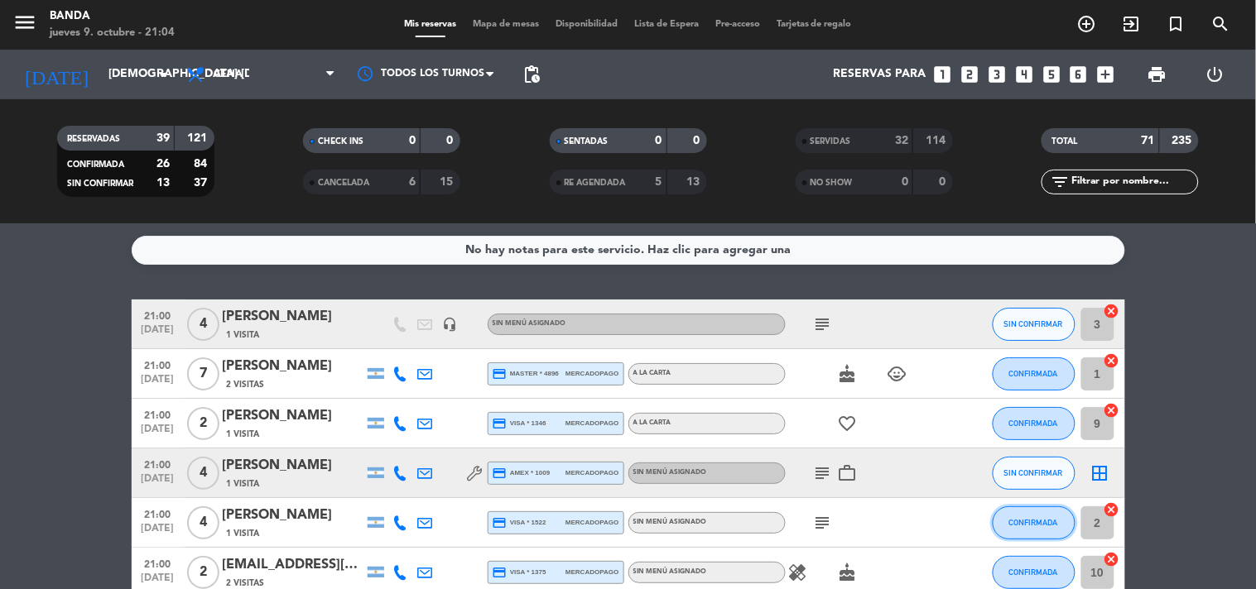
click at [1040, 526] on span "CONFIRMADA" at bounding box center [1033, 522] width 49 height 9
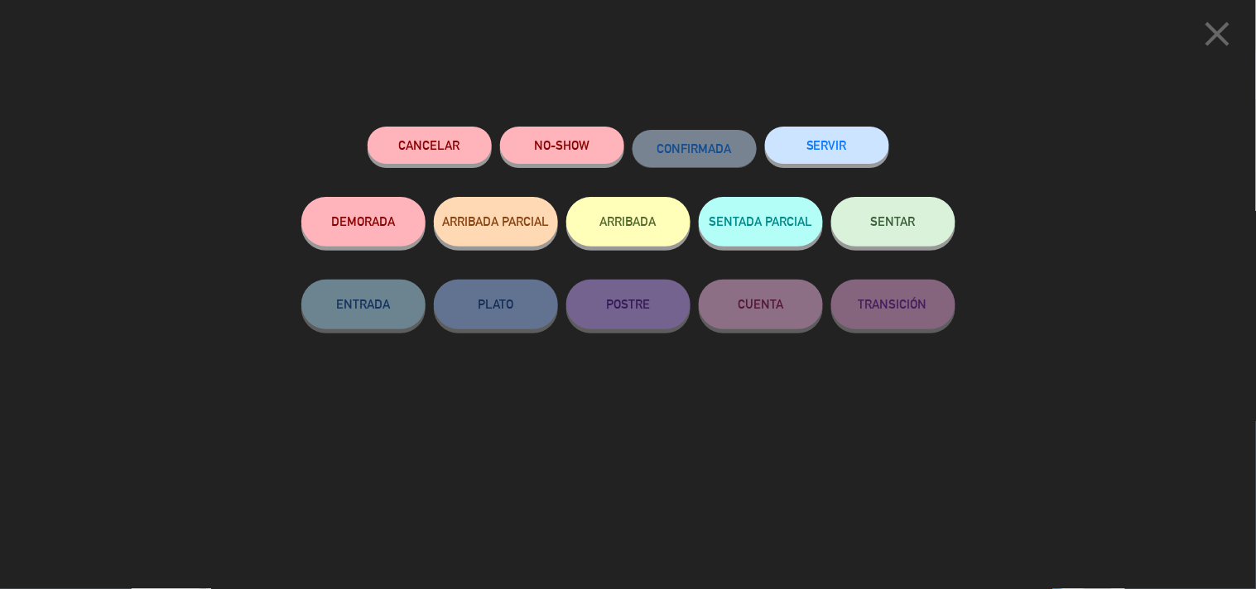
click at [819, 149] on button "SERVIR" at bounding box center [827, 145] width 124 height 37
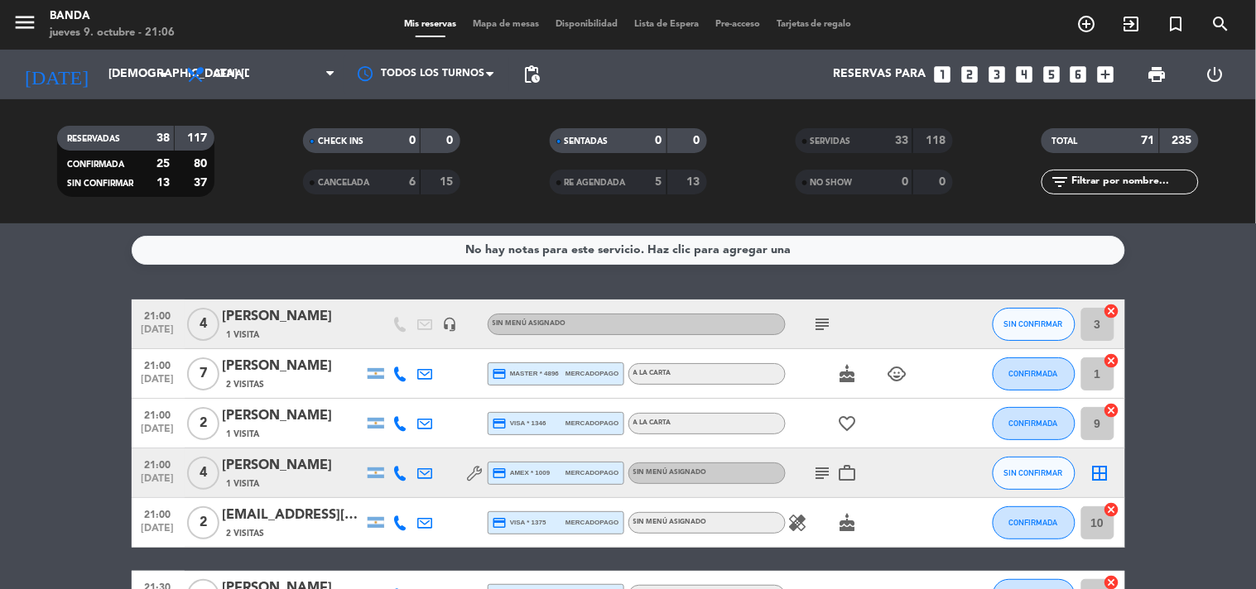
click at [1033, 442] on div "CONFIRMADA" at bounding box center [1033, 423] width 83 height 49
click at [1027, 426] on span "CONFIRMADA" at bounding box center [1033, 423] width 49 height 9
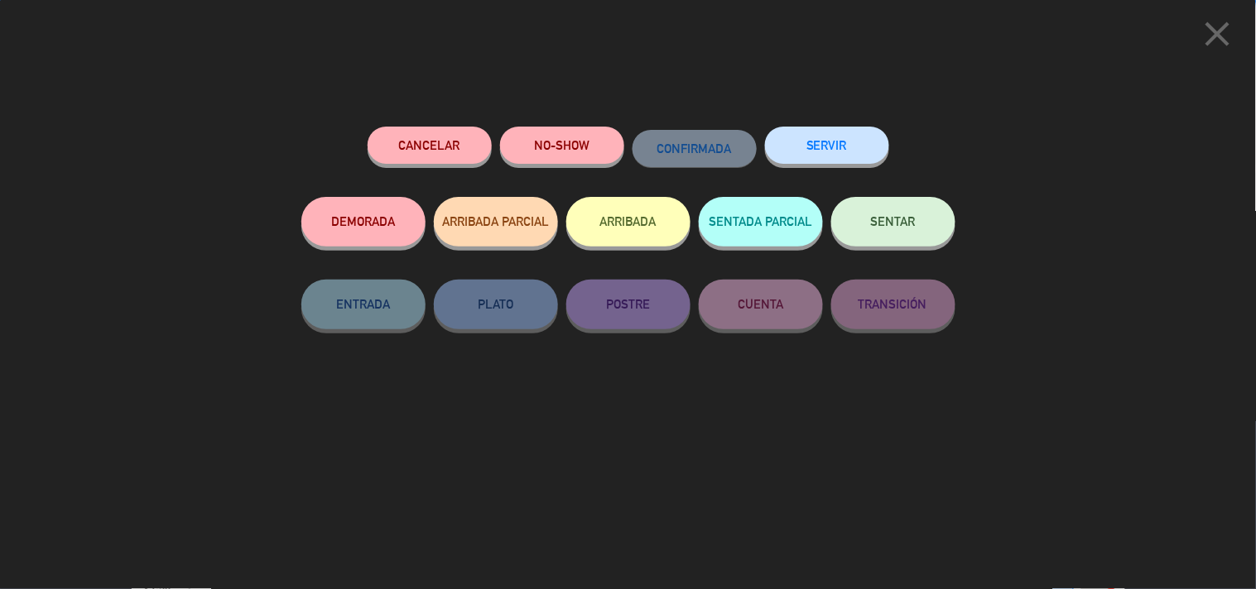
click at [819, 125] on div "Cancelar NO-SHOW CONFIRMADA SERVIR DEMORADA ARRIBADA PARCIAL ARRIBADA SENTADA P…" at bounding box center [628, 352] width 677 height 474
click at [824, 147] on button "SERVIR" at bounding box center [827, 145] width 124 height 37
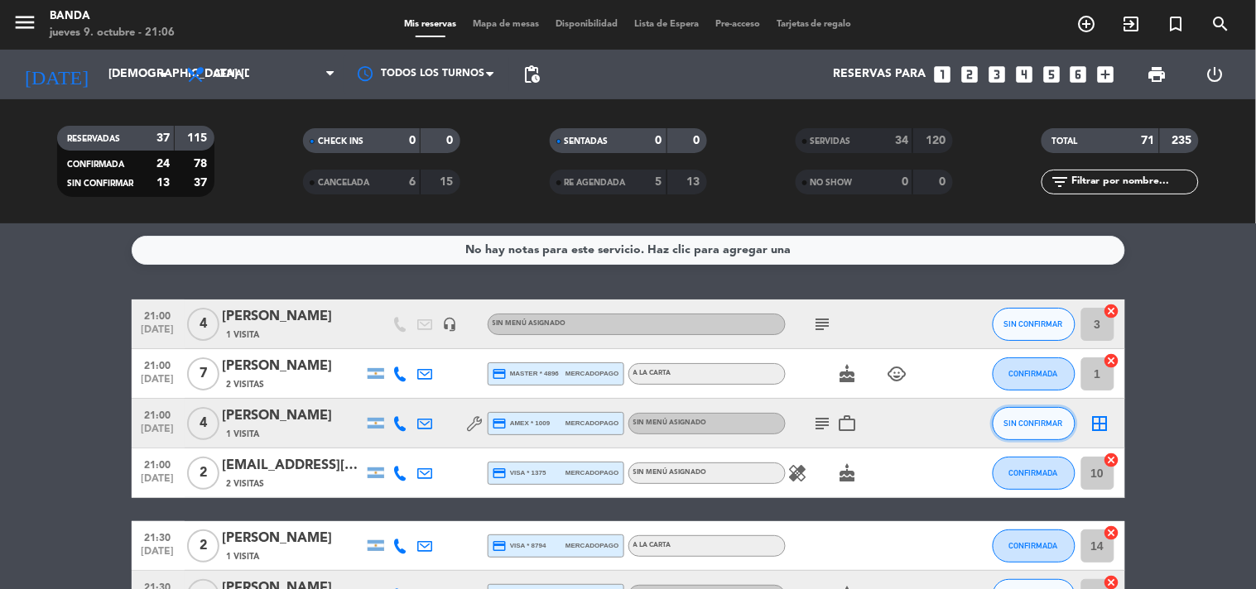
click at [1019, 411] on button "SIN CONFIRMAR" at bounding box center [1033, 423] width 83 height 33
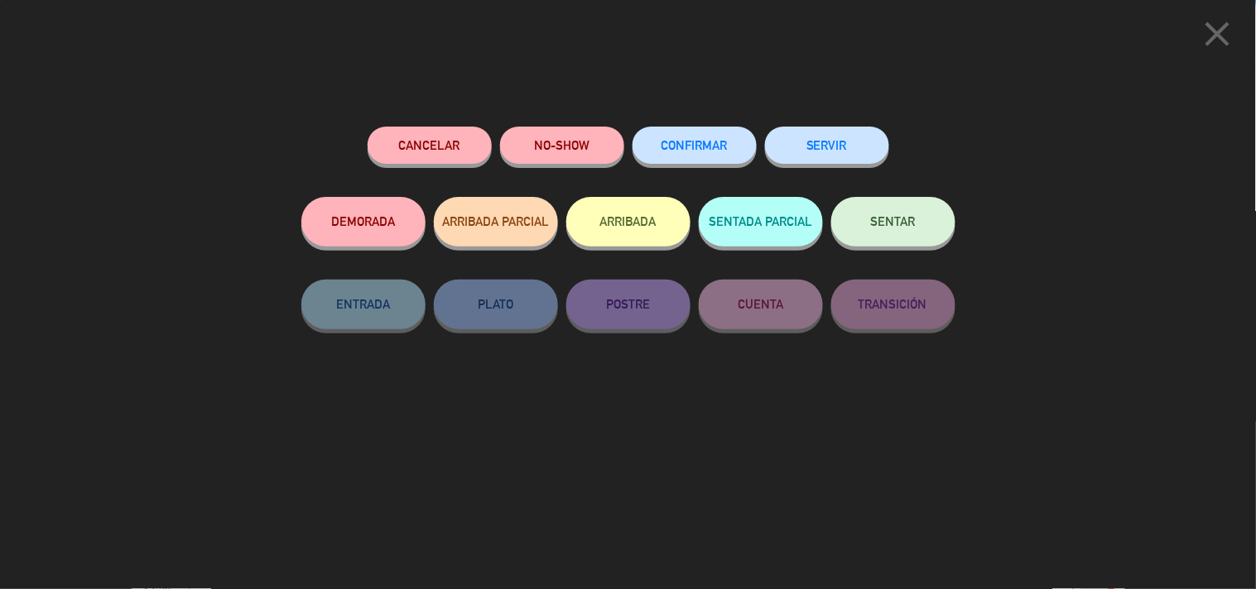
click at [872, 138] on button "SERVIR" at bounding box center [827, 145] width 124 height 37
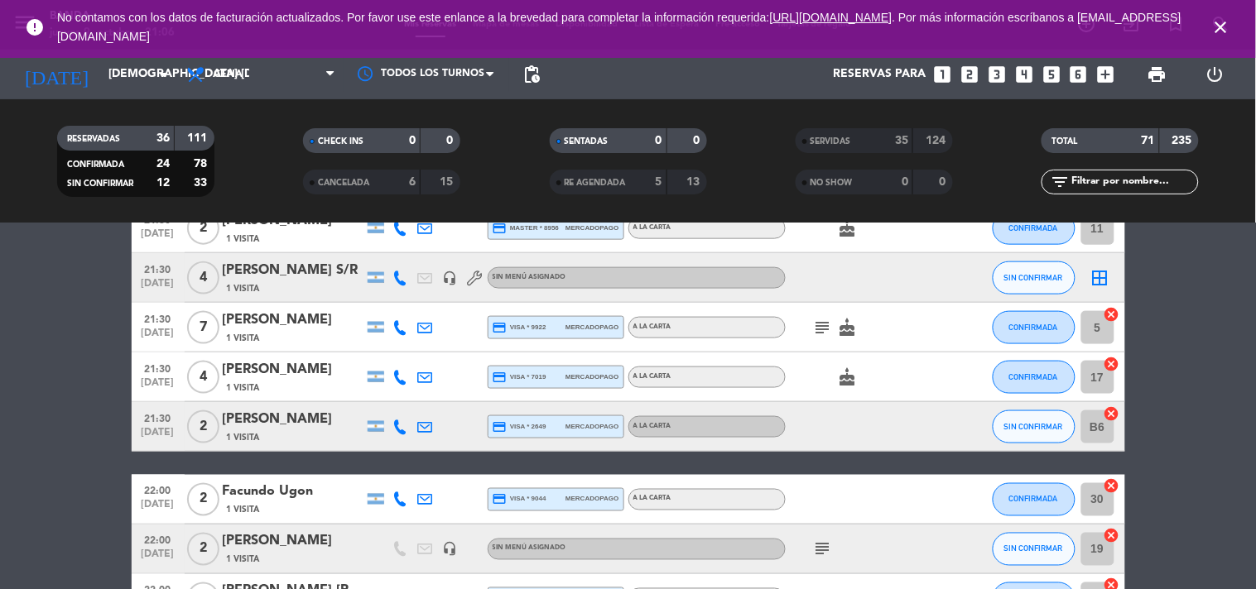
scroll to position [567, 0]
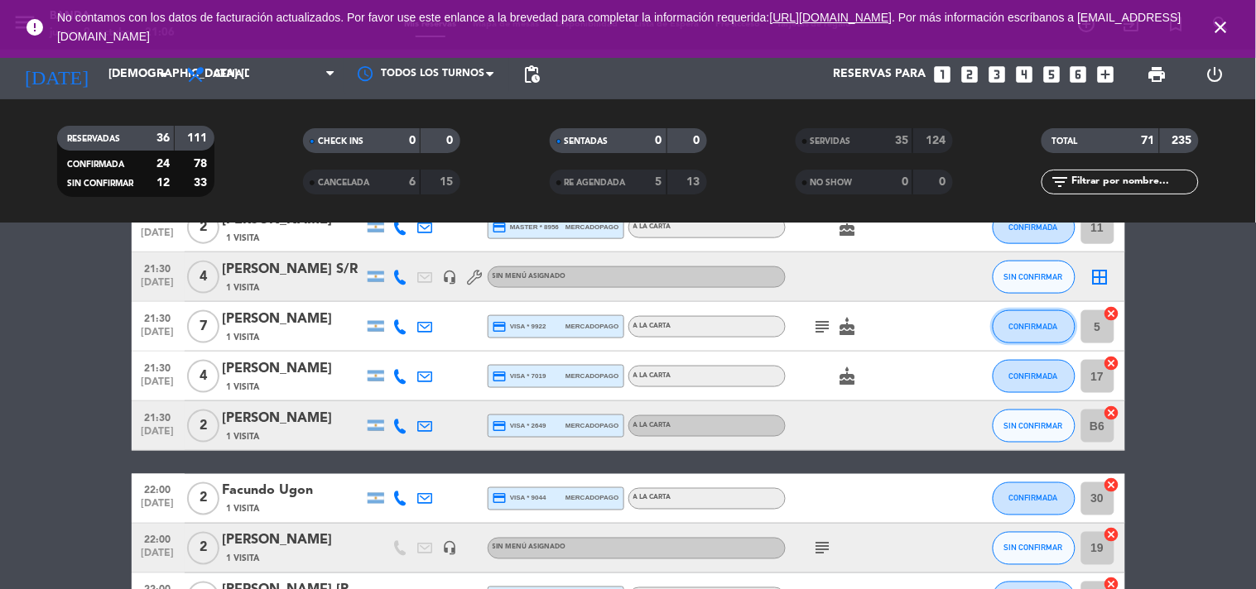
click at [1063, 327] on button "CONFIRMADA" at bounding box center [1033, 326] width 83 height 33
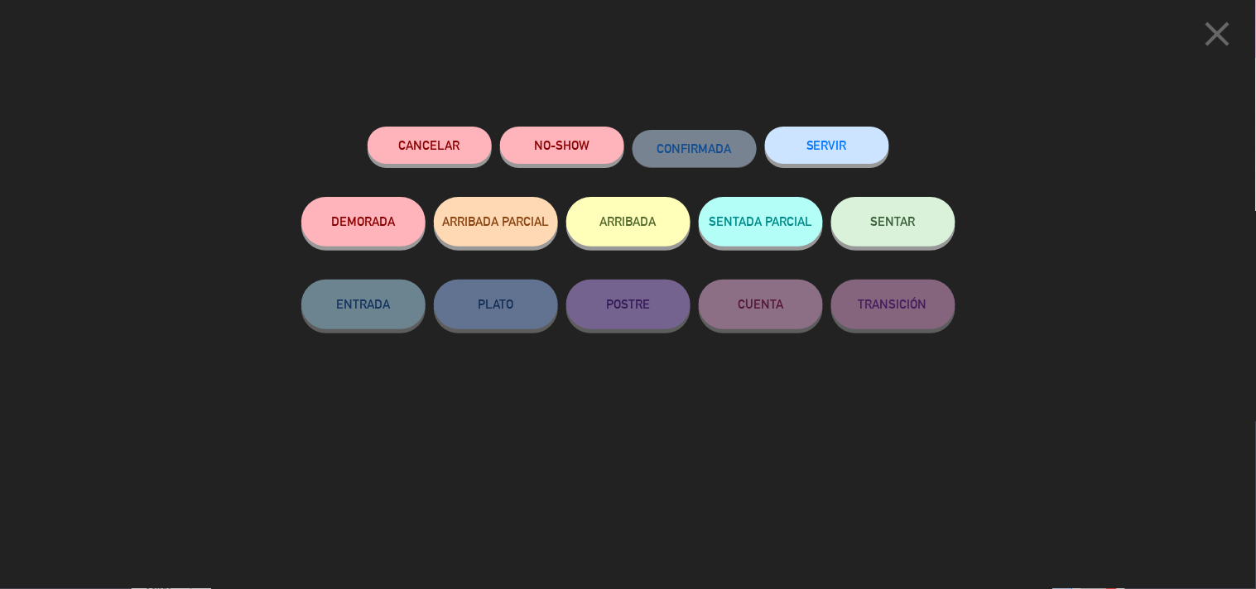
click at [857, 150] on button "SERVIR" at bounding box center [827, 145] width 124 height 37
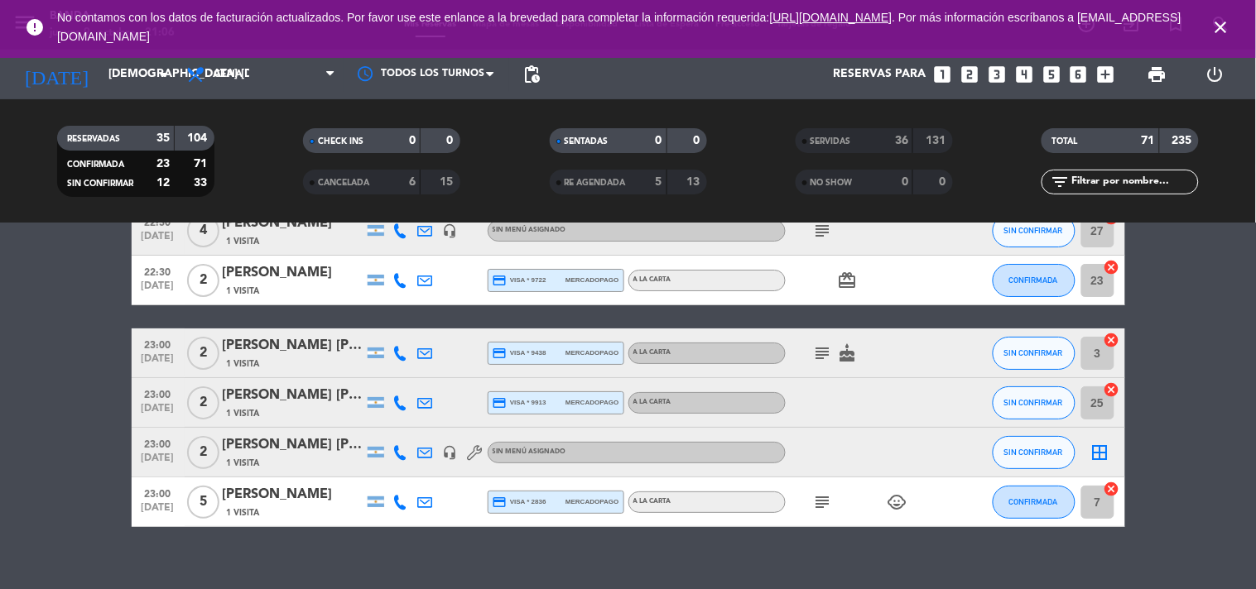
scroll to position [1624, 0]
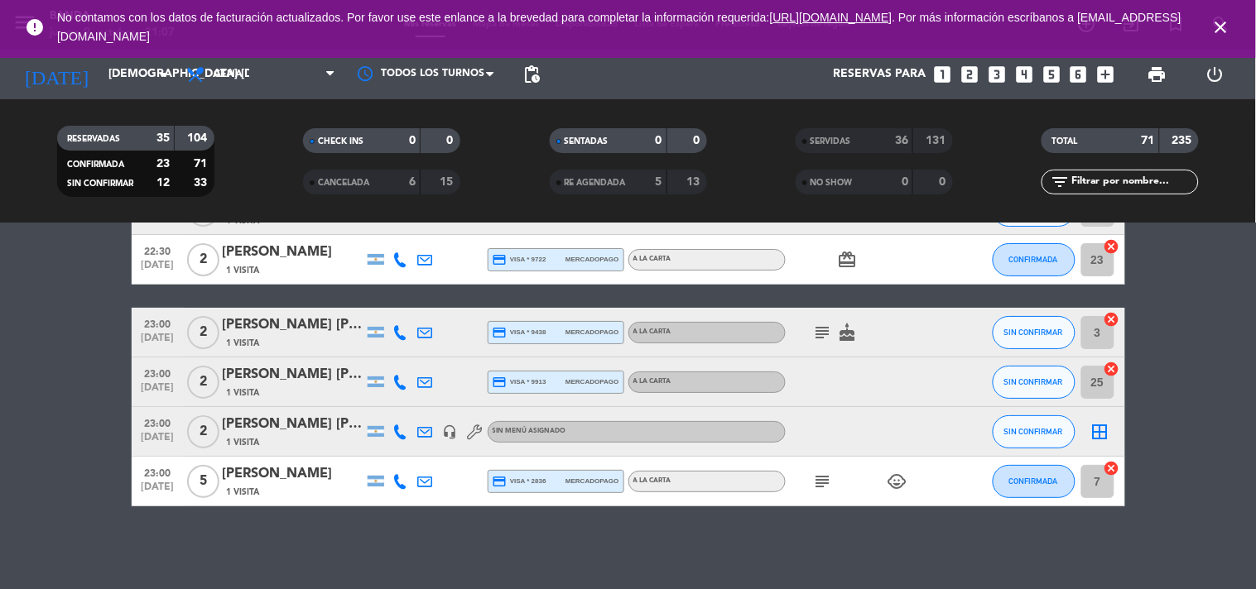
click at [1223, 22] on icon "close" at bounding box center [1221, 27] width 20 height 20
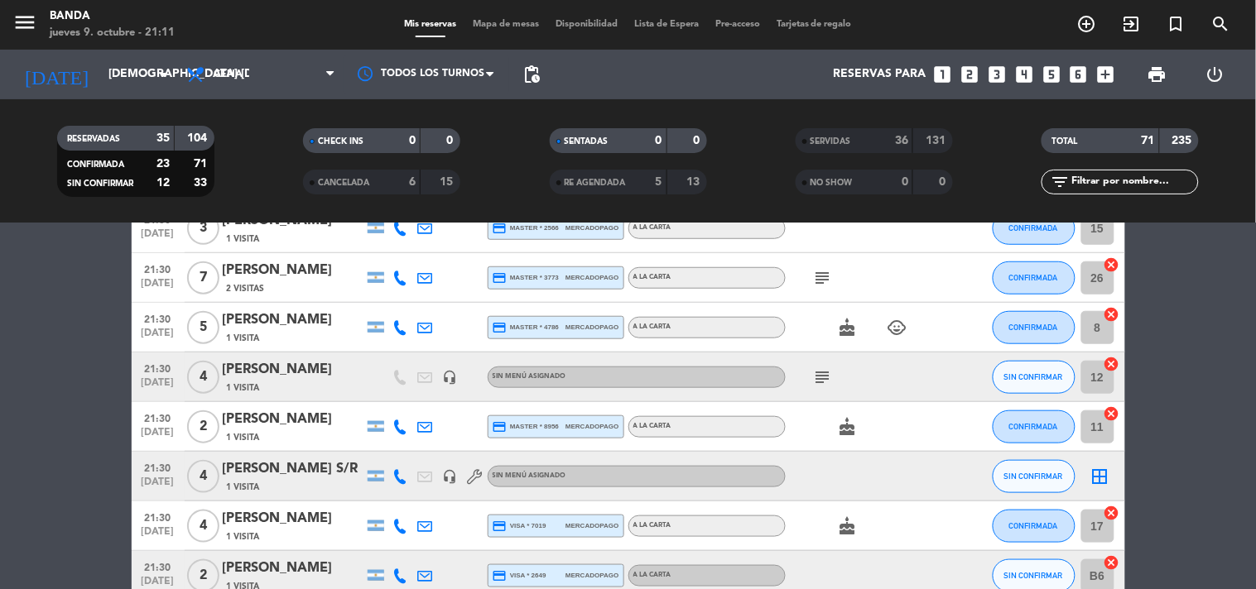
scroll to position [368, 0]
click at [310, 474] on div "[PERSON_NAME] S/R" at bounding box center [293, 469] width 141 height 22
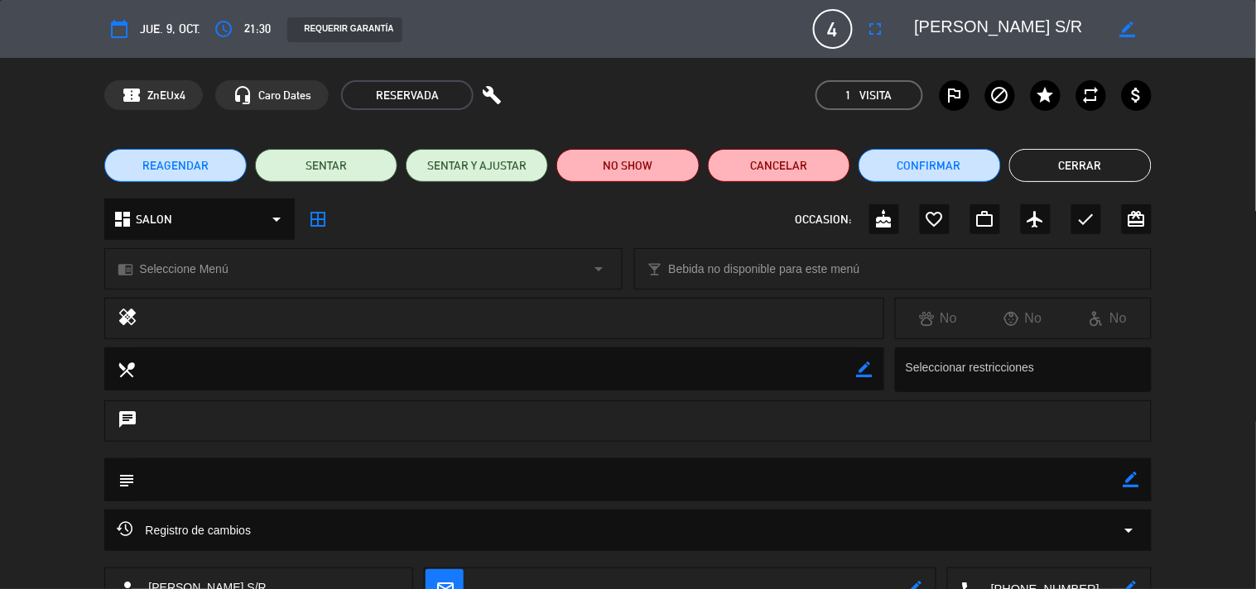
scroll to position [120, 0]
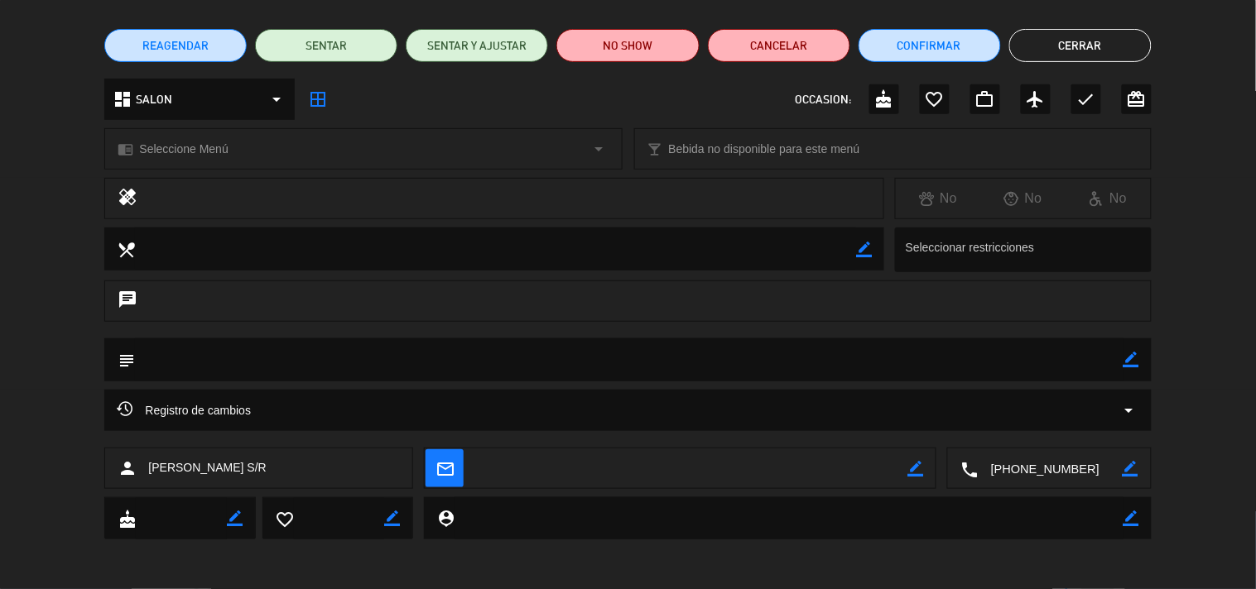
click at [1031, 467] on textarea at bounding box center [1050, 469] width 144 height 41
click at [1039, 430] on span "Click para copiar" at bounding box center [1029, 428] width 87 height 17
click at [1088, 47] on button "Cerrar" at bounding box center [1080, 45] width 142 height 33
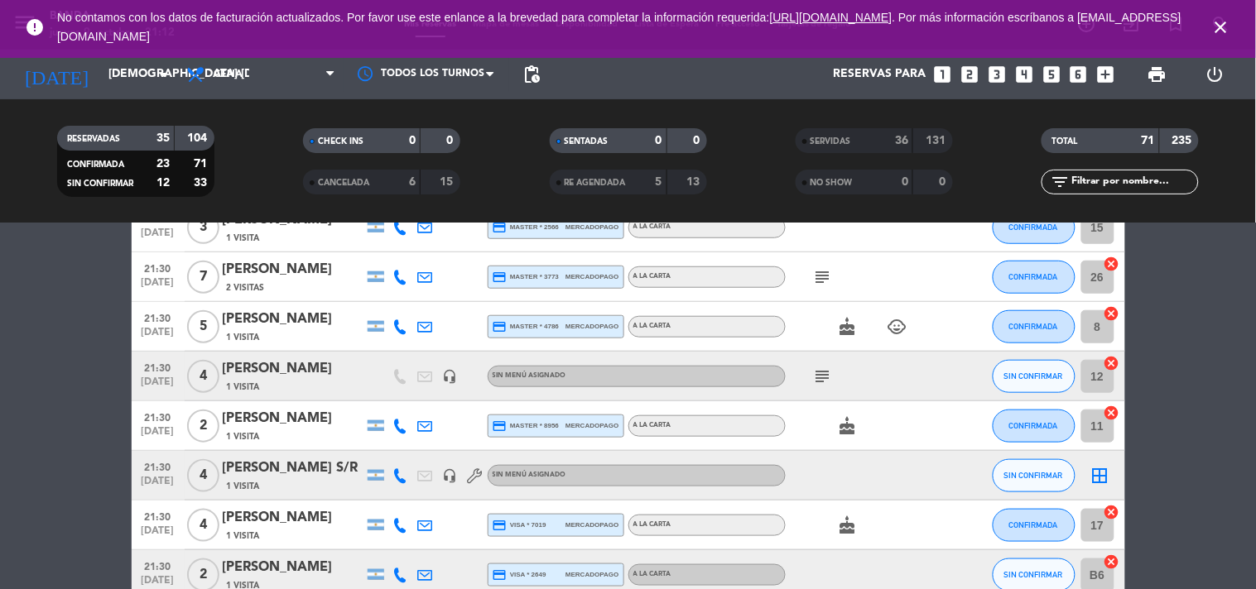
click at [966, 79] on icon "looks_two" at bounding box center [970, 75] width 22 height 22
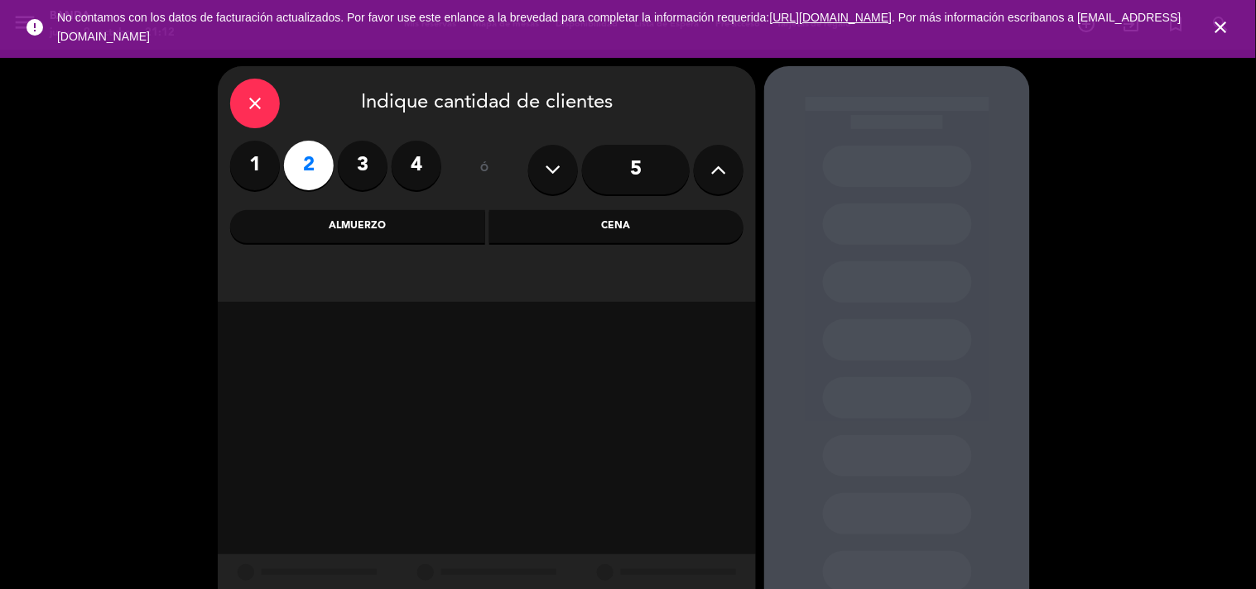
click at [610, 244] on div "close Indique cantidad de clientes 1 2 3 4 ó 5 Almuerzo Cena" at bounding box center [487, 184] width 538 height 236
click at [608, 236] on div "Cena" at bounding box center [616, 226] width 255 height 33
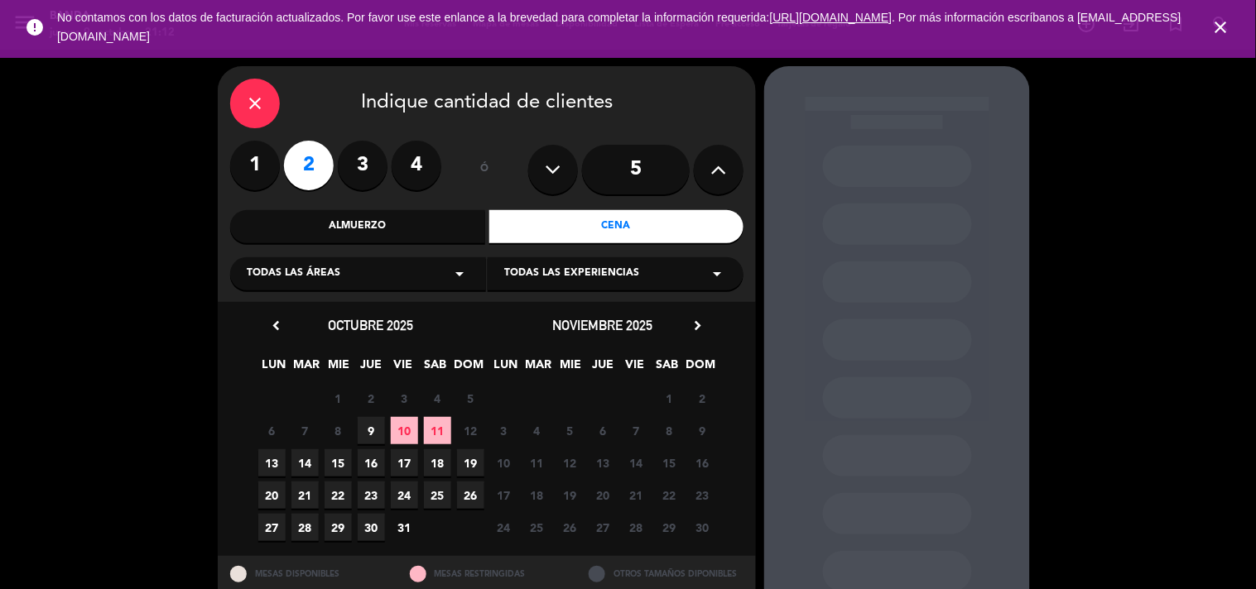
click at [400, 430] on span "10" at bounding box center [404, 430] width 27 height 27
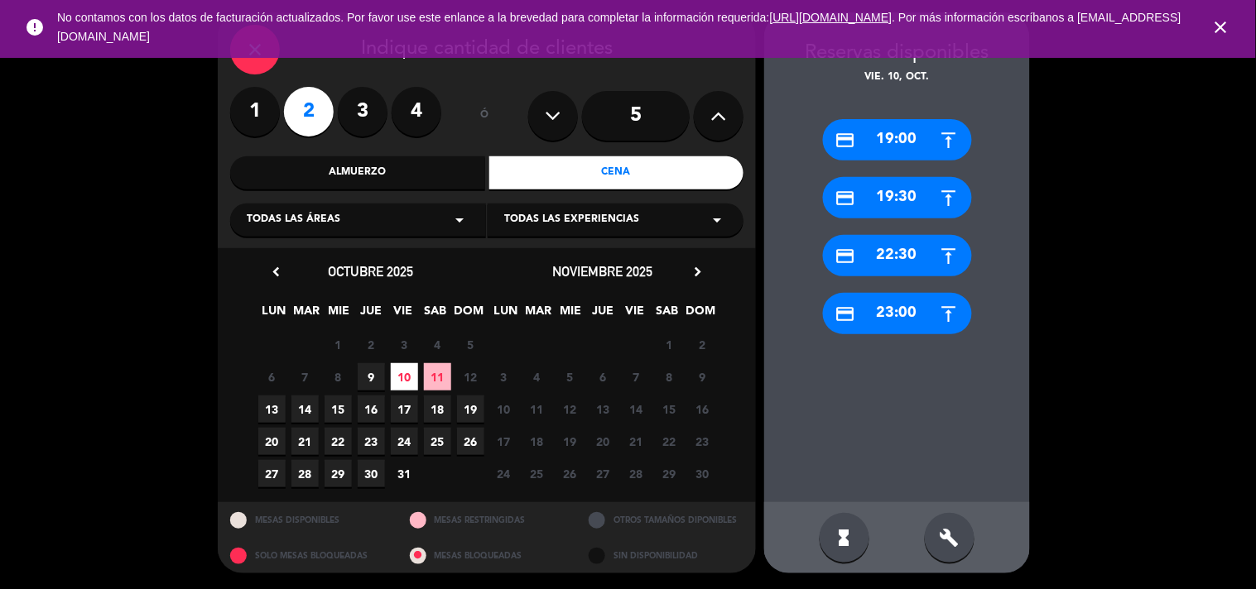
click at [262, 48] on span "No contamos con los datos de facturación actualizados. Por favor use este enlan…" at bounding box center [627, 27] width 1141 height 55
drag, startPoint x: 267, startPoint y: 58, endPoint x: 244, endPoint y: 69, distance: 25.6
click at [244, 69] on div "close" at bounding box center [255, 50] width 50 height 50
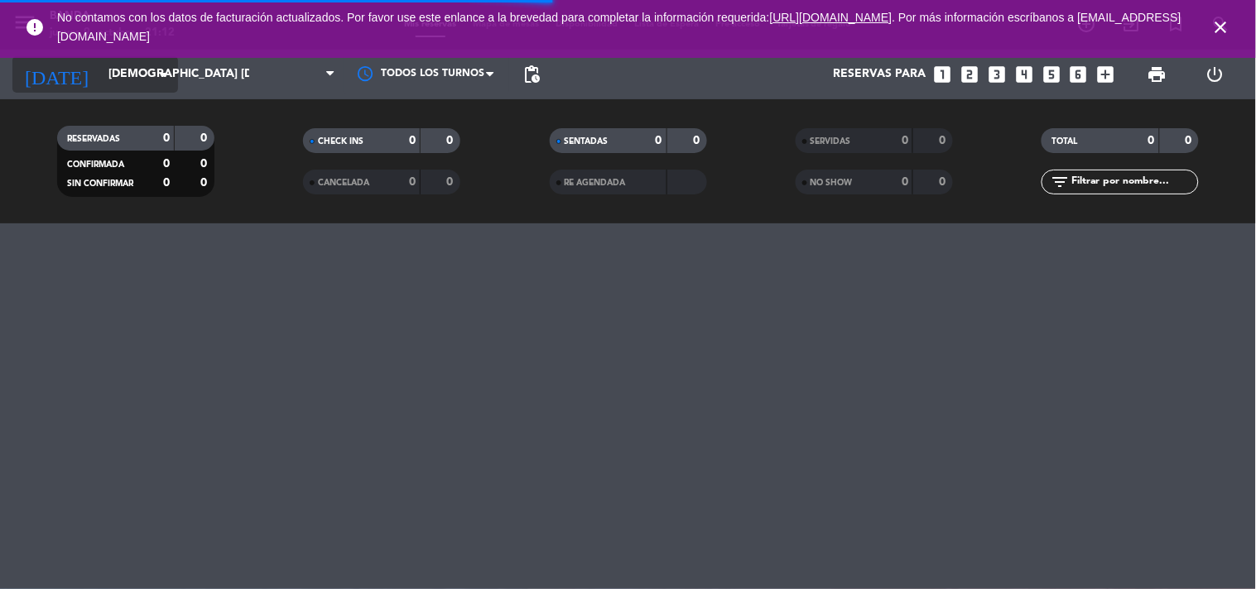
click at [110, 77] on input "[DEMOGRAPHIC_DATA] [DATE]" at bounding box center [178, 75] width 157 height 30
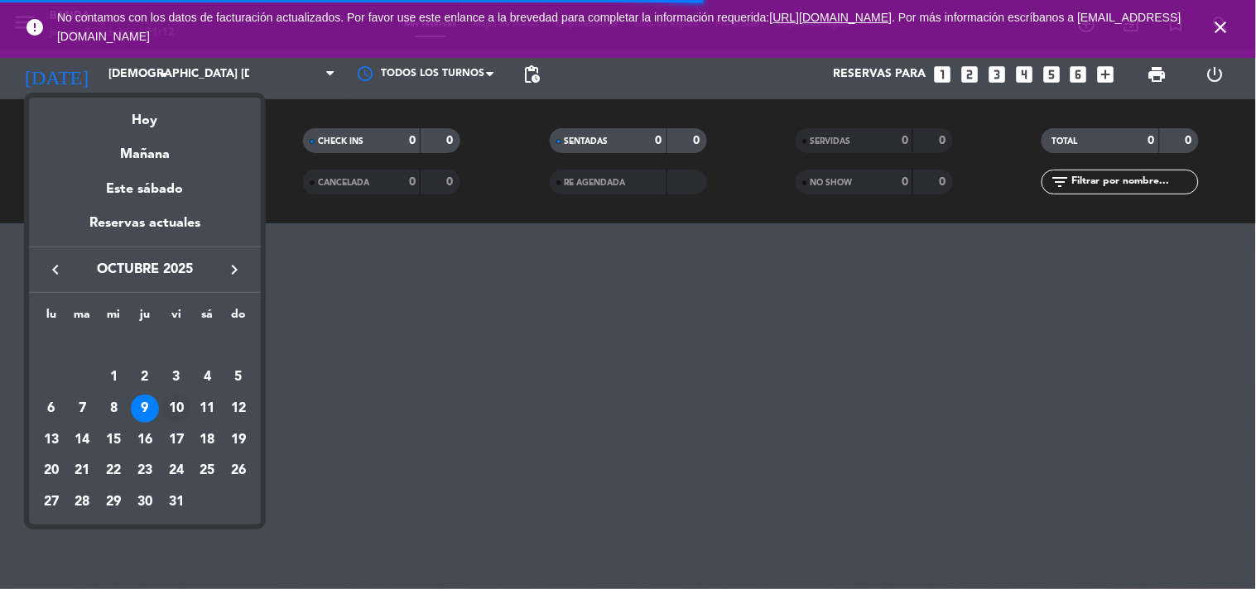
click at [175, 411] on div "10" at bounding box center [176, 409] width 28 height 28
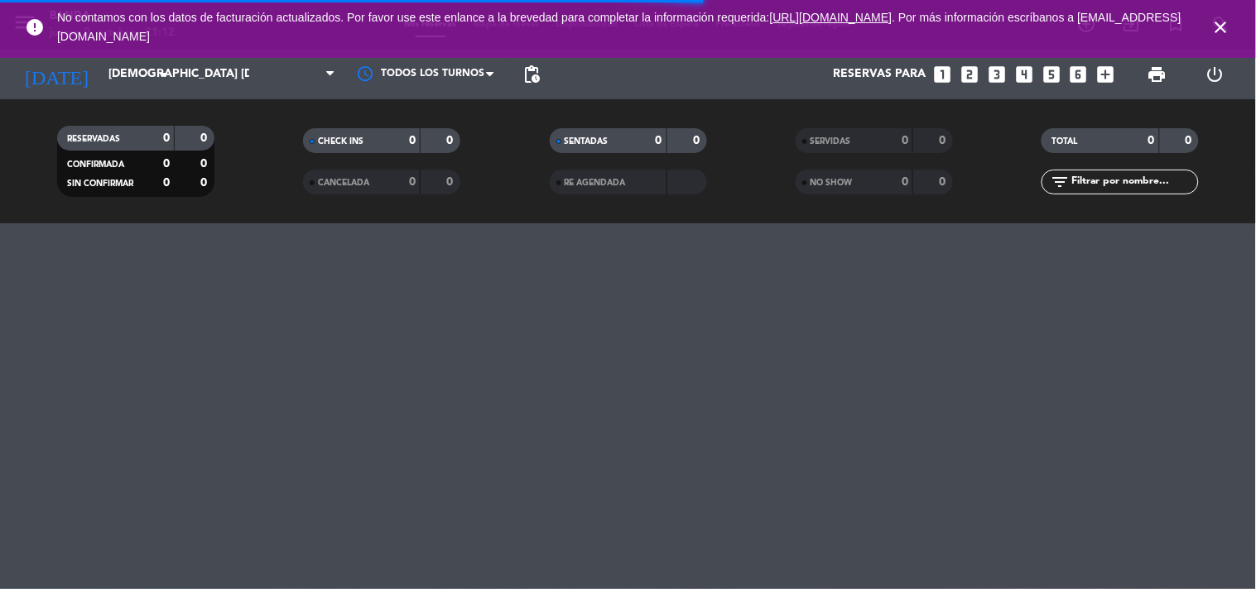
type input "vie. [DATE]"
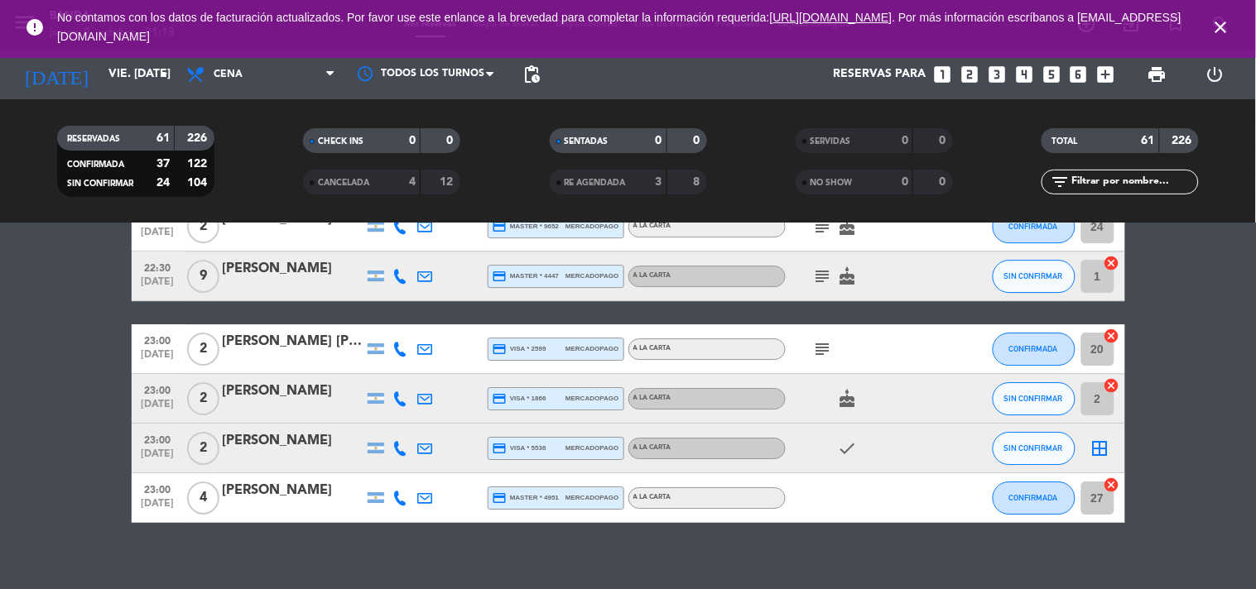
scroll to position [3007, 0]
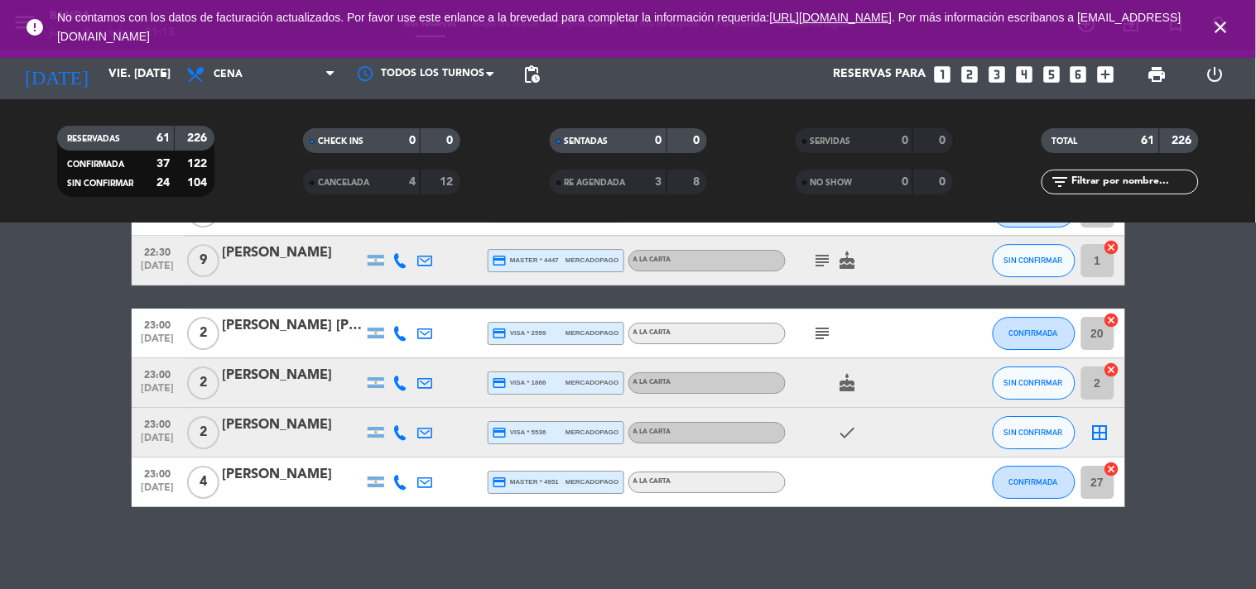
click at [964, 71] on icon "looks_two" at bounding box center [970, 75] width 22 height 22
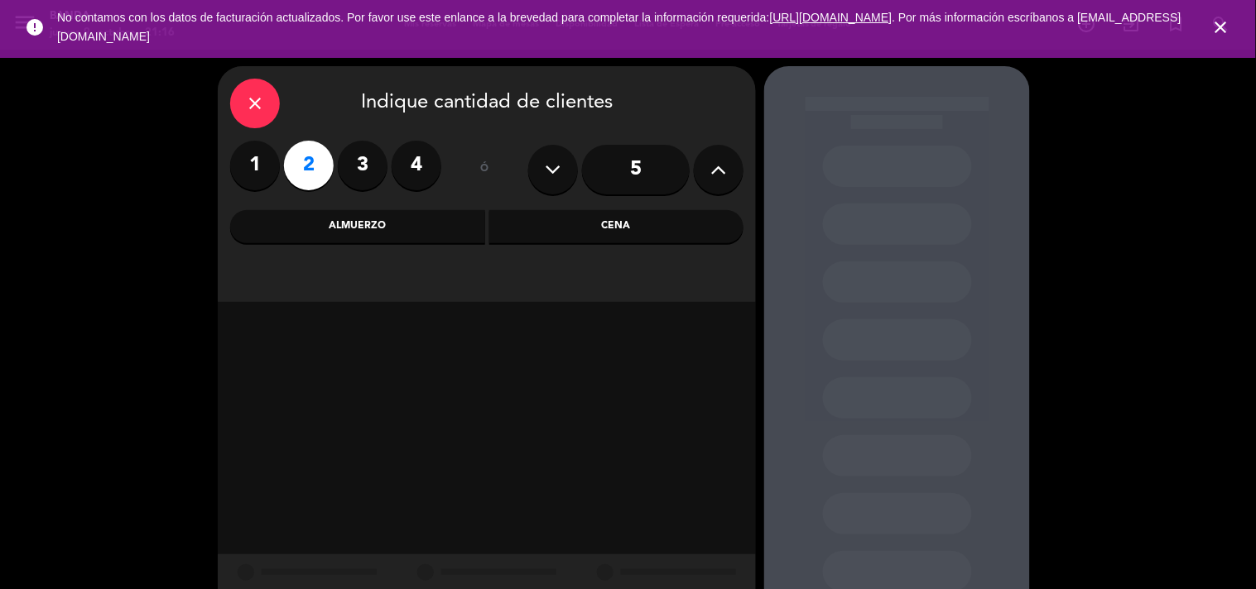
click at [411, 237] on div "Almuerzo" at bounding box center [357, 226] width 255 height 33
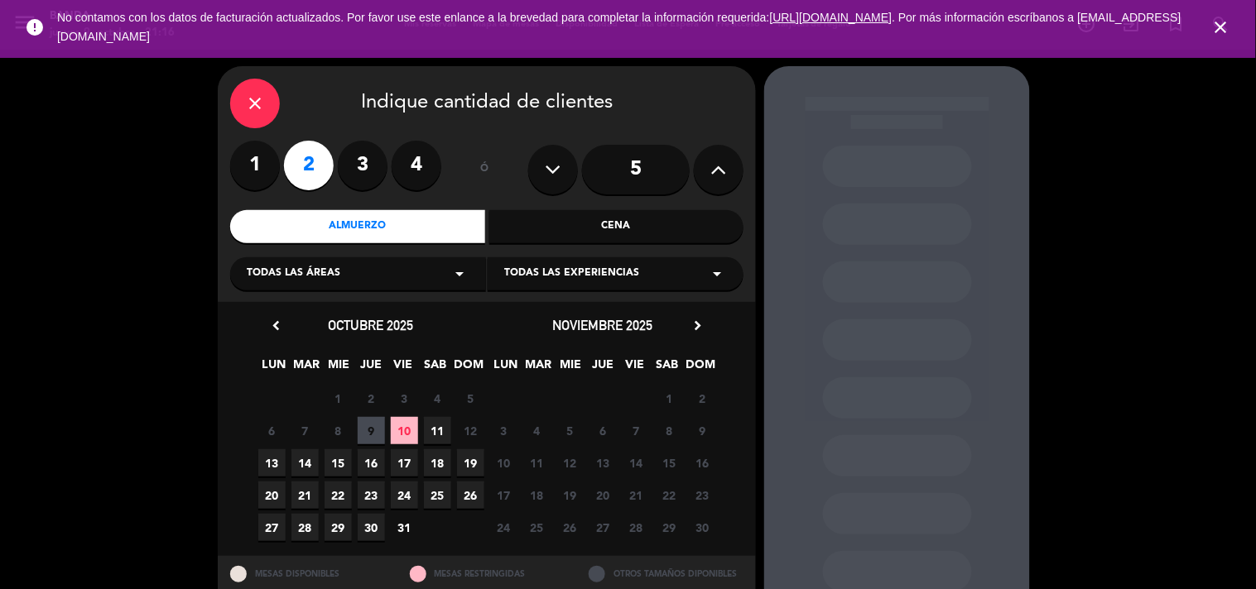
click at [394, 435] on span "10" at bounding box center [404, 430] width 27 height 27
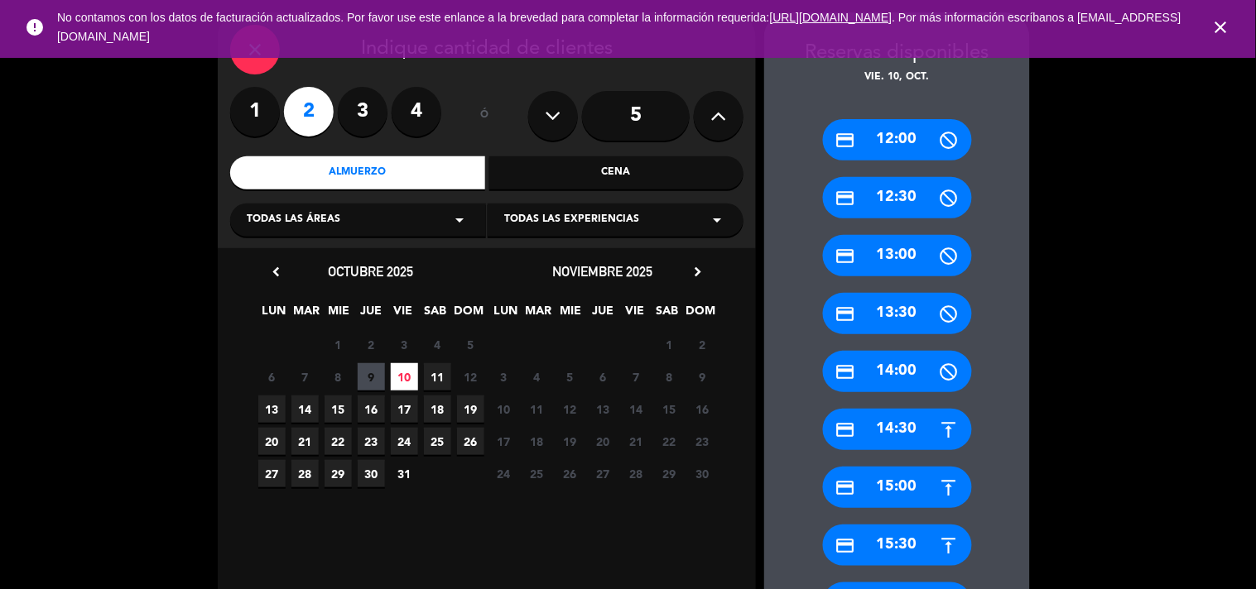
click at [267, 62] on div "close" at bounding box center [255, 50] width 50 height 50
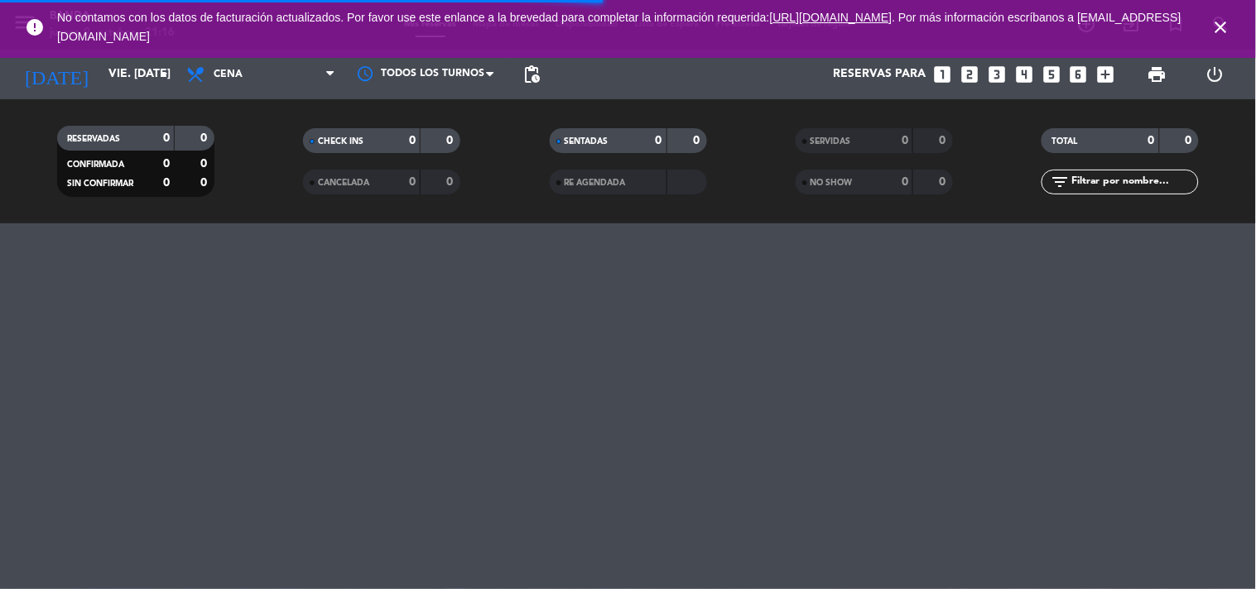
click at [1217, 28] on icon "close" at bounding box center [1221, 27] width 20 height 20
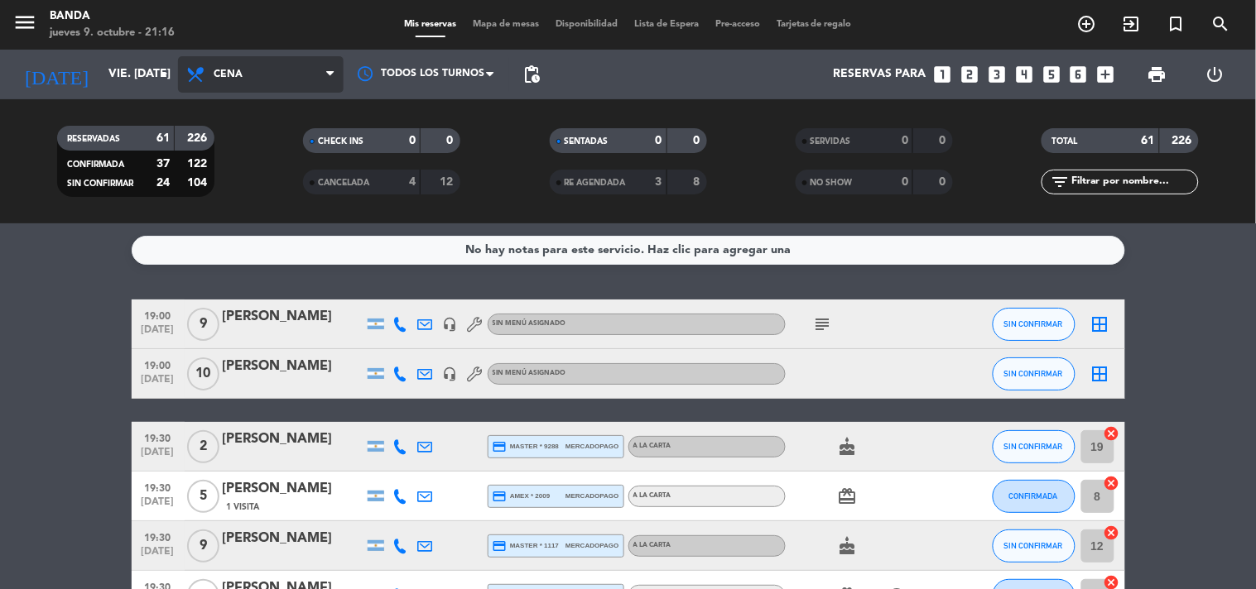
click at [276, 79] on span "Cena" at bounding box center [261, 74] width 166 height 36
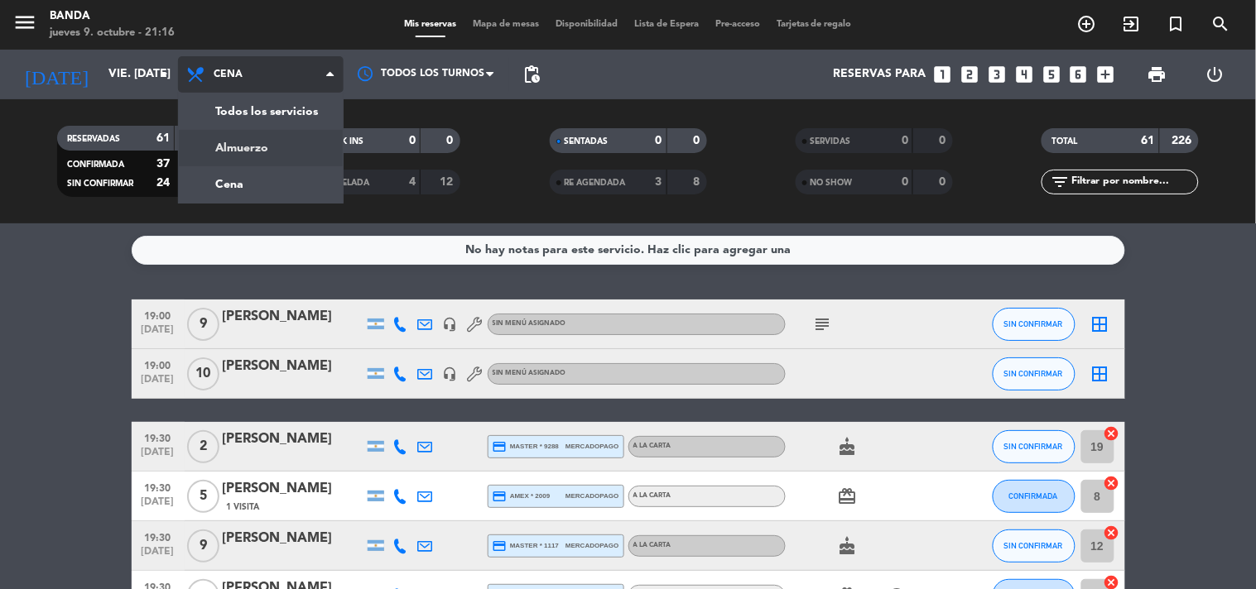
click at [262, 147] on div "menu Banda jueves 9. octubre - 21:16 Mis reservas Mapa de mesas Disponibilidad …" at bounding box center [628, 111] width 1256 height 223
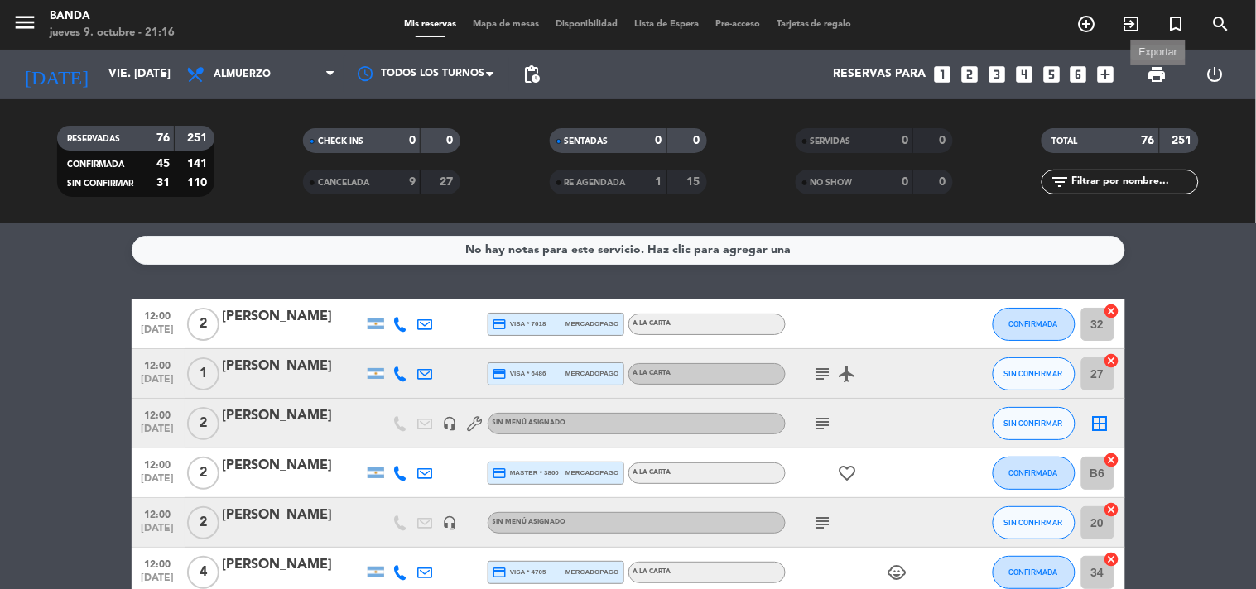
click at [1151, 72] on span "print" at bounding box center [1157, 75] width 20 height 20
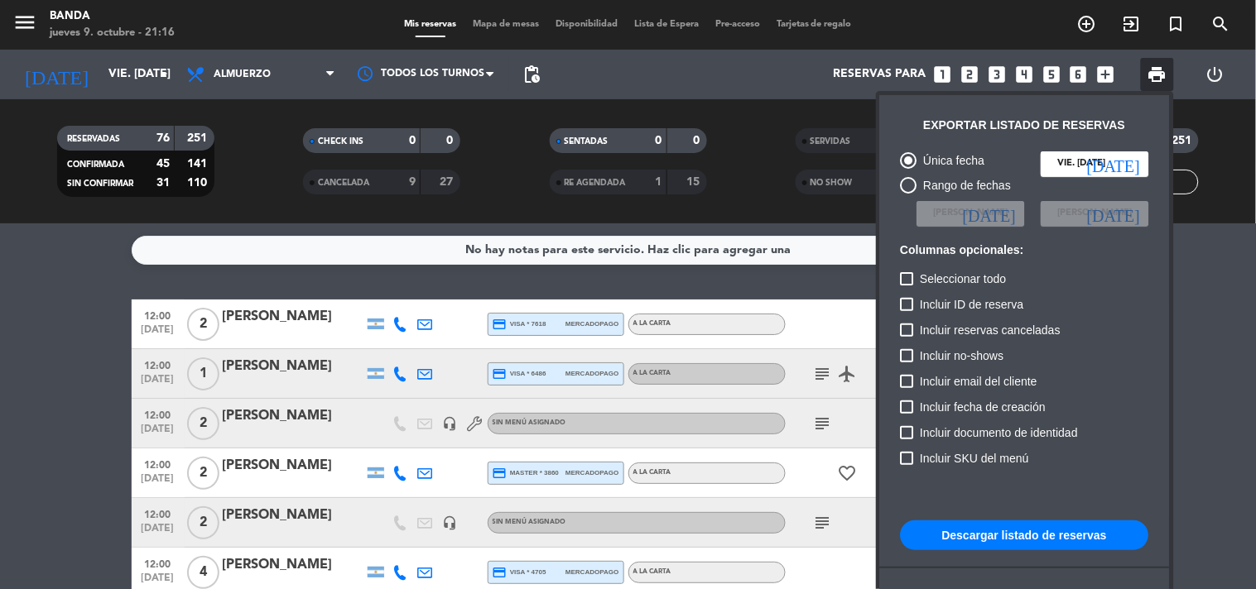
scroll to position [100, 0]
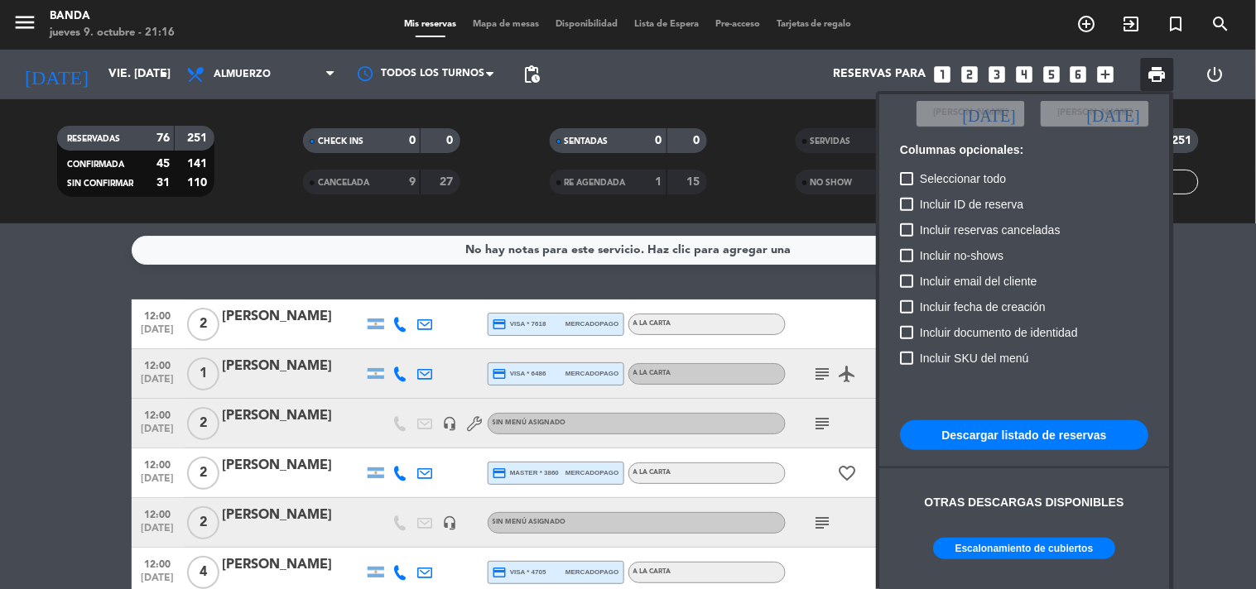
click at [989, 557] on button "Escalonamiento de cubiertos" at bounding box center [1025, 549] width 182 height 22
click at [967, 70] on div at bounding box center [628, 294] width 1256 height 589
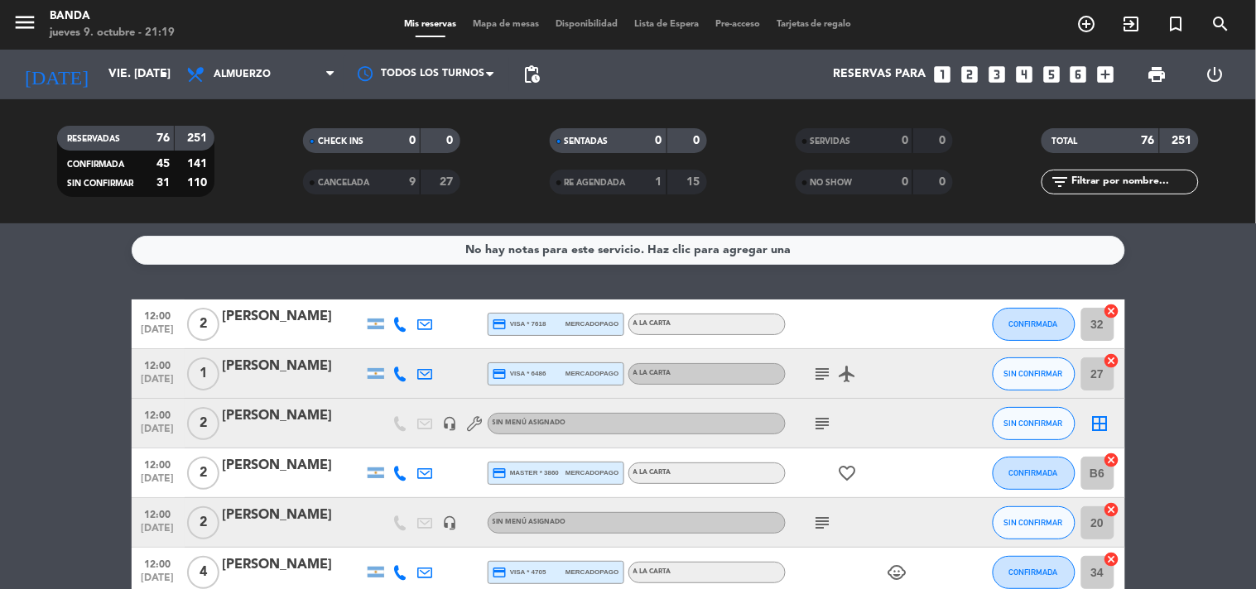
click at [967, 70] on icon "looks_two" at bounding box center [970, 75] width 22 height 22
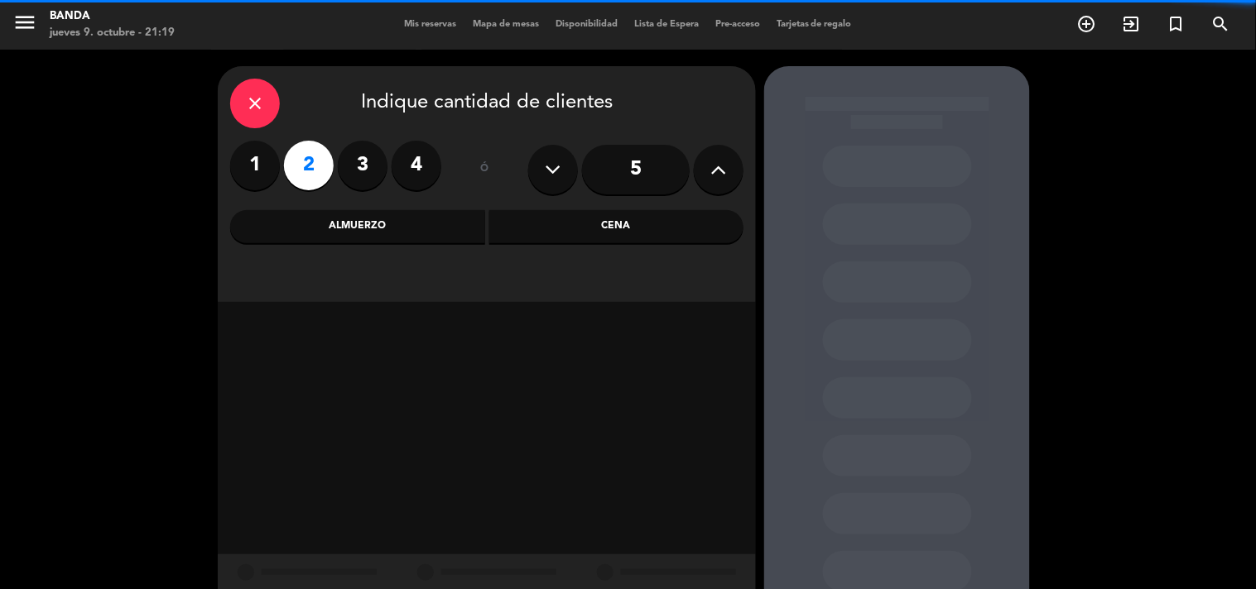
click at [397, 224] on div "Almuerzo" at bounding box center [357, 226] width 255 height 33
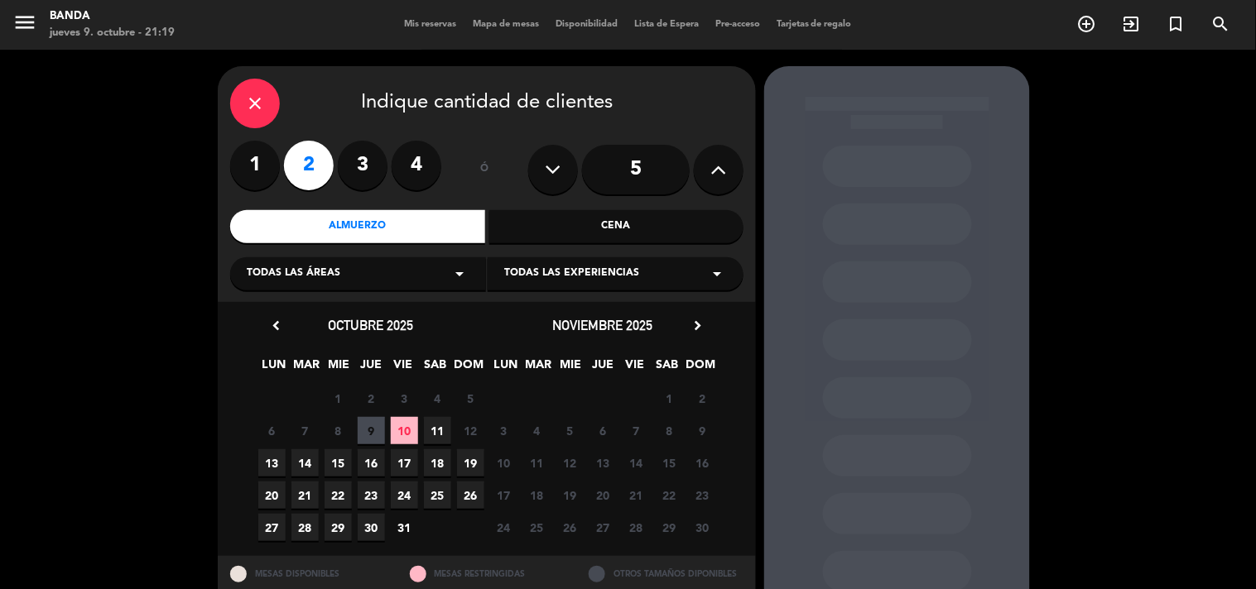
click at [404, 421] on span "10" at bounding box center [404, 430] width 27 height 27
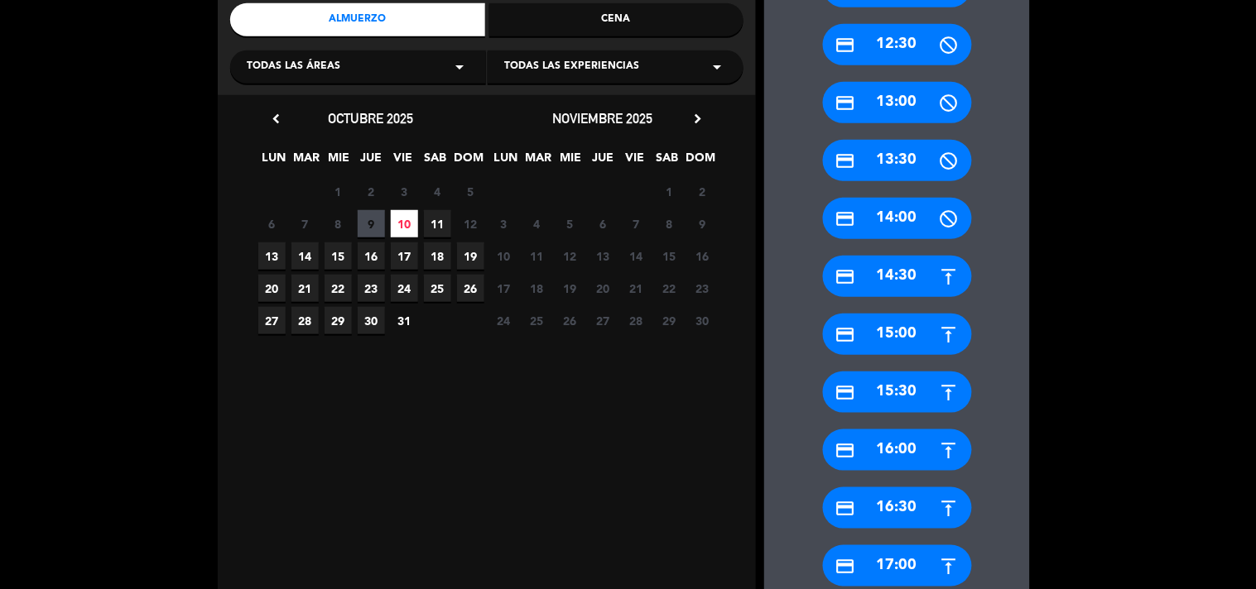
scroll to position [424, 0]
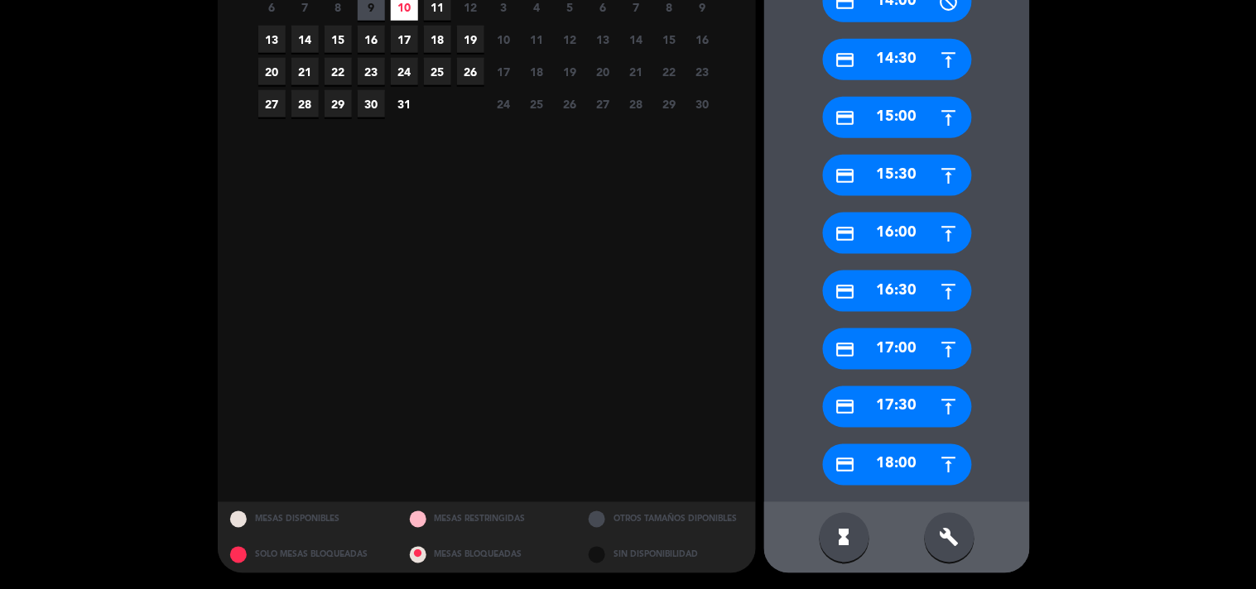
click at [953, 526] on div "build" at bounding box center [950, 538] width 50 height 50
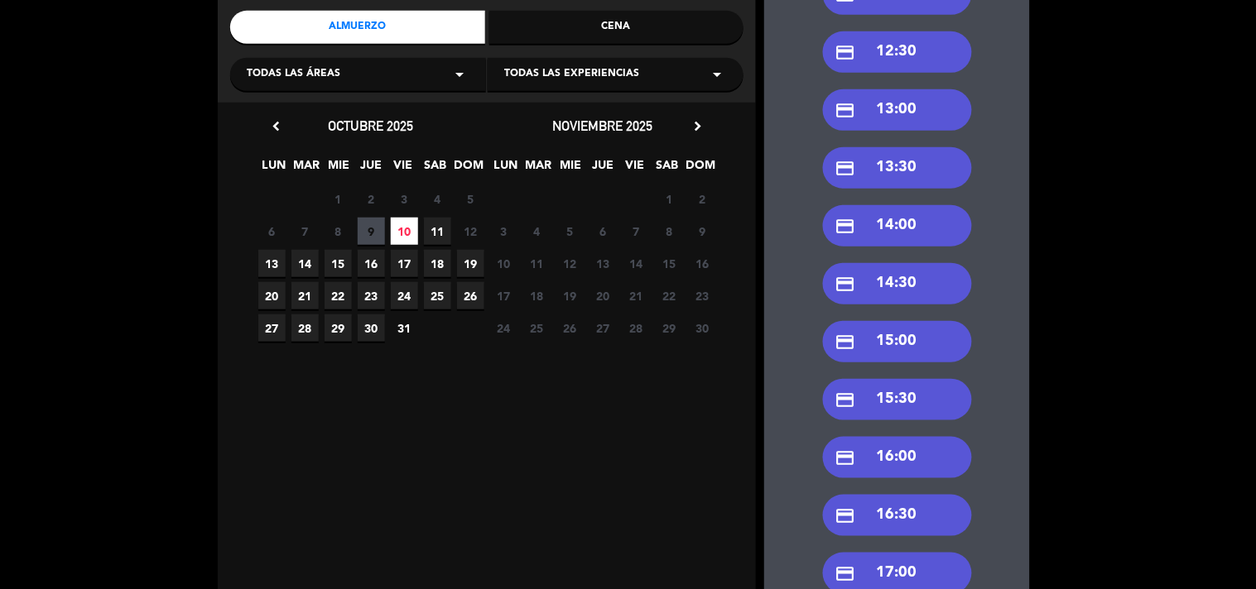
scroll to position [199, 0]
click at [892, 228] on div "credit_card 14:00" at bounding box center [897, 226] width 149 height 41
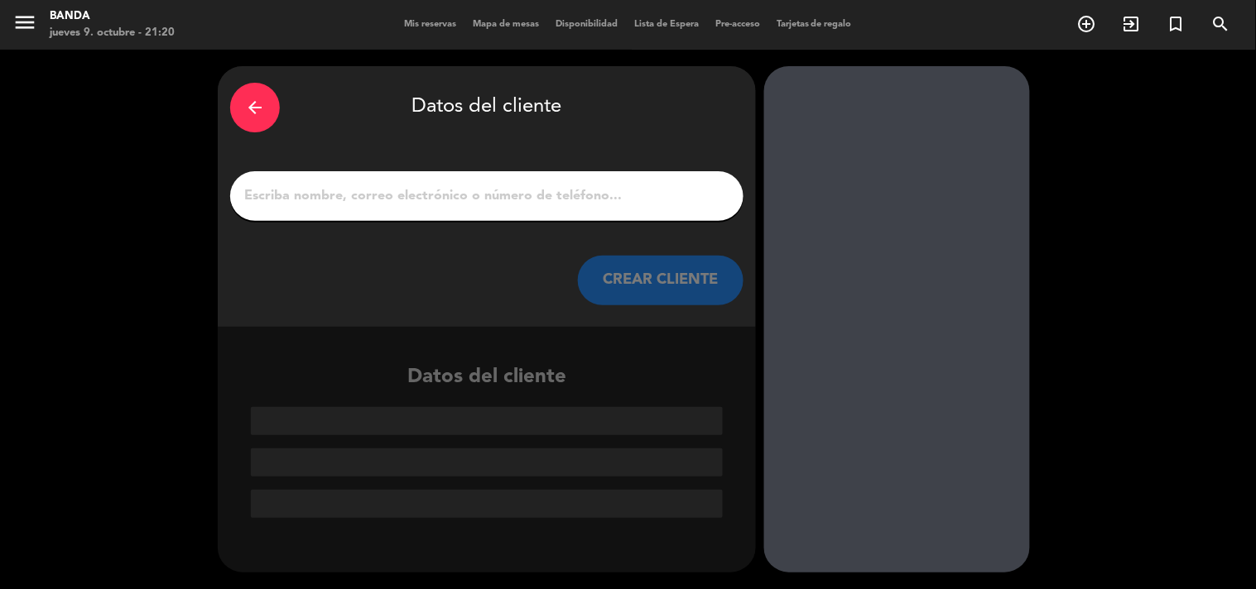
scroll to position [0, 0]
click at [665, 197] on input "1" at bounding box center [487, 196] width 488 height 23
paste input "[PERSON_NAME]"
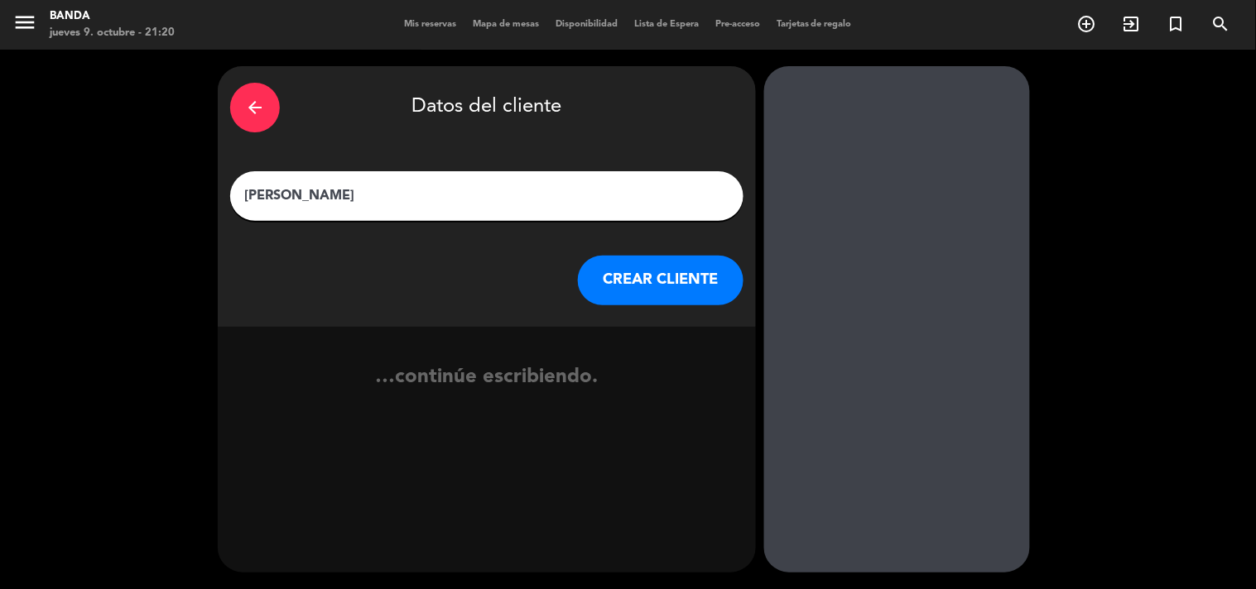
type input "[PERSON_NAME]"
click at [632, 278] on button "CREAR CLIENTE" at bounding box center [661, 281] width 166 height 50
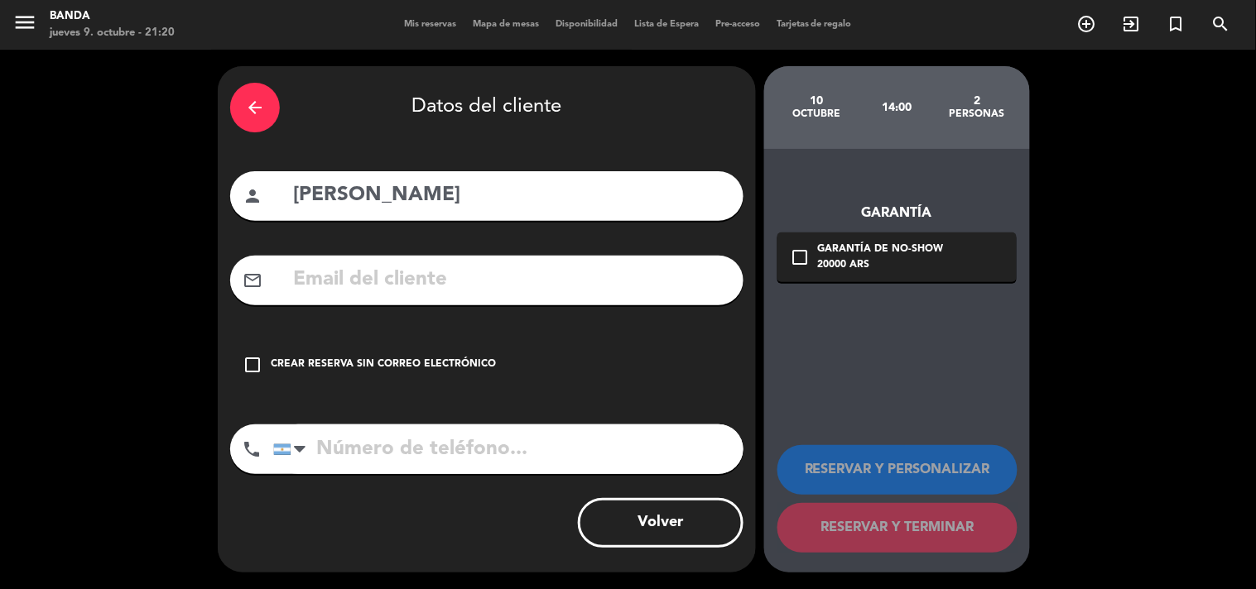
click at [267, 368] on div "check_box_outline_blank Crear reserva sin correo electrónico" at bounding box center [486, 365] width 513 height 50
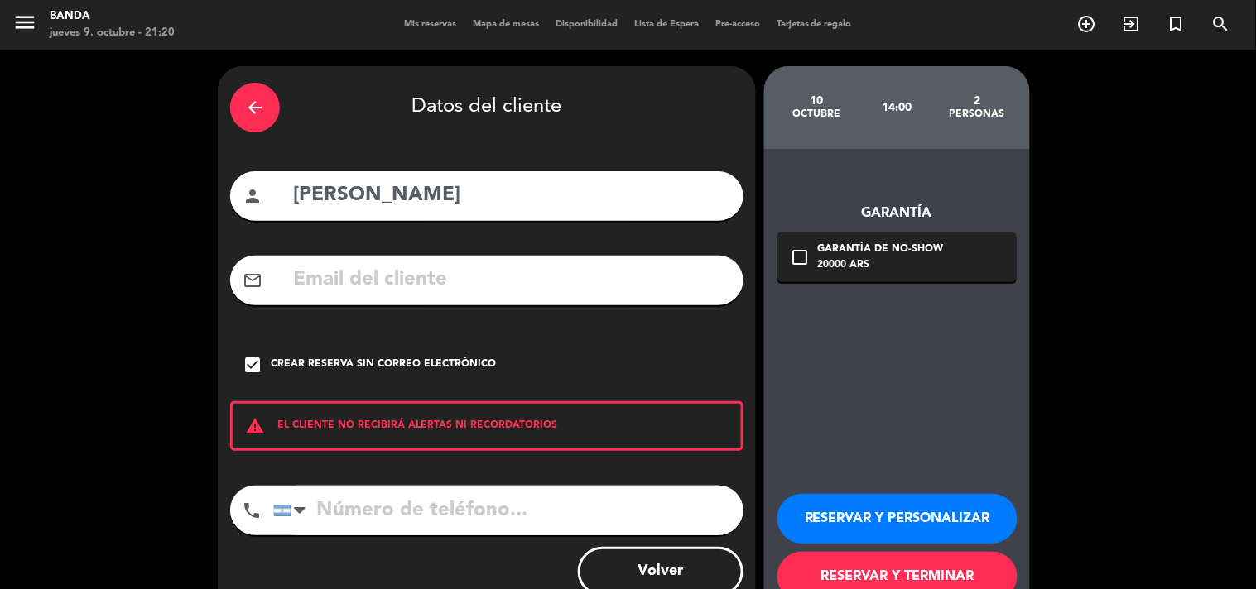
click at [911, 517] on button "RESERVAR Y PERSONALIZAR" at bounding box center [897, 519] width 240 height 50
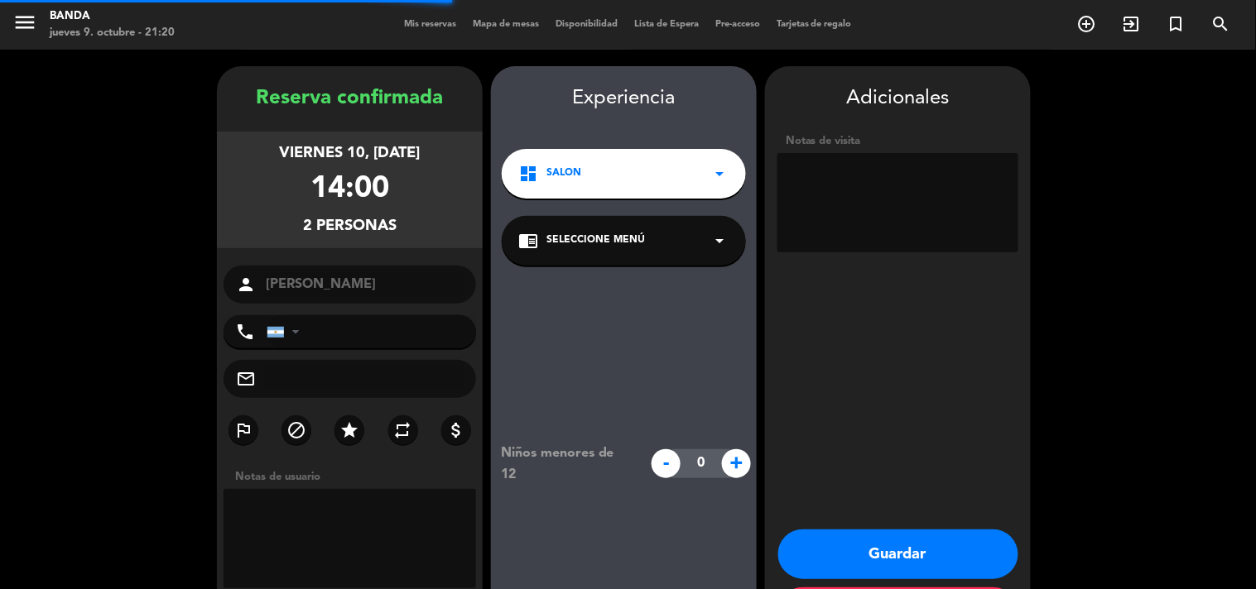
scroll to position [66, 0]
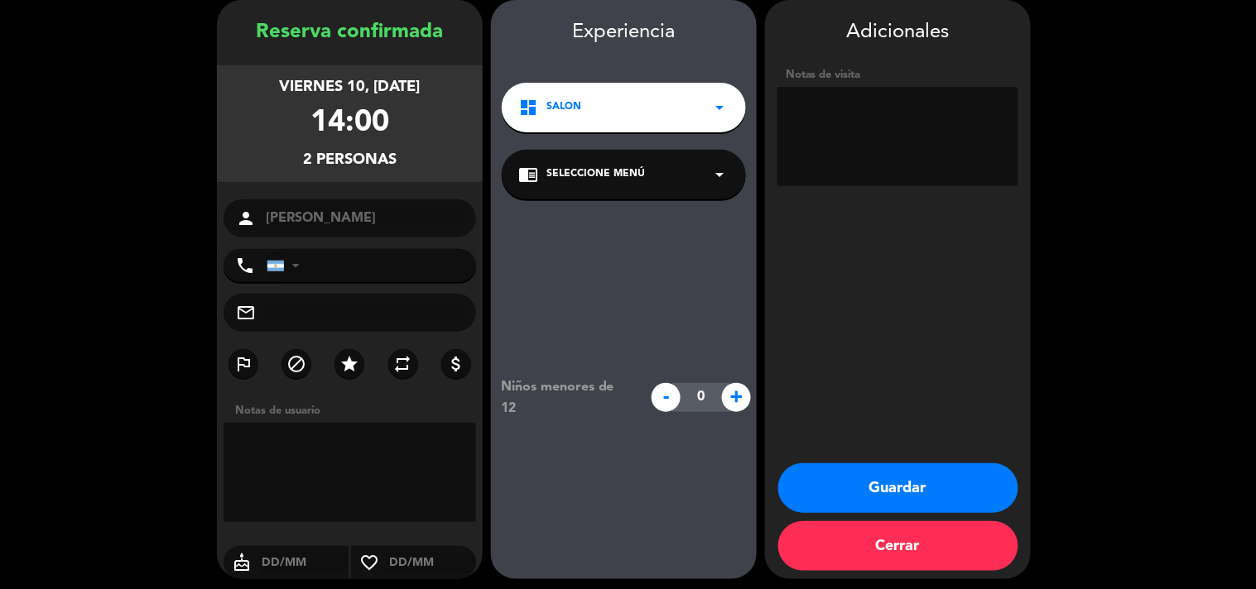
click at [894, 127] on textarea at bounding box center [897, 136] width 241 height 99
type textarea "X [PERSON_NAME]"
click at [886, 494] on button "Guardar" at bounding box center [898, 489] width 240 height 50
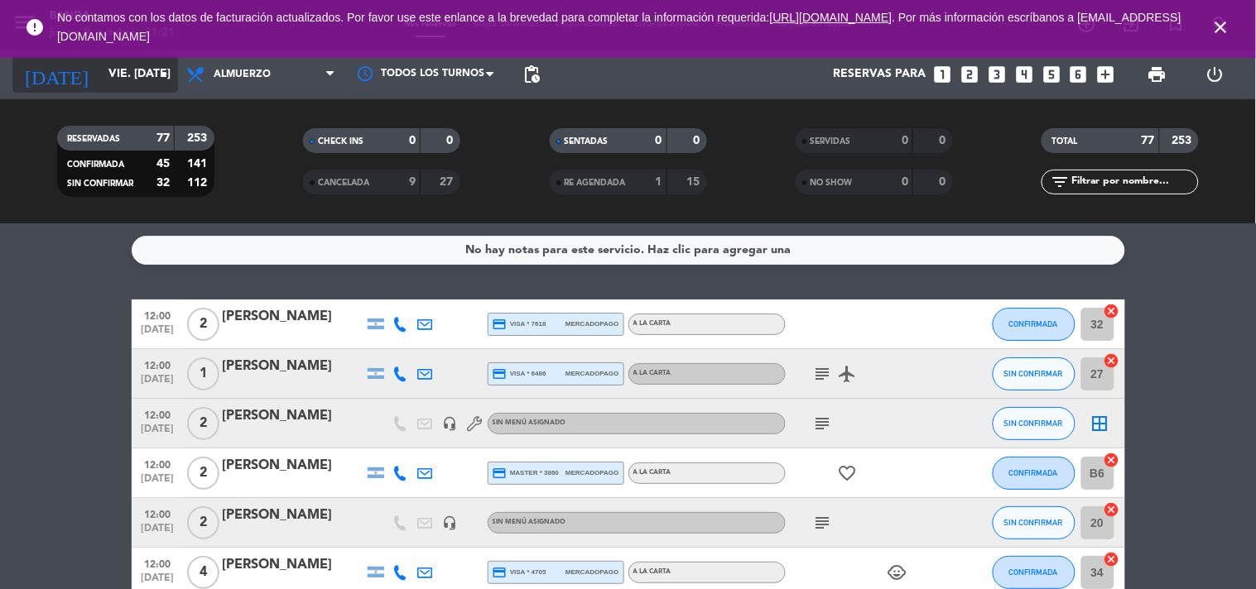
click at [147, 70] on input "vie. [DATE]" at bounding box center [178, 75] width 157 height 30
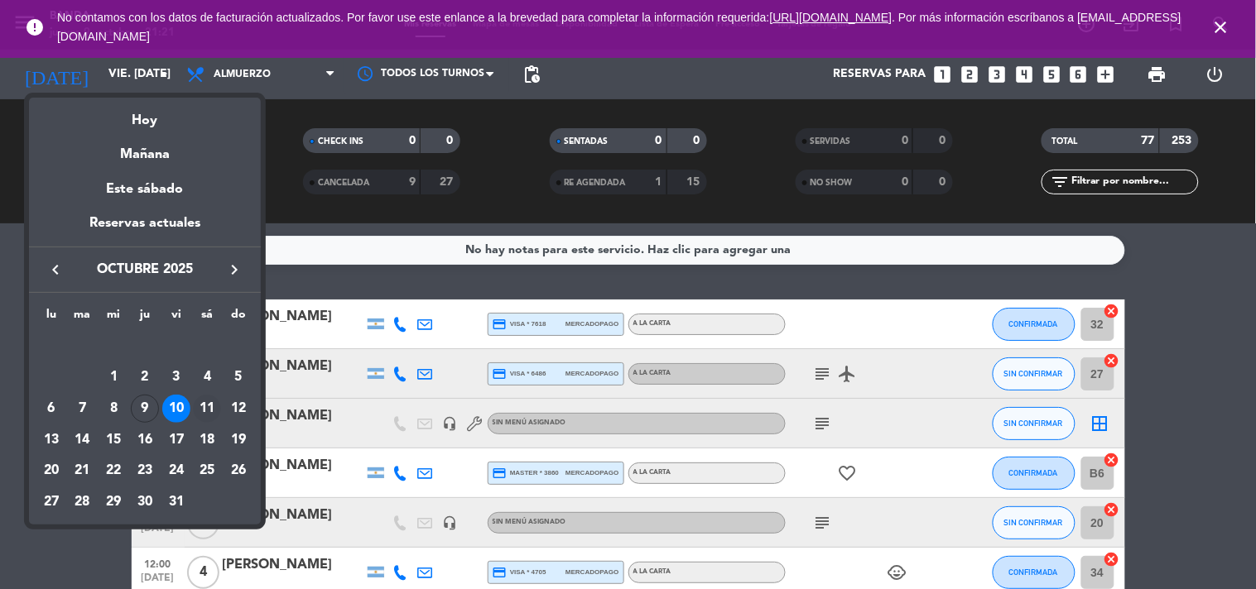
click at [207, 404] on div "11" at bounding box center [207, 409] width 28 height 28
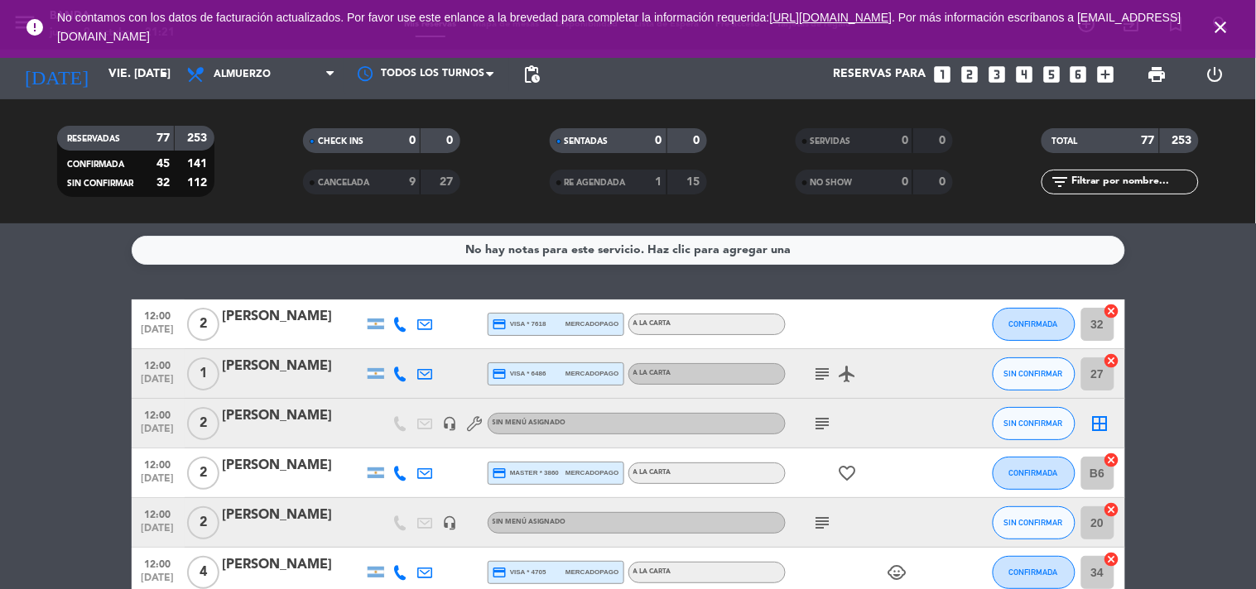
type input "sáb. [DATE]"
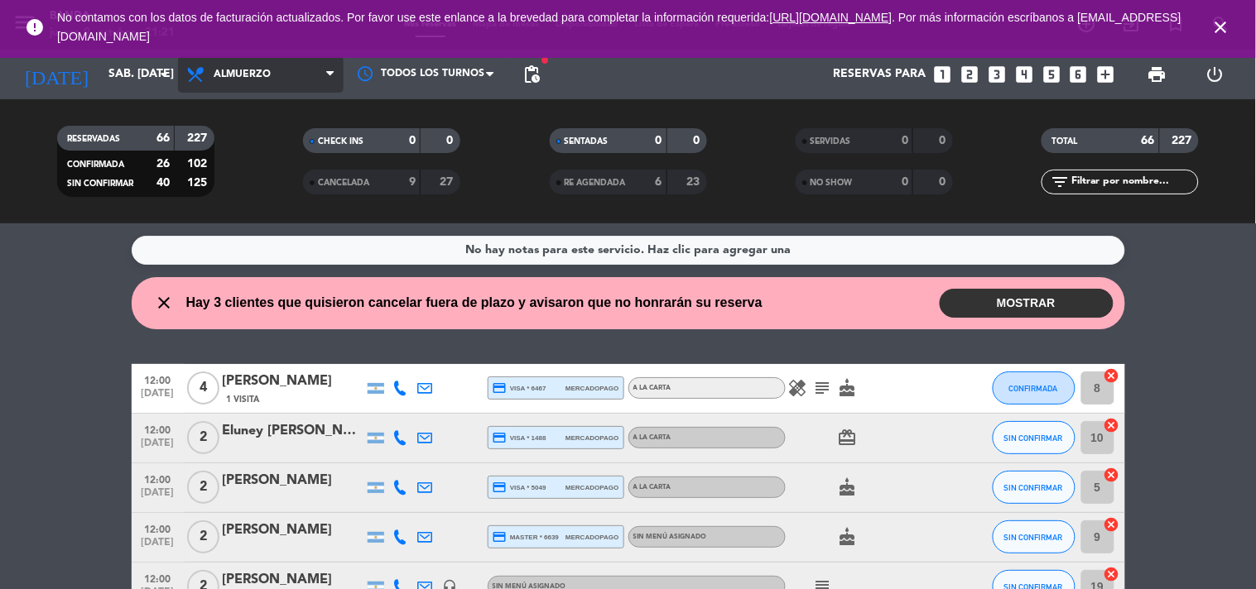
click at [293, 79] on span "Almuerzo" at bounding box center [261, 74] width 166 height 36
click at [280, 179] on div "menu Banda jueves 9. octubre - 21:21 Mis reservas Mapa de mesas Disponibilidad …" at bounding box center [628, 111] width 1256 height 223
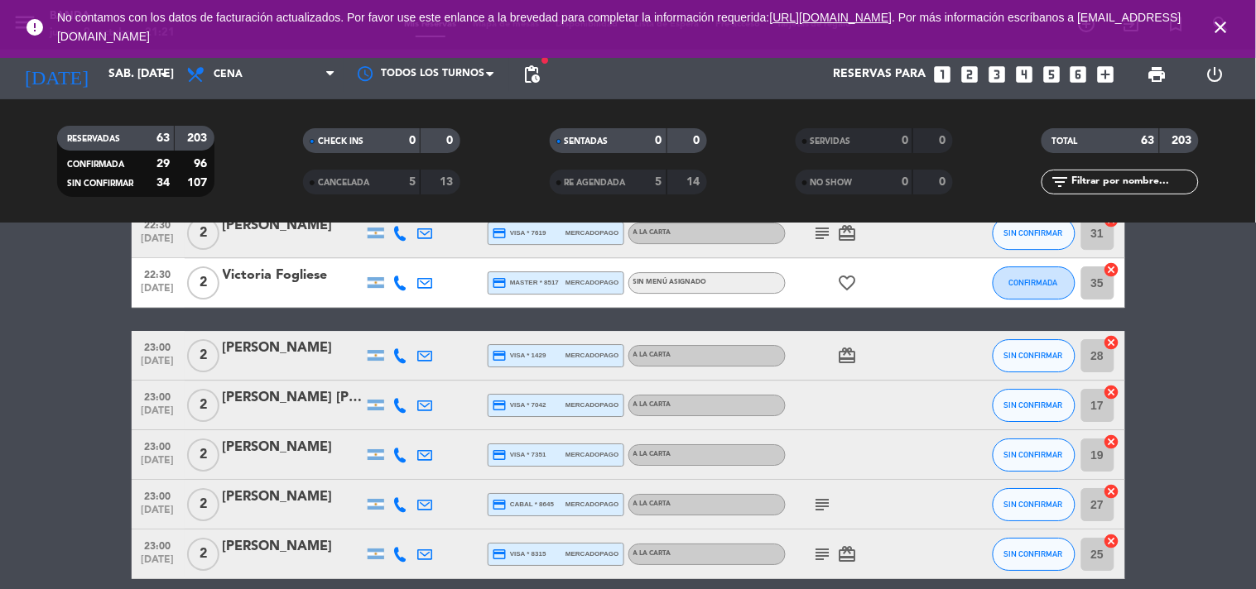
scroll to position [3083, 0]
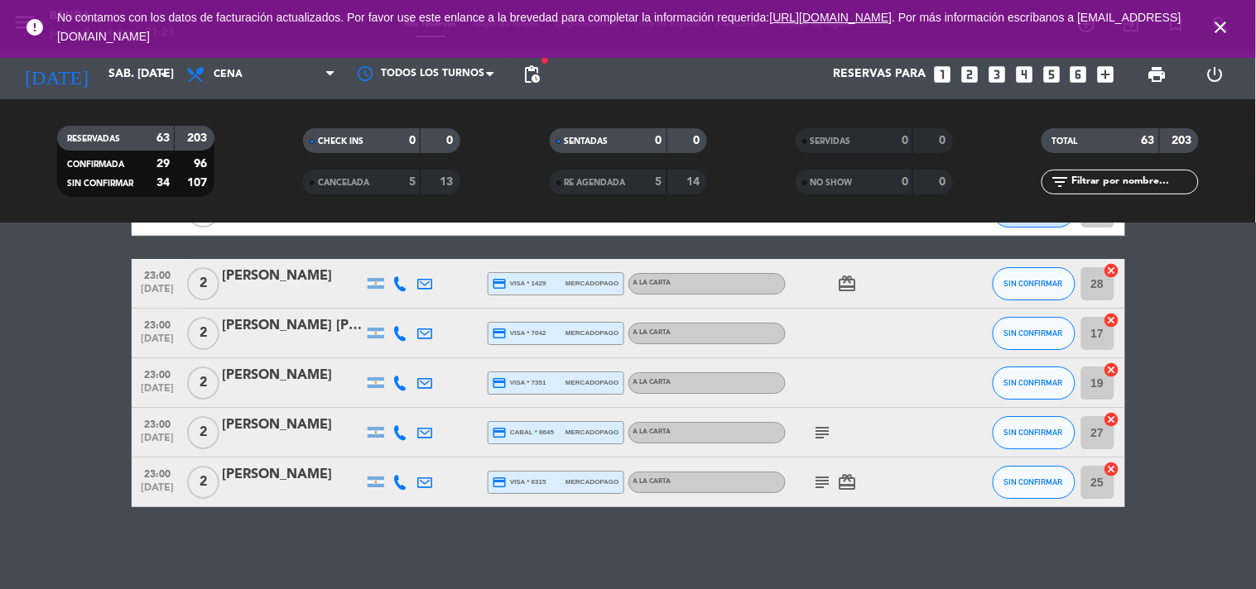
click at [972, 79] on icon "looks_two" at bounding box center [970, 75] width 22 height 22
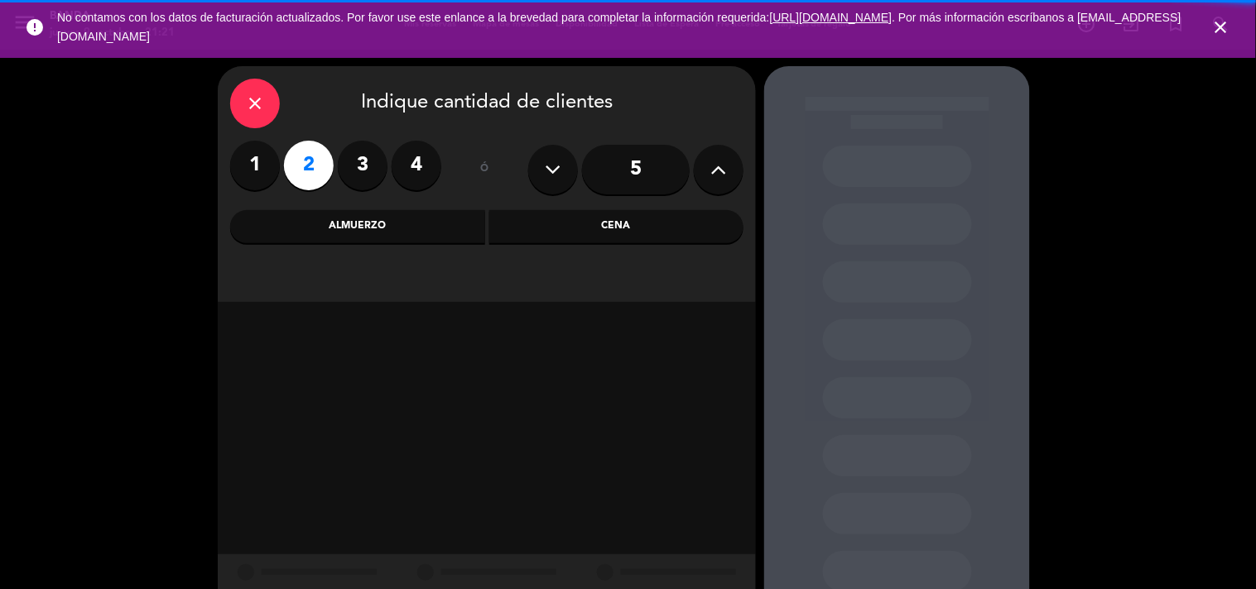
click at [593, 237] on div "Cena" at bounding box center [616, 226] width 255 height 33
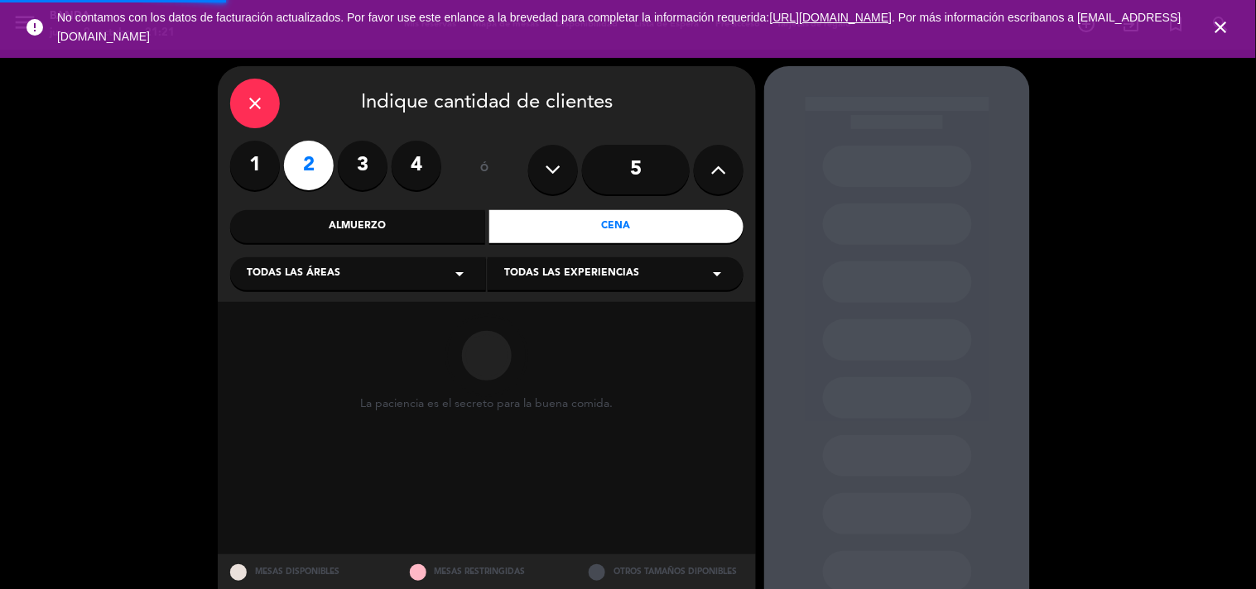
scroll to position [54, 0]
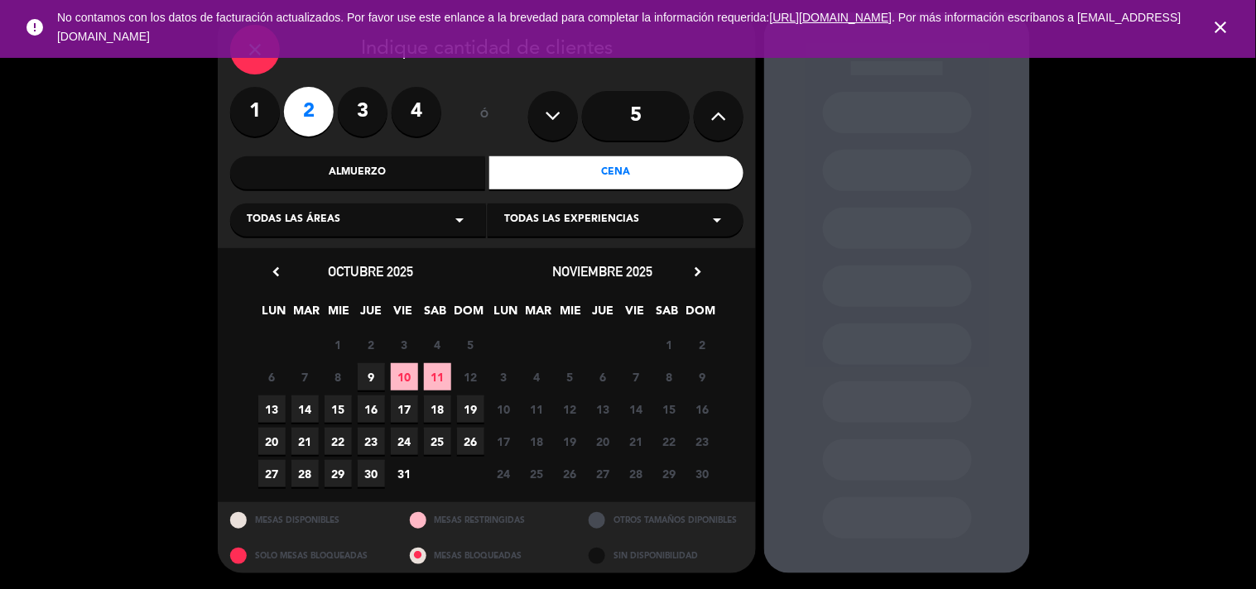
click at [441, 375] on span "11" at bounding box center [437, 376] width 27 height 27
